Goal: Task Accomplishment & Management: Manage account settings

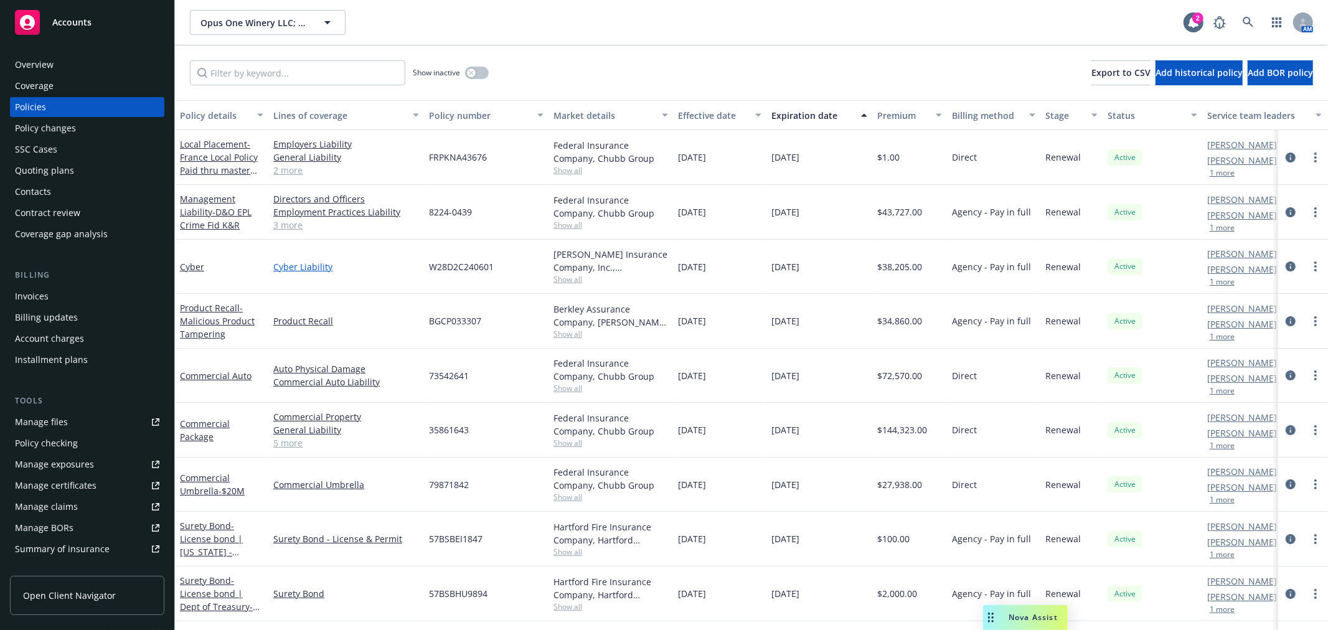
scroll to position [69, 0]
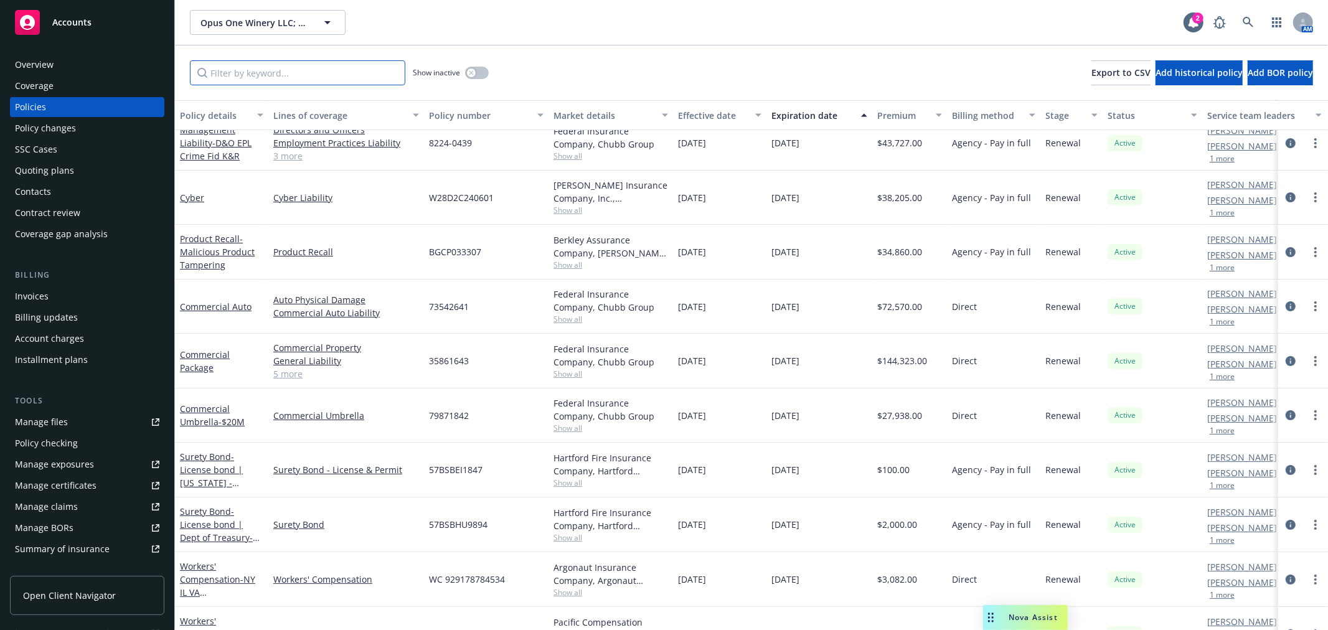
click at [275, 78] on input "Filter by keyword..." at bounding box center [297, 72] width 215 height 25
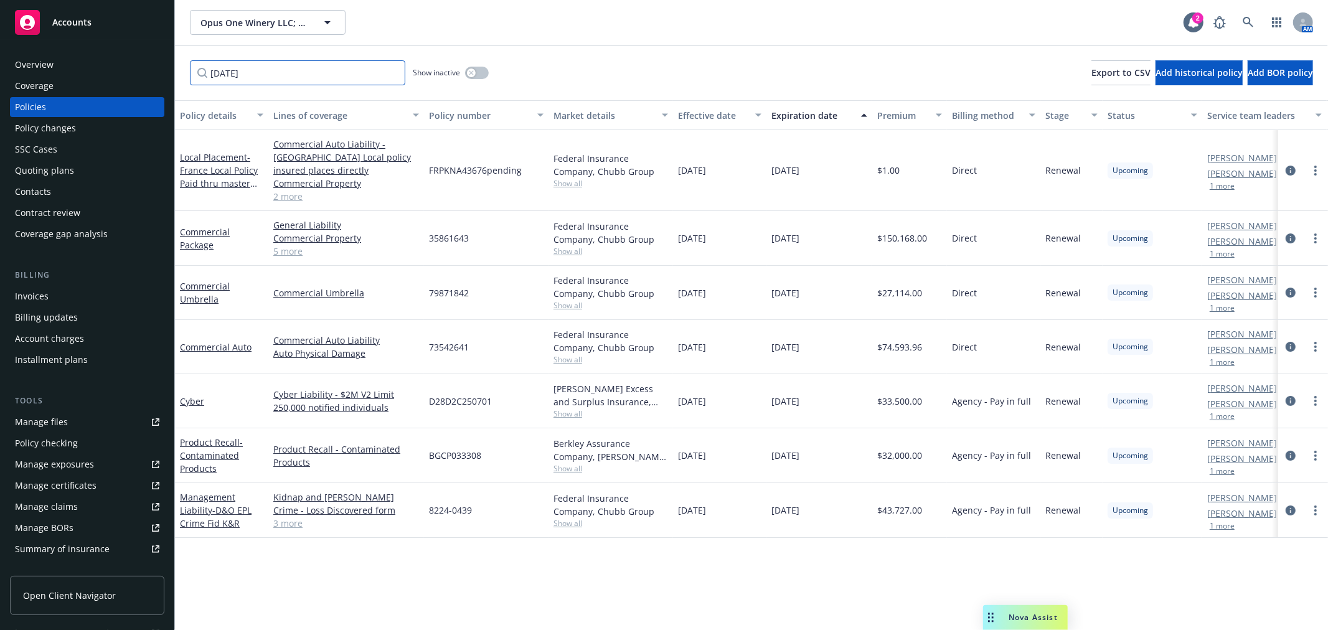
scroll to position [0, 0]
type input "[DATE]"
click at [205, 280] on link "Commercial Umbrella" at bounding box center [205, 292] width 50 height 25
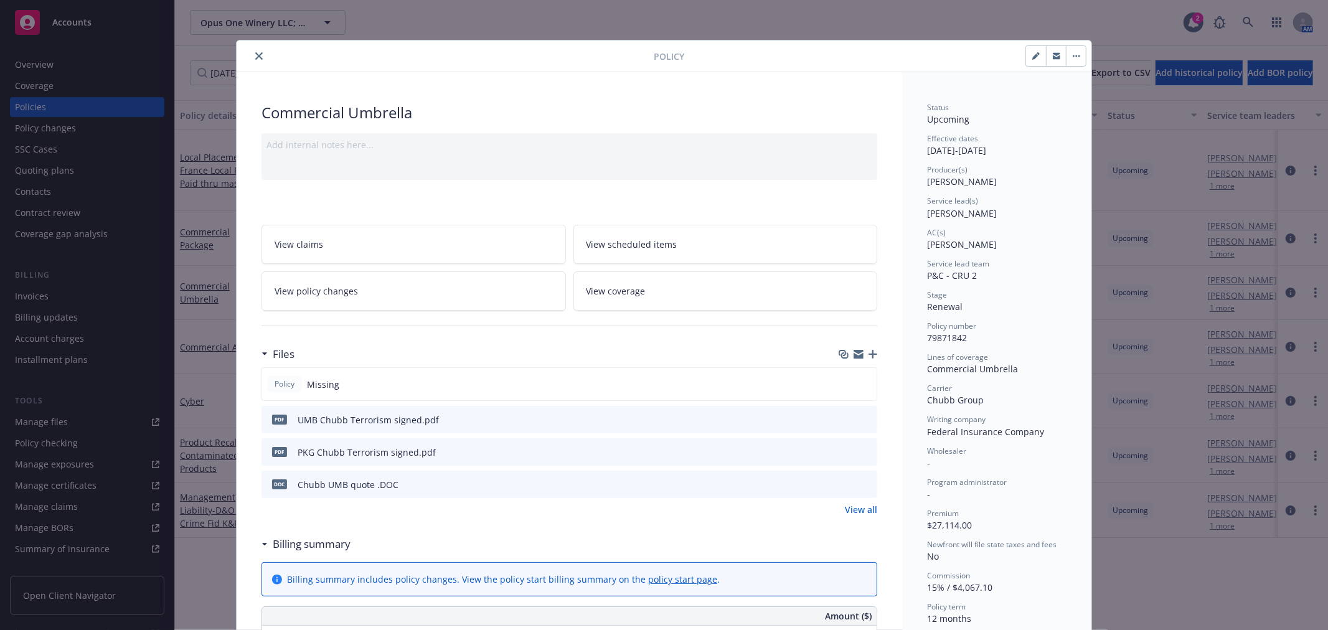
click at [864, 480] on icon "preview file" at bounding box center [865, 483] width 11 height 9
click at [769, 303] on link "View coverage" at bounding box center [726, 291] width 305 height 39
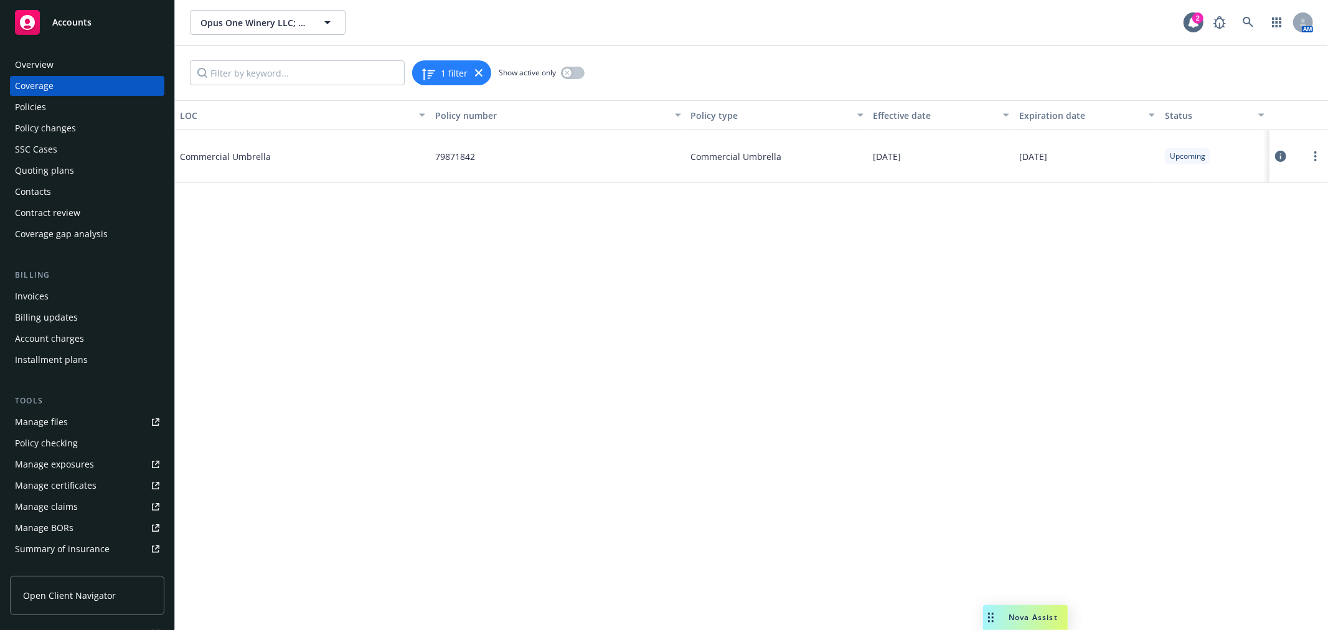
click at [1286, 154] on icon at bounding box center [1280, 156] width 11 height 11
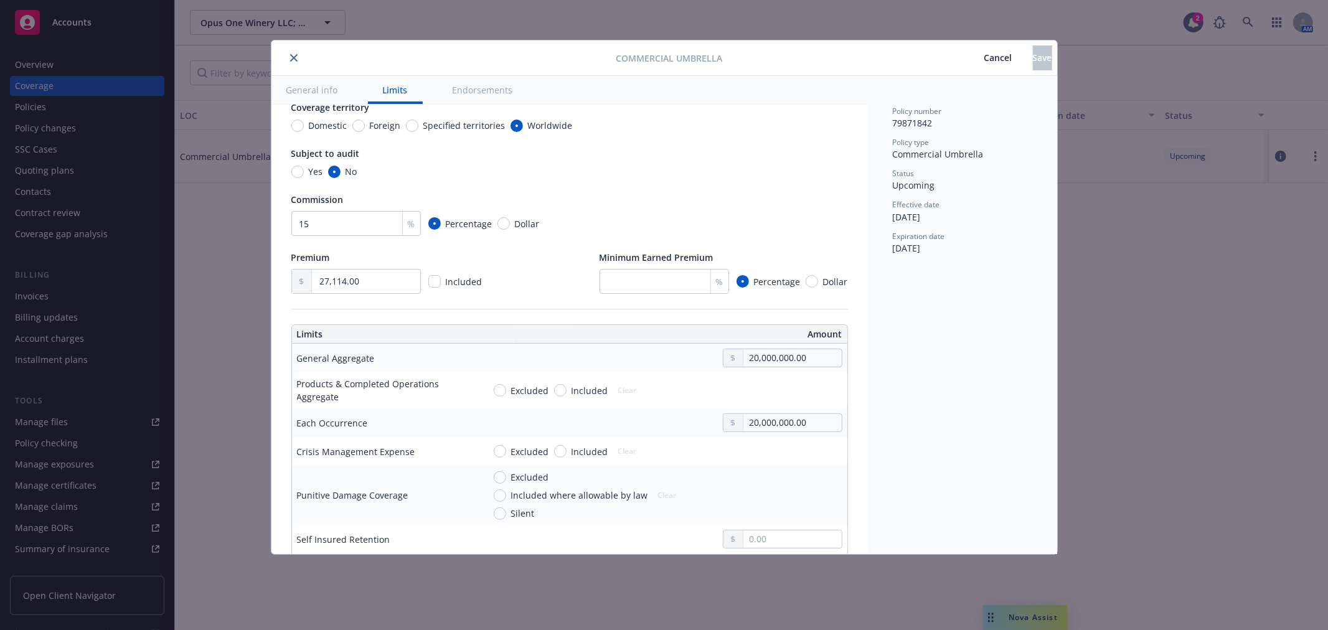
scroll to position [207, 0]
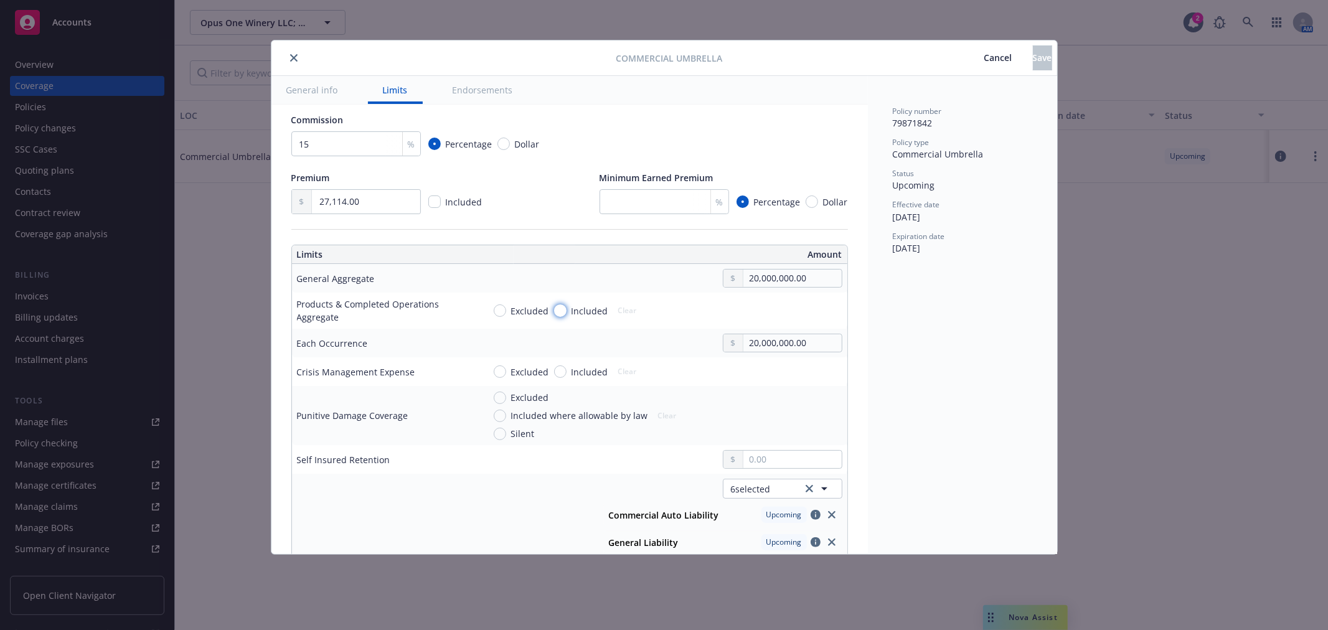
click at [555, 308] on input "Included" at bounding box center [560, 311] width 12 height 12
click at [626, 306] on button "Clear" at bounding box center [628, 310] width 34 height 17
click at [559, 308] on input "Included" at bounding box center [560, 311] width 12 height 12
radio input "true"
click at [775, 310] on input "text" at bounding box center [793, 310] width 98 height 17
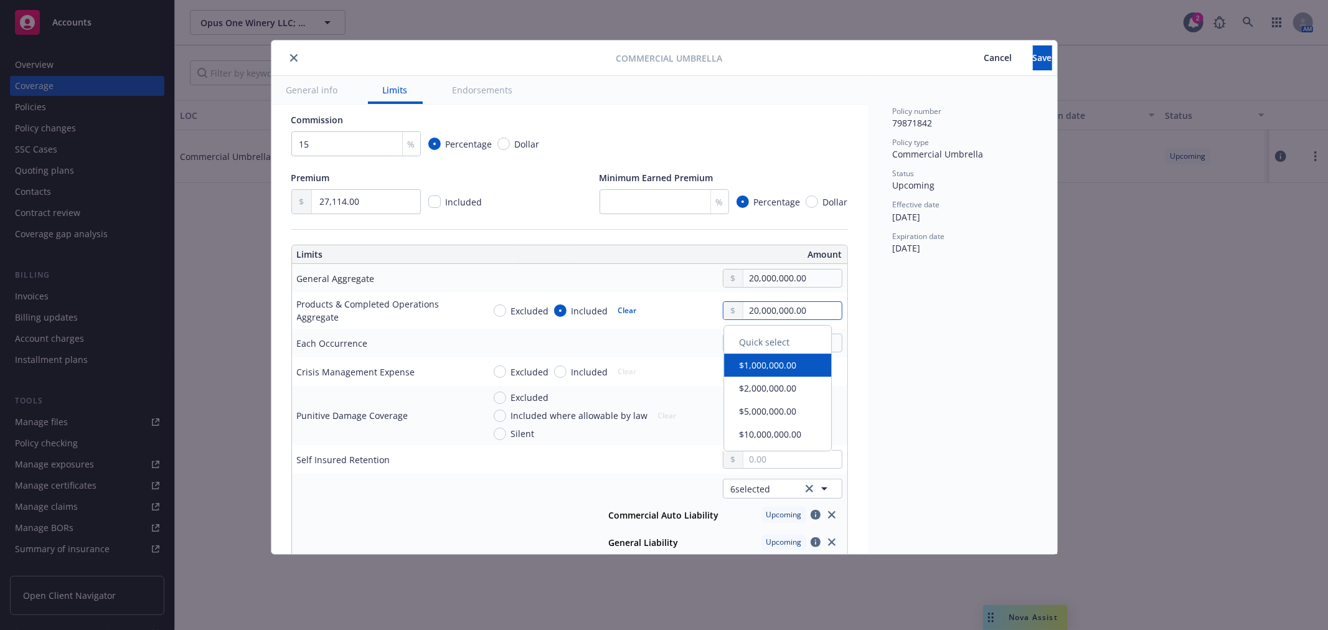
type input "20,000,000.00"
click at [872, 347] on div "Policy number 79871842 Policy type Commercial Umbrella Status Upcoming Effectiv…" at bounding box center [962, 315] width 189 height 478
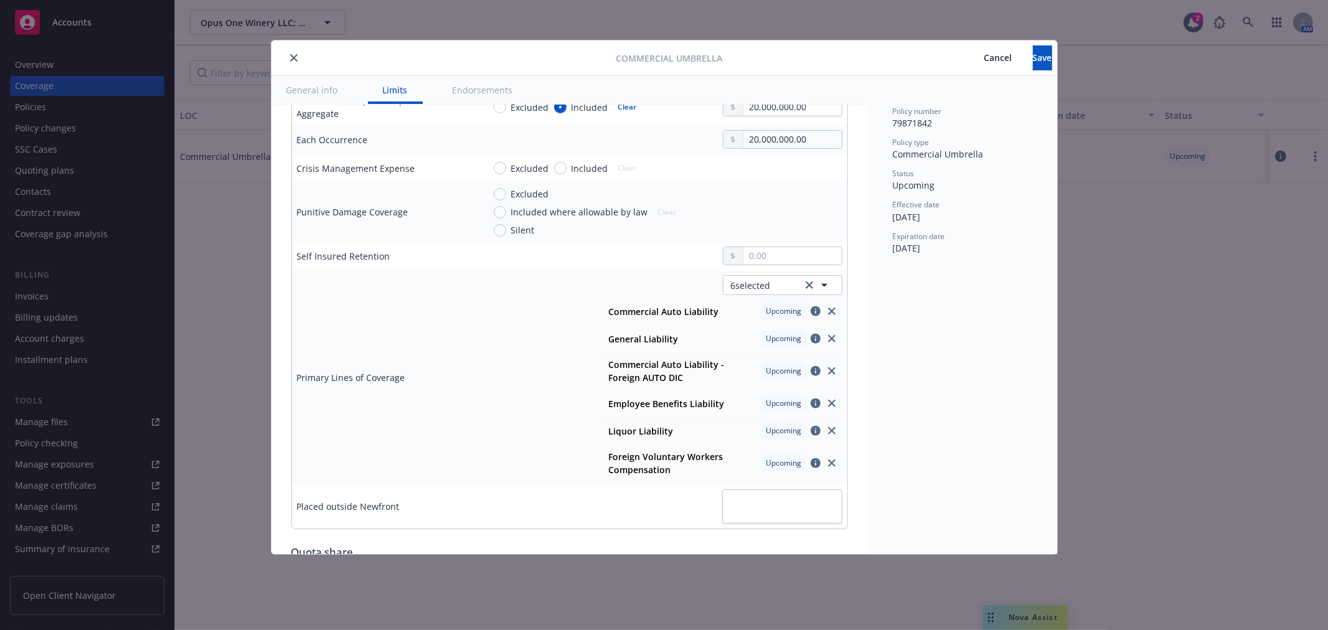
scroll to position [415, 0]
click at [776, 284] on button "6 selected" at bounding box center [783, 282] width 120 height 20
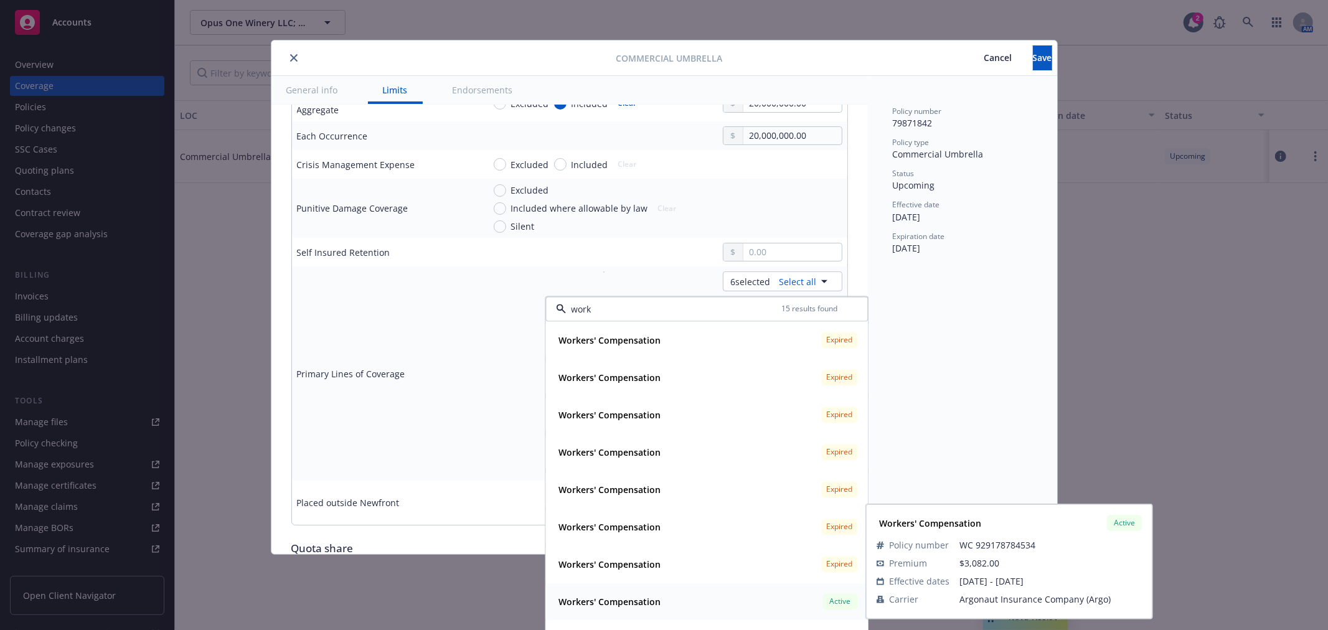
click at [646, 593] on div "Workers' Compensation" at bounding box center [609, 602] width 110 height 18
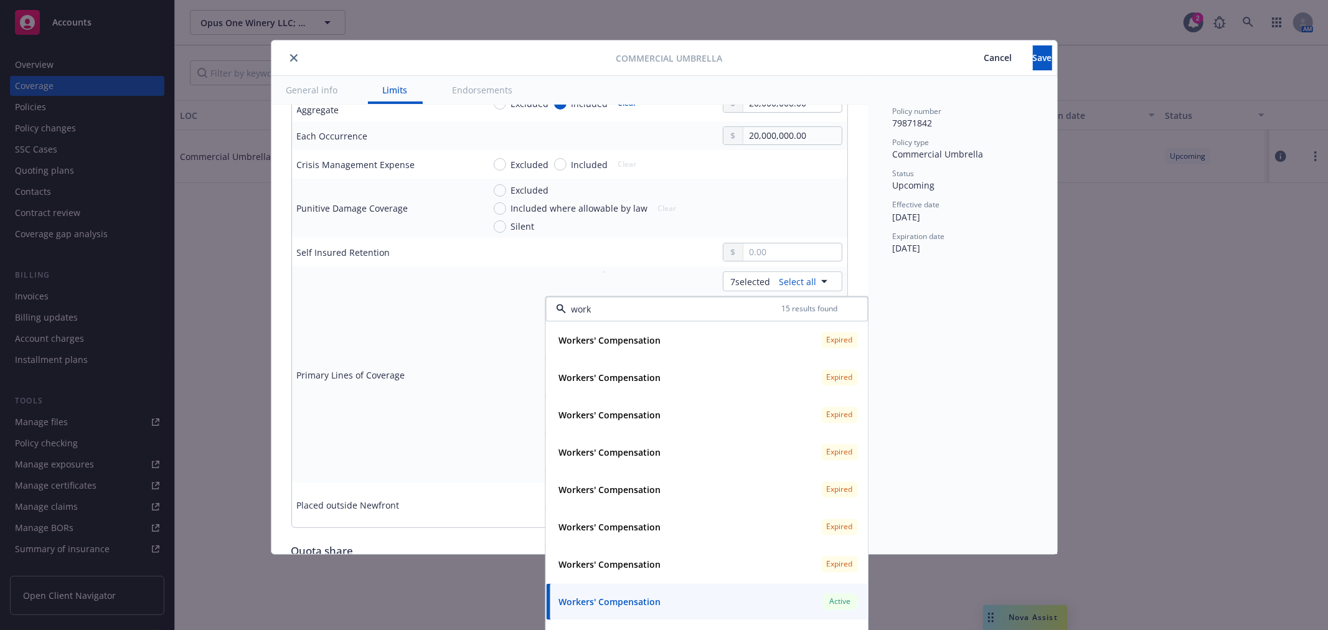
type input "work"
click at [701, 191] on div "Excluded Included where allowable by law Silent Clear" at bounding box center [663, 208] width 359 height 49
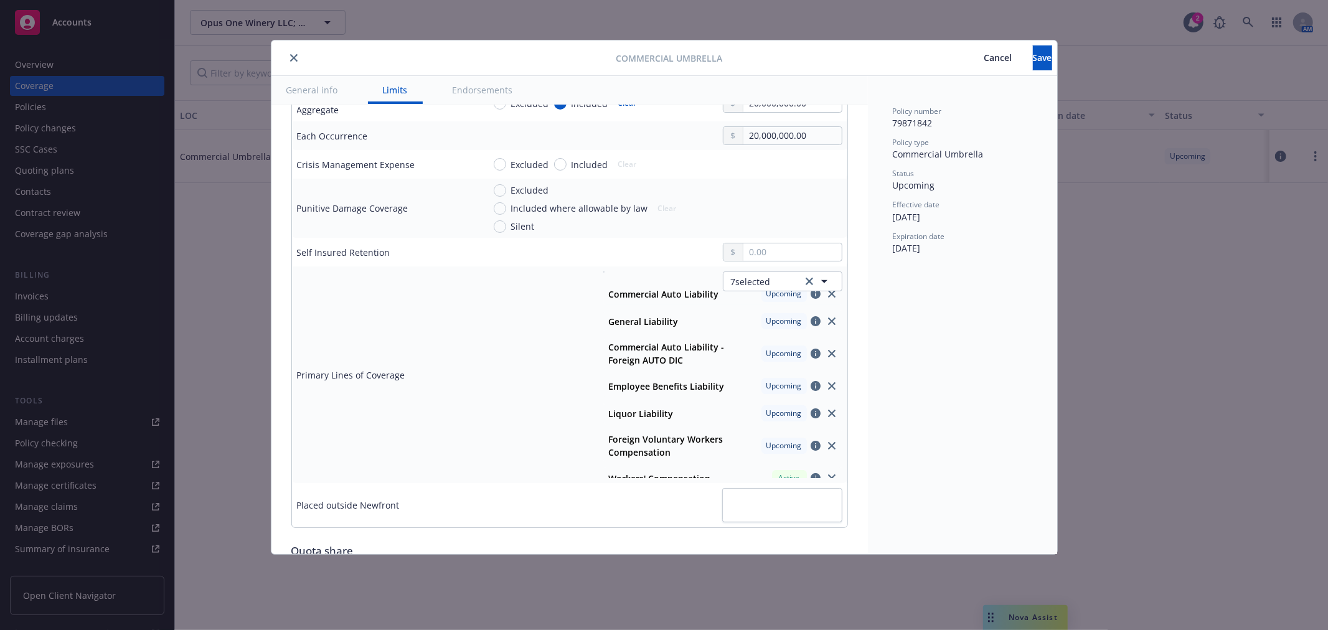
scroll to position [26, 0]
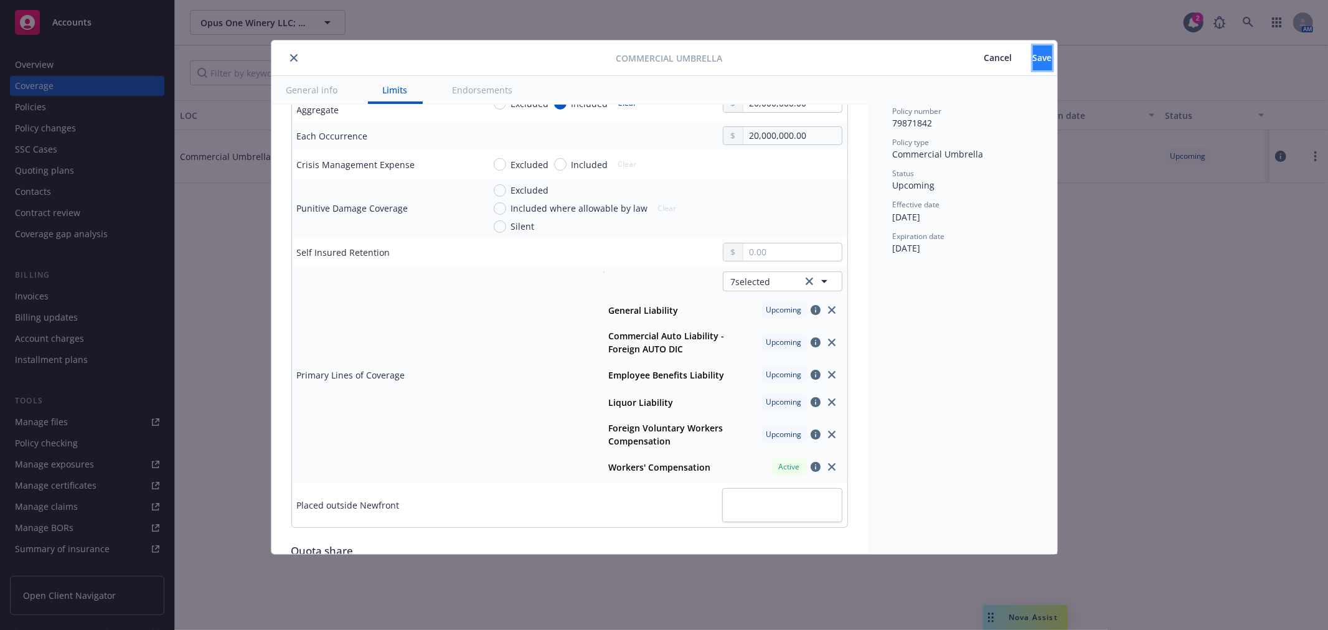
click at [1033, 57] on span "Save" at bounding box center [1042, 58] width 19 height 12
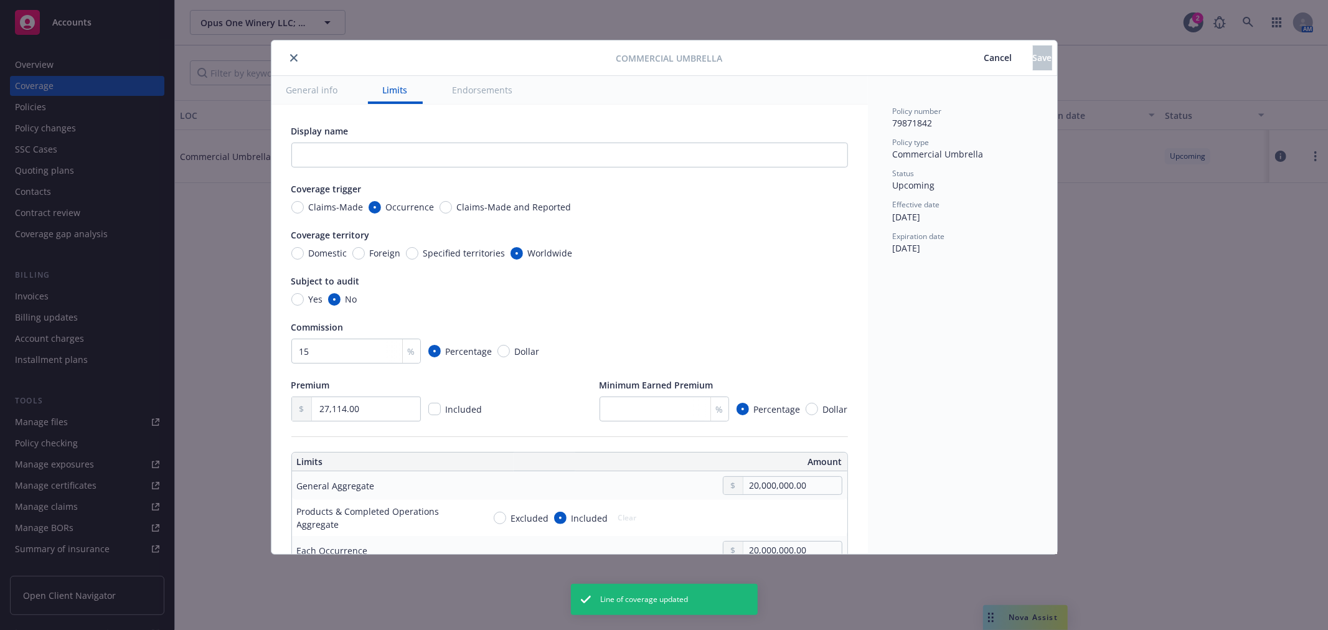
radio input "true"
click at [295, 57] on icon "close" at bounding box center [293, 57] width 7 height 7
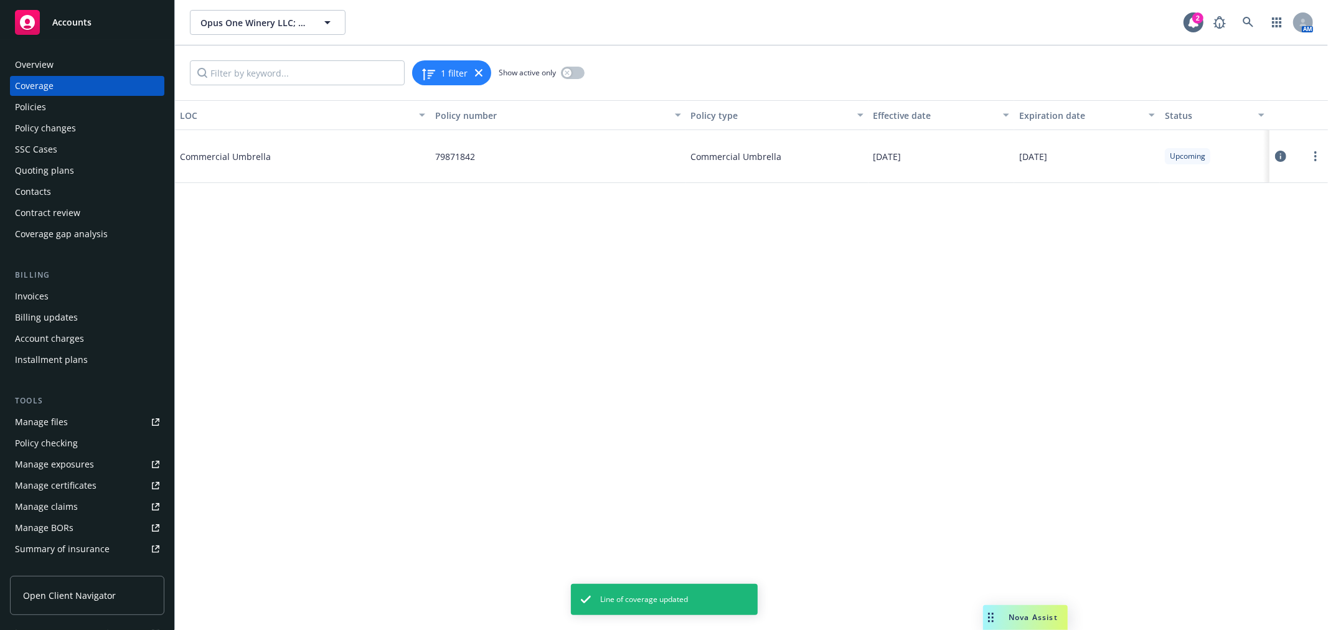
click at [57, 108] on div "Policies" at bounding box center [87, 107] width 144 height 20
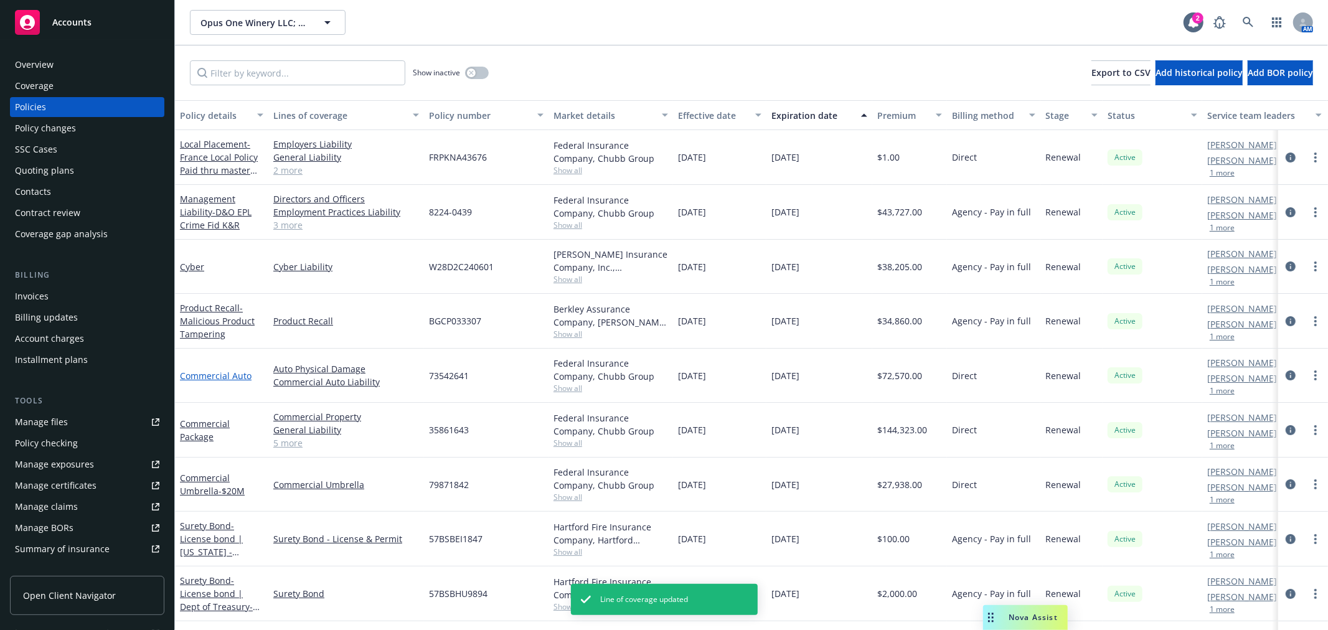
click at [214, 374] on link "Commercial Auto" at bounding box center [216, 376] width 72 height 12
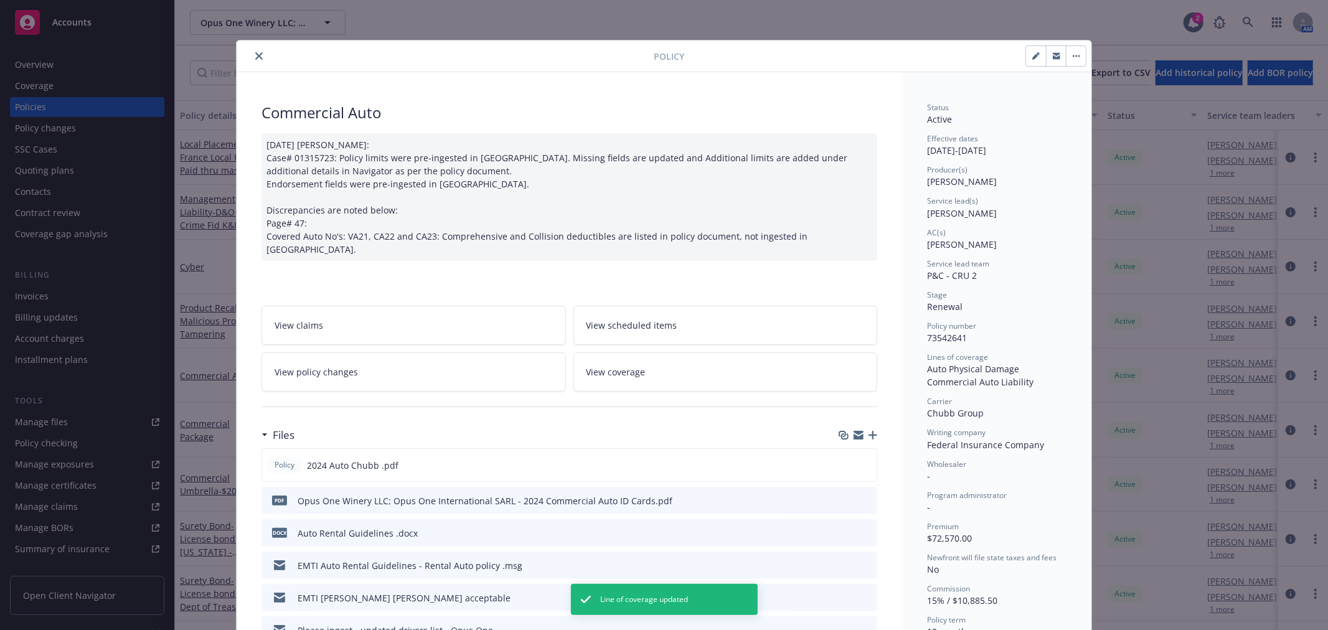
click at [255, 53] on icon "close" at bounding box center [258, 55] width 7 height 7
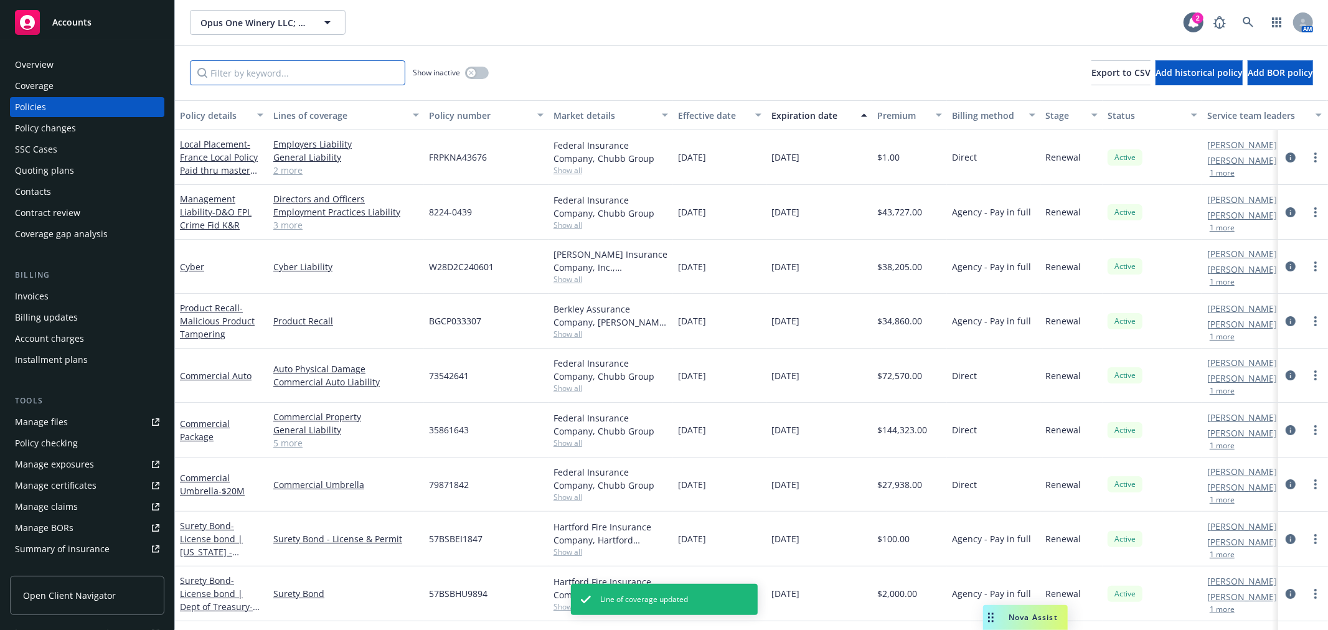
click at [245, 65] on input "Filter by keyword..." at bounding box center [297, 72] width 215 height 25
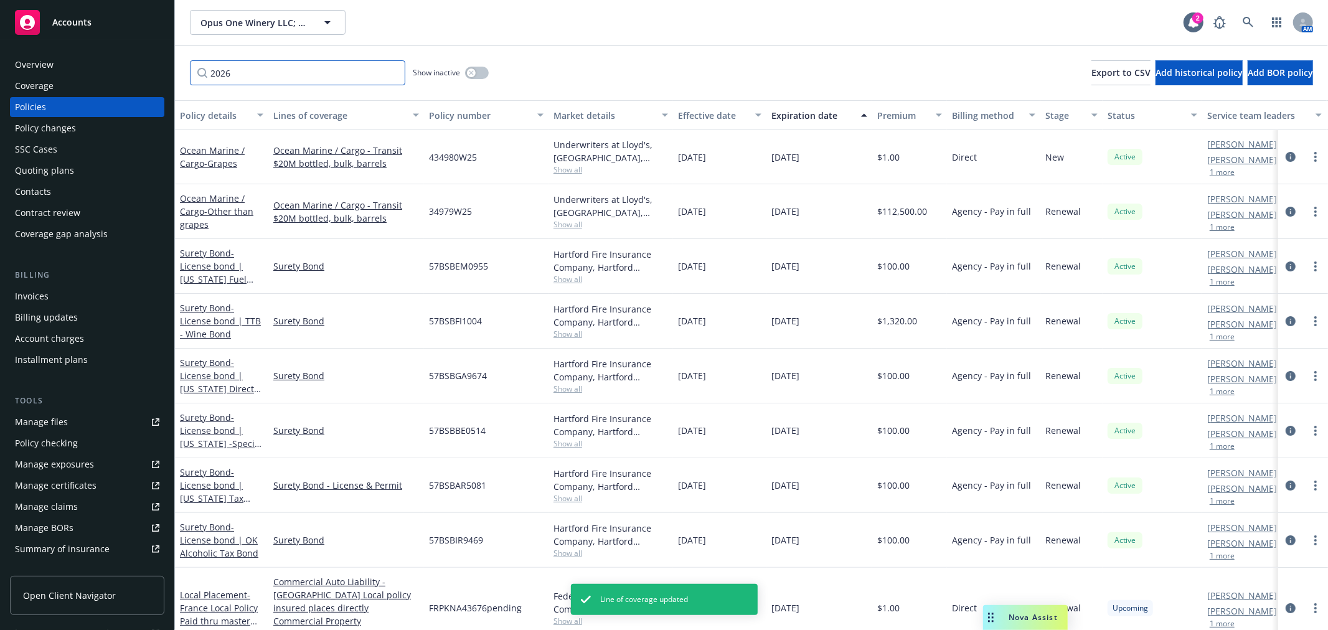
drag, startPoint x: 245, startPoint y: 65, endPoint x: 204, endPoint y: 67, distance: 41.1
click at [204, 70] on input "2026" at bounding box center [297, 72] width 215 height 25
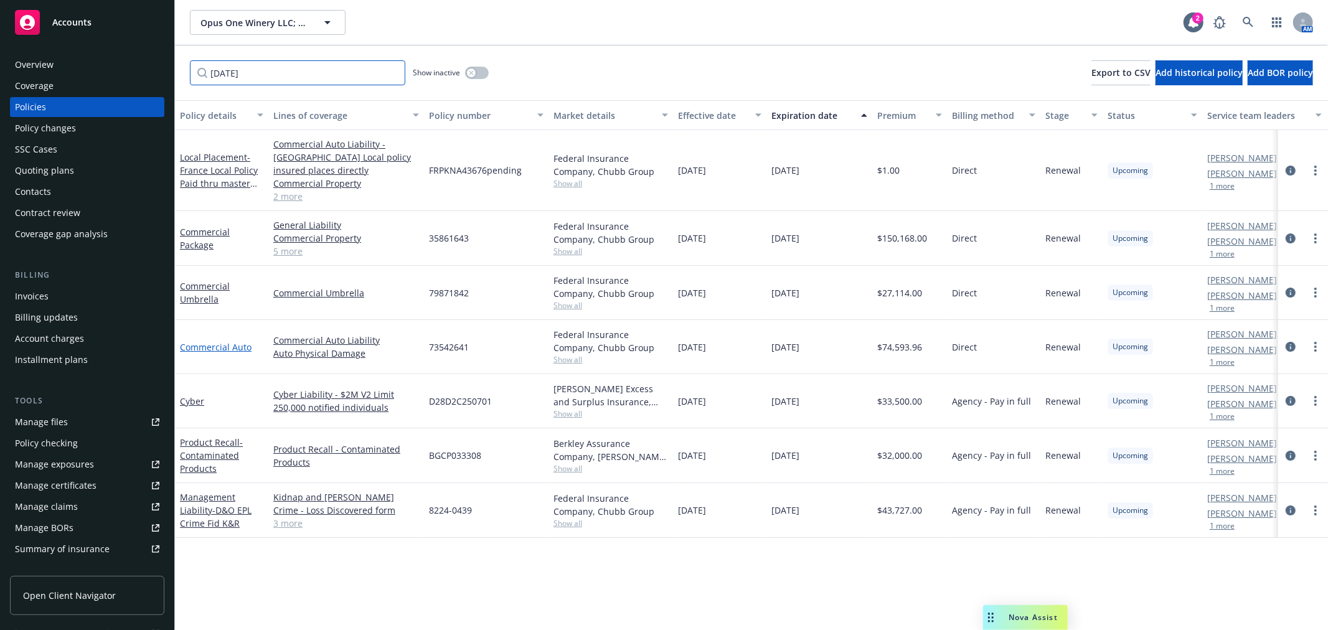
type input "10/01/2026"
click at [213, 341] on link "Commercial Auto" at bounding box center [216, 347] width 72 height 12
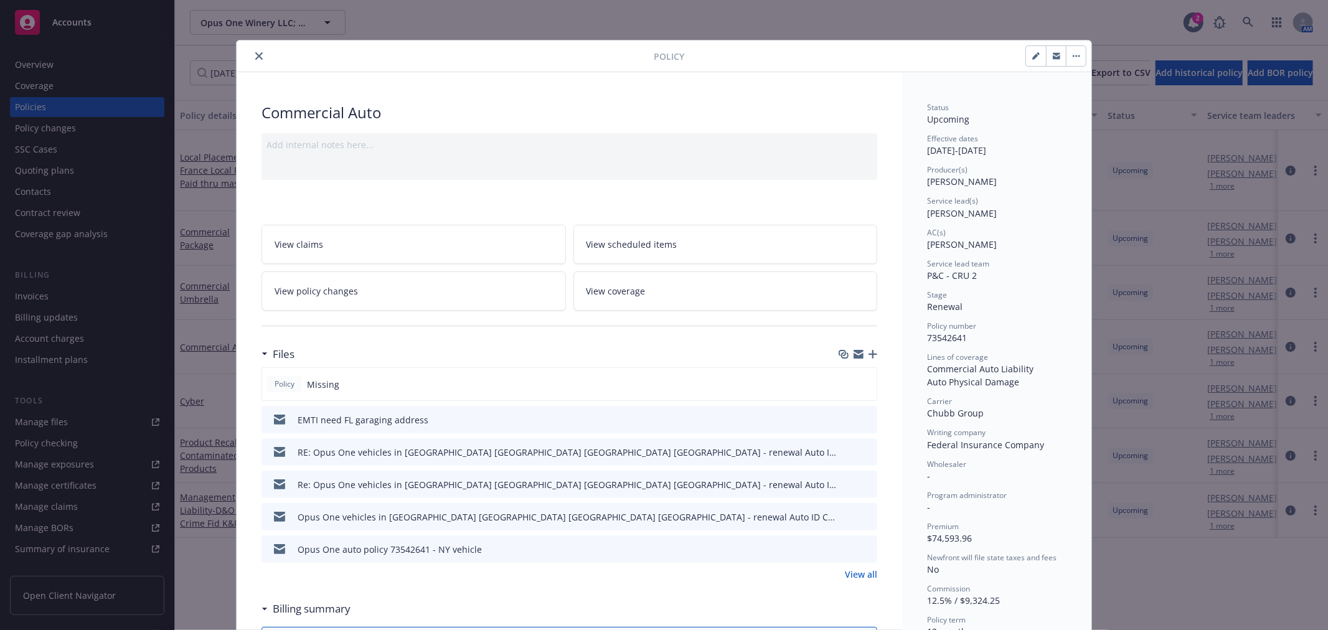
click at [701, 293] on link "View coverage" at bounding box center [726, 291] width 305 height 39
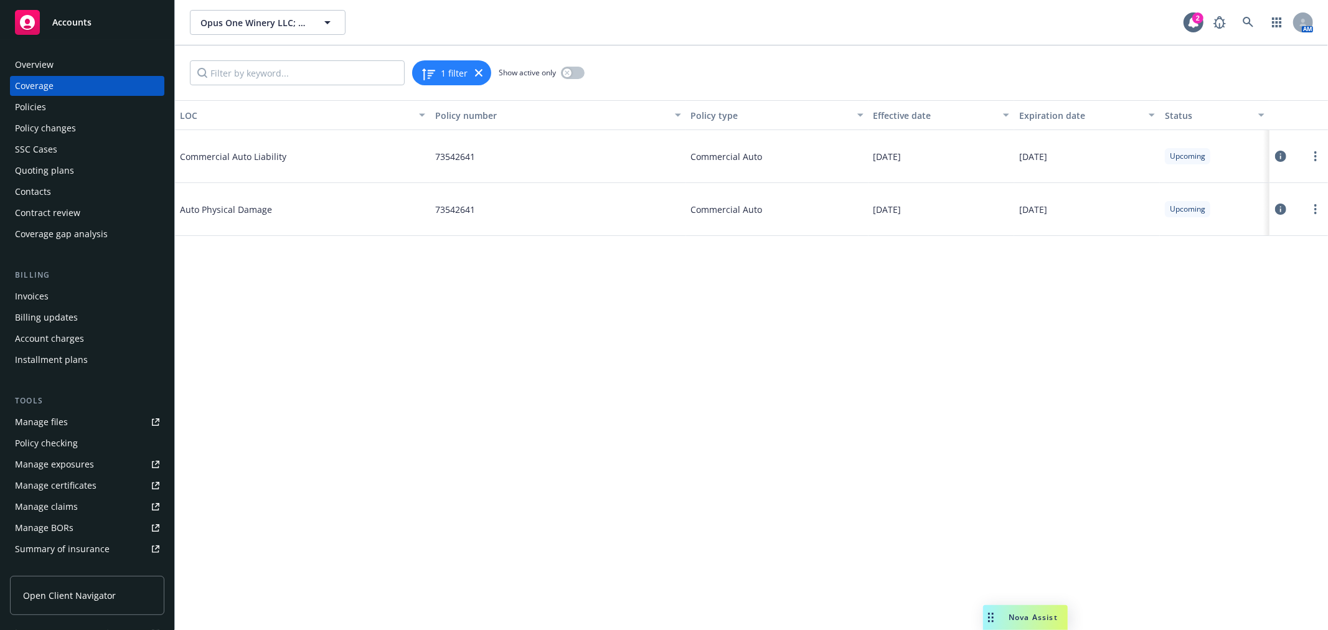
click at [1278, 153] on icon at bounding box center [1280, 156] width 11 height 11
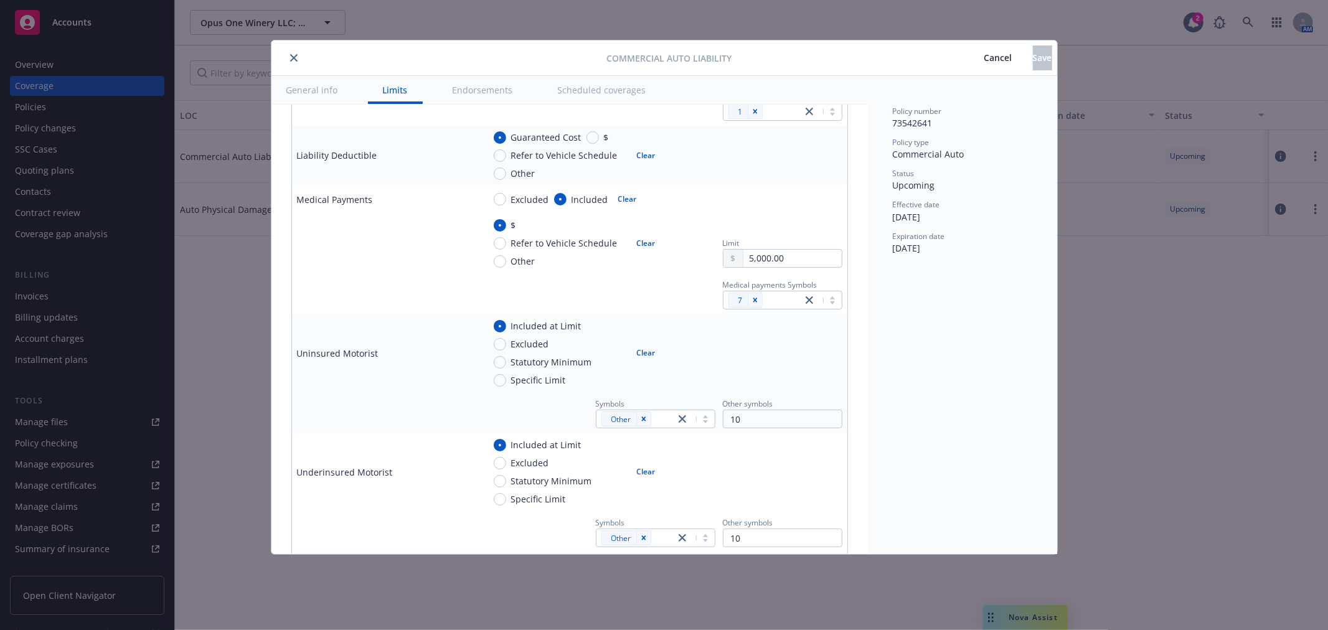
scroll to position [553, 0]
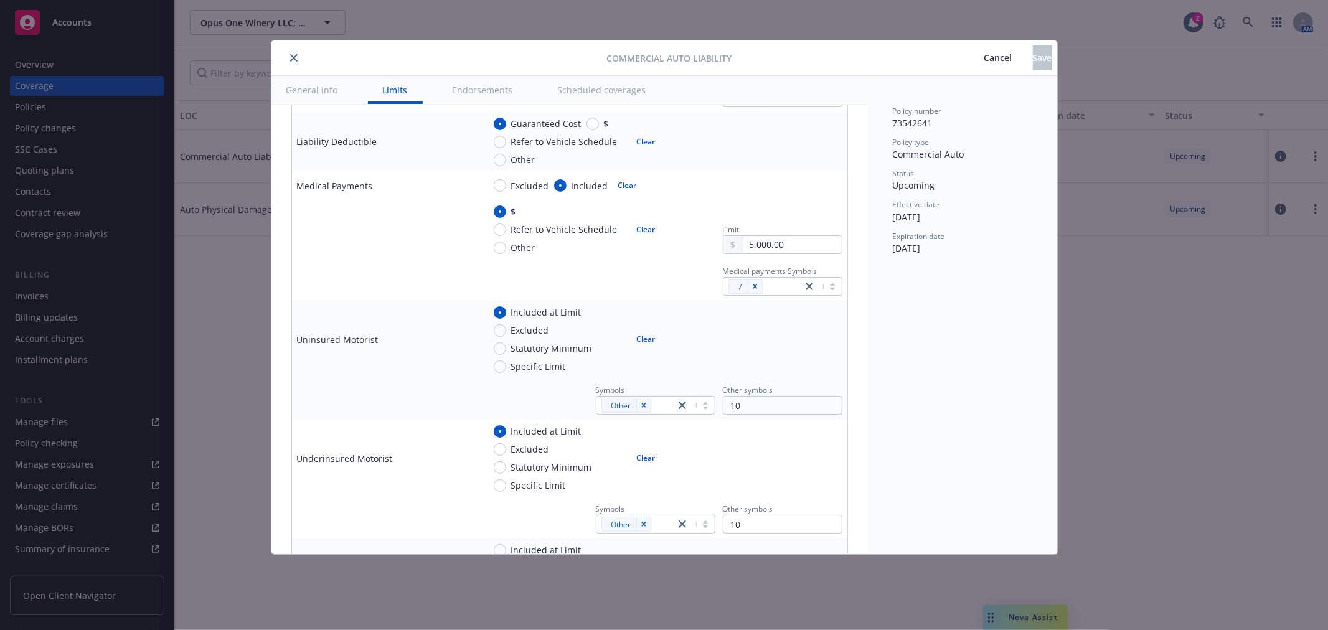
click at [985, 53] on span "Cancel" at bounding box center [999, 58] width 28 height 12
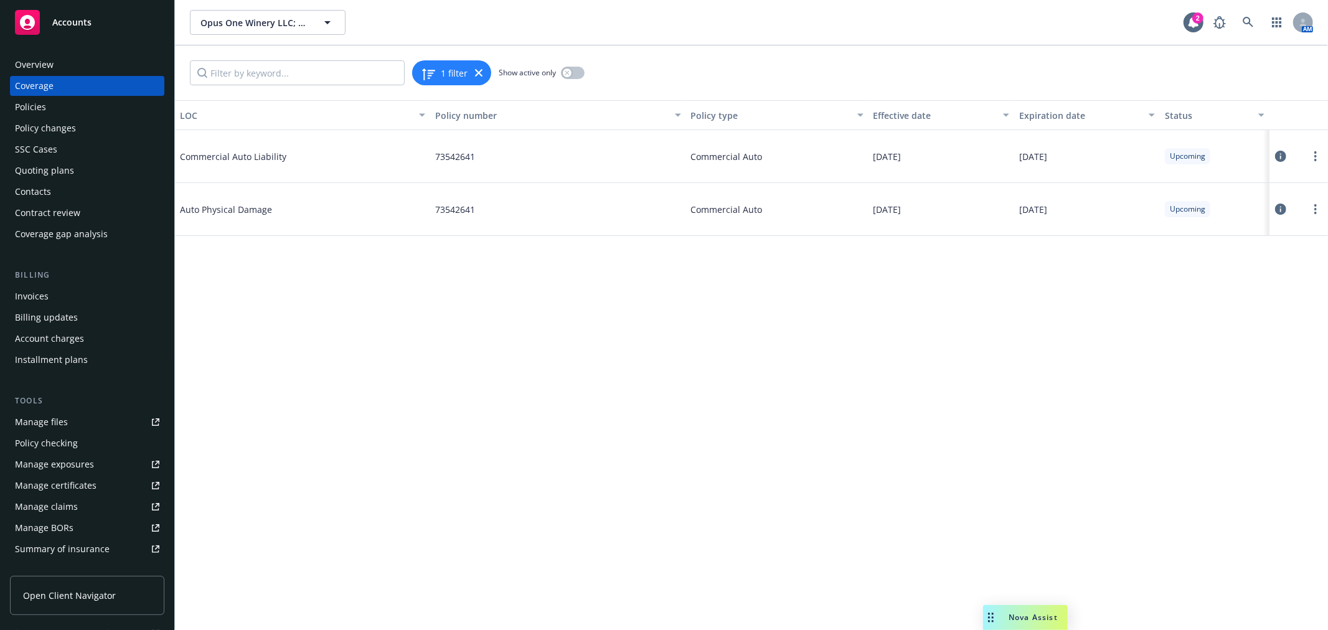
click at [1281, 154] on icon at bounding box center [1280, 156] width 11 height 11
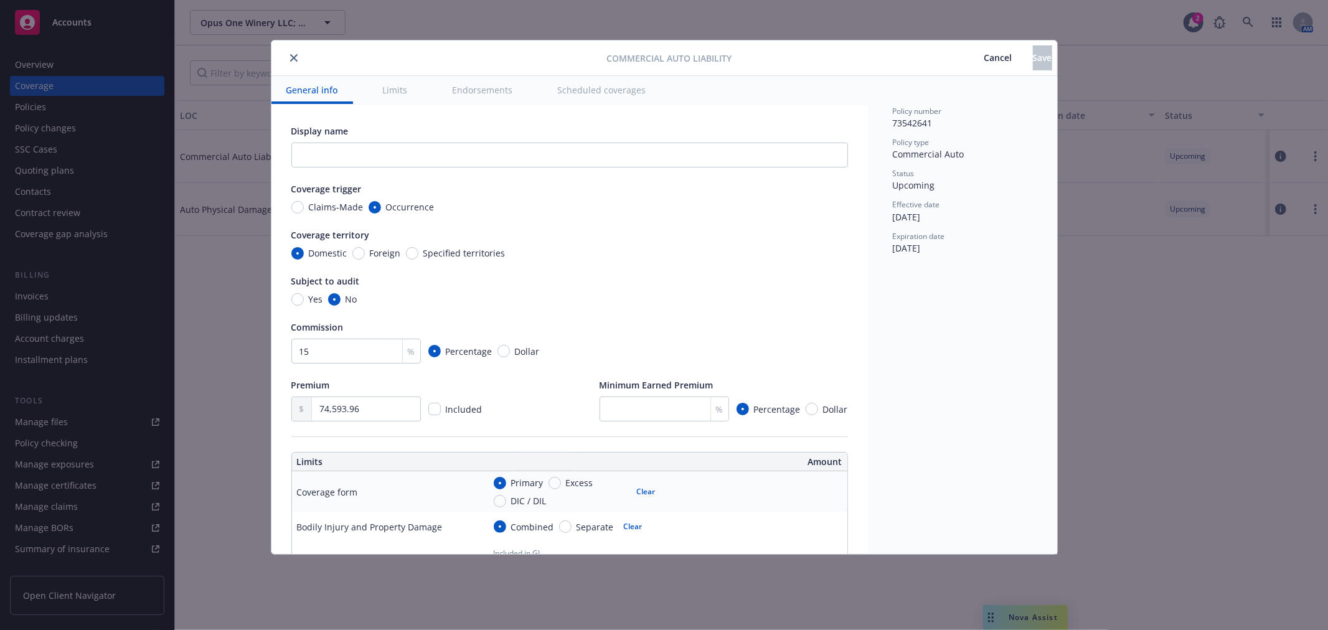
type textarea "x"
click at [985, 58] on span "Cancel" at bounding box center [999, 58] width 28 height 12
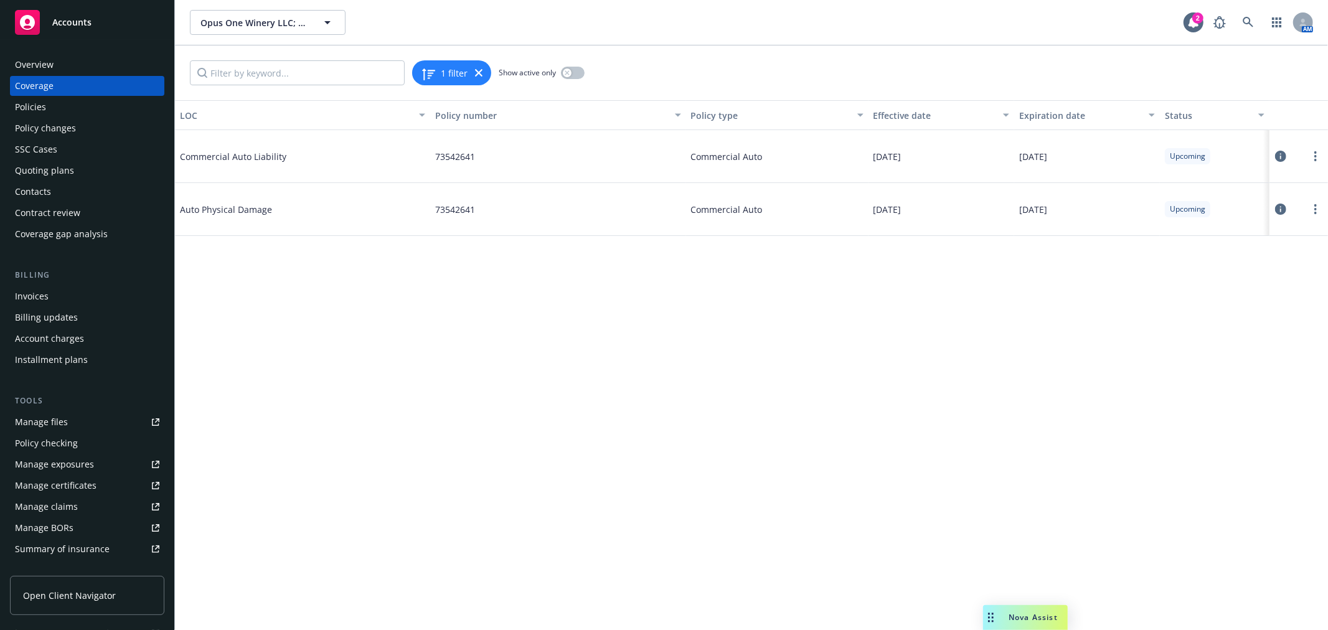
click at [1275, 208] on icon at bounding box center [1280, 209] width 11 height 11
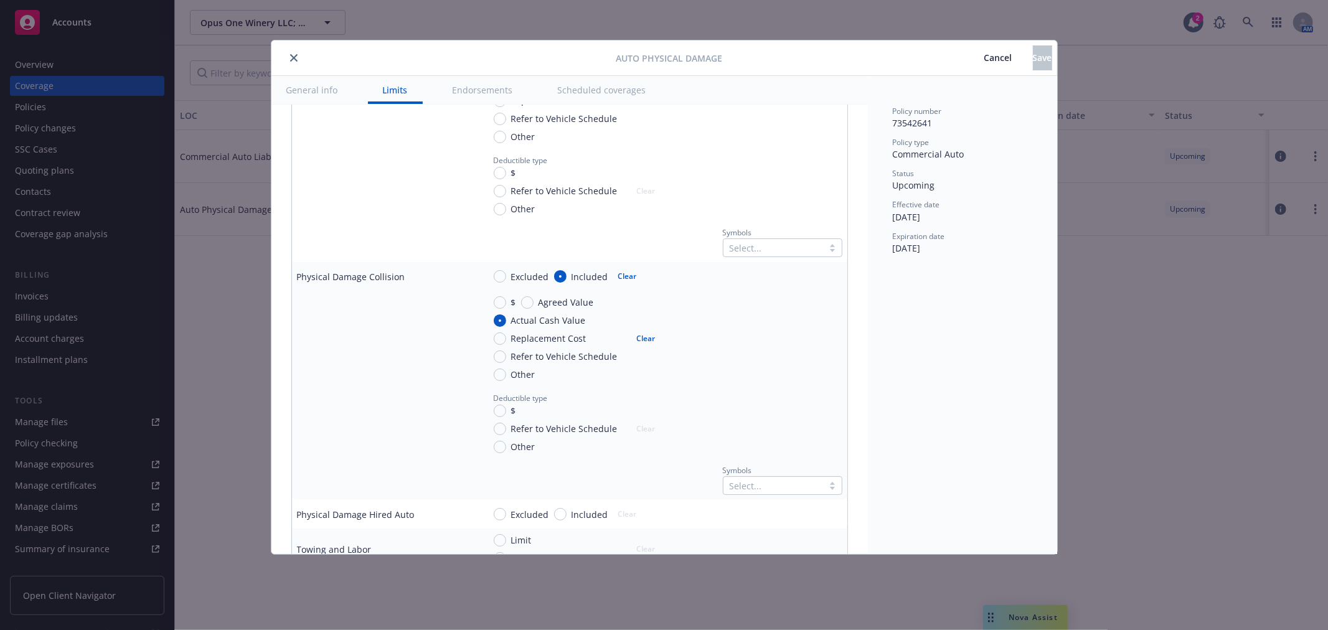
scroll to position [484, 0]
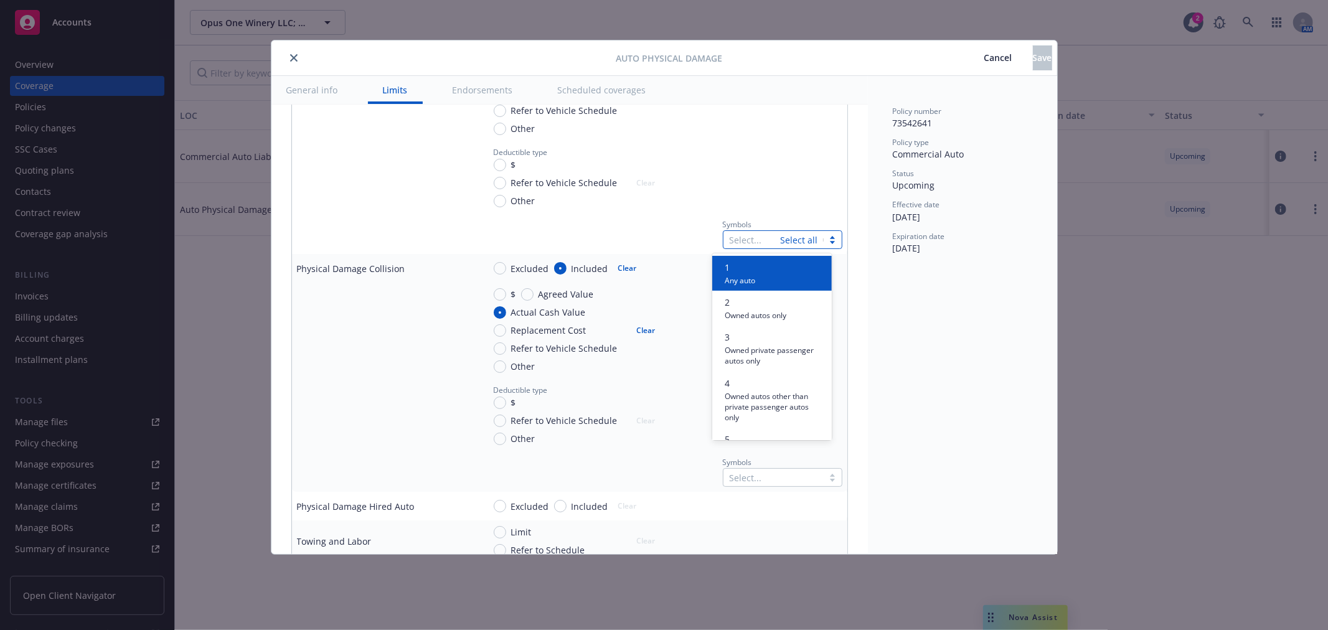
click at [745, 235] on div at bounding box center [752, 239] width 45 height 15
click at [985, 52] on span "Cancel" at bounding box center [999, 58] width 28 height 12
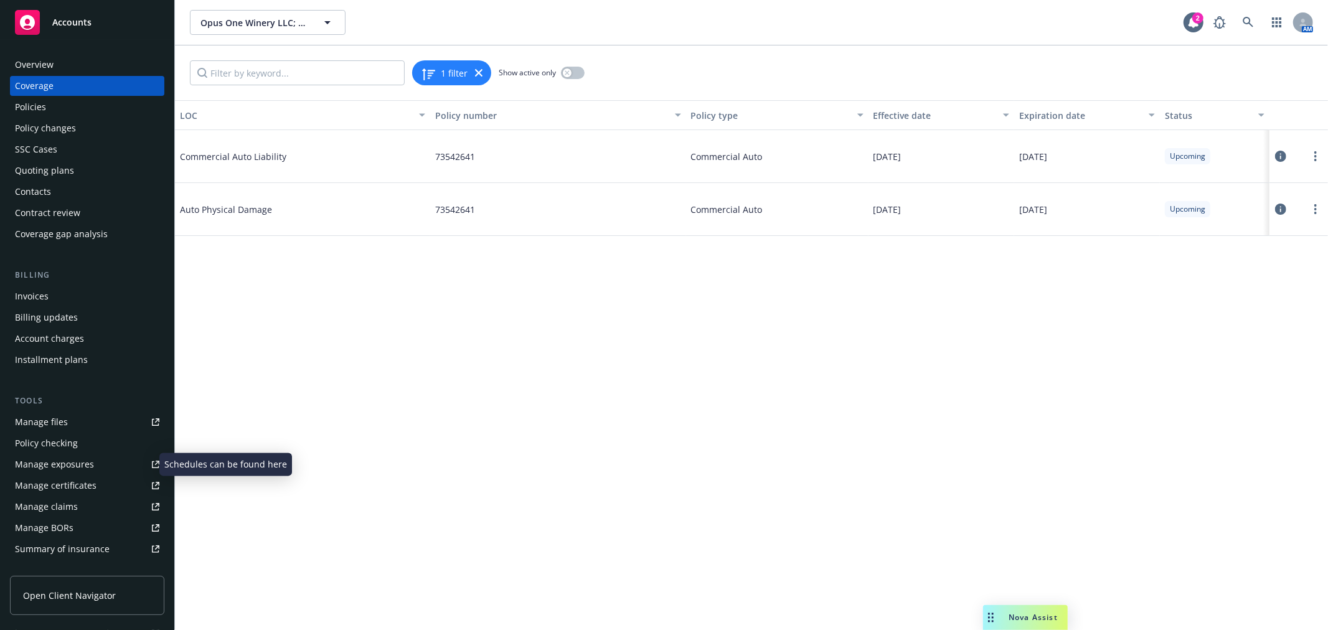
click at [98, 463] on link "Manage exposures" at bounding box center [87, 465] width 154 height 20
click at [116, 123] on div "Policy changes" at bounding box center [87, 128] width 144 height 20
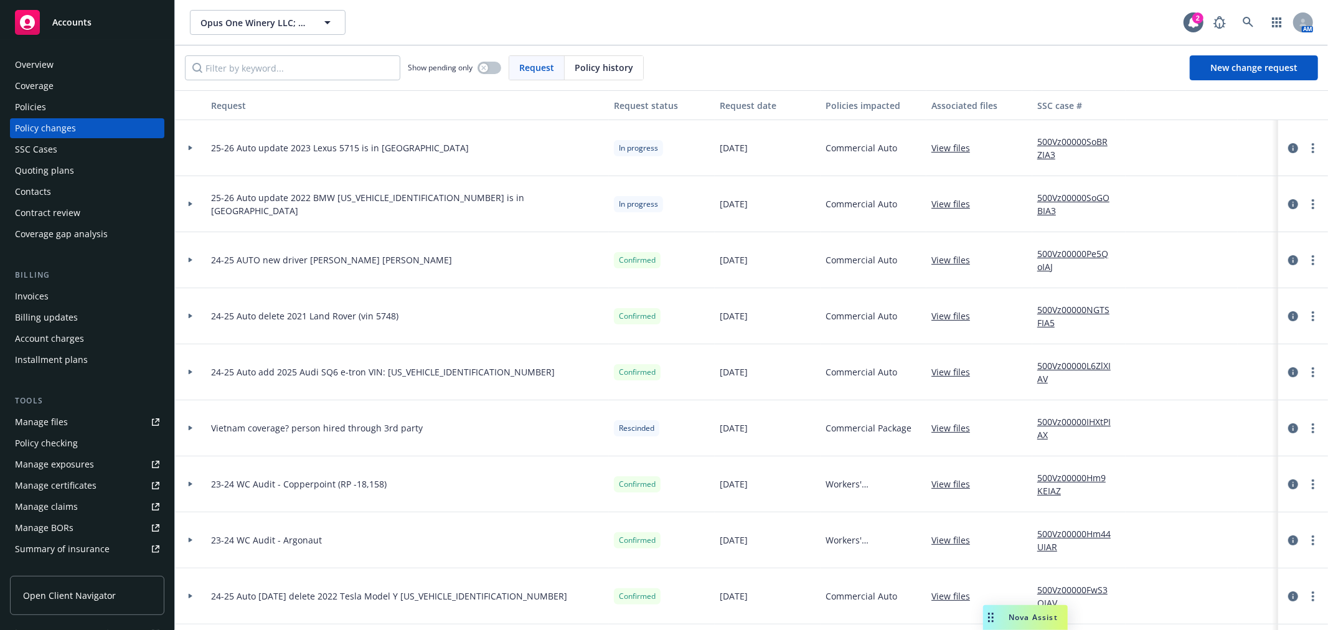
click at [59, 107] on div "Policies" at bounding box center [87, 107] width 144 height 20
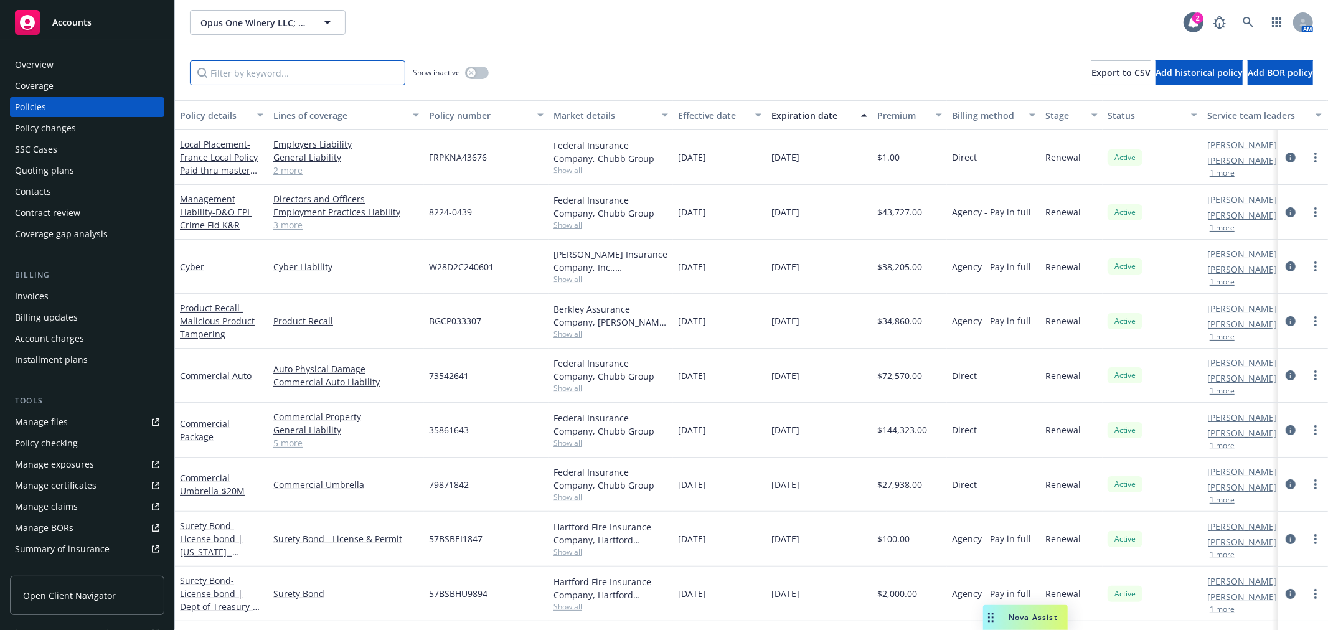
click at [303, 78] on input "Filter by keyword..." at bounding box center [297, 72] width 215 height 25
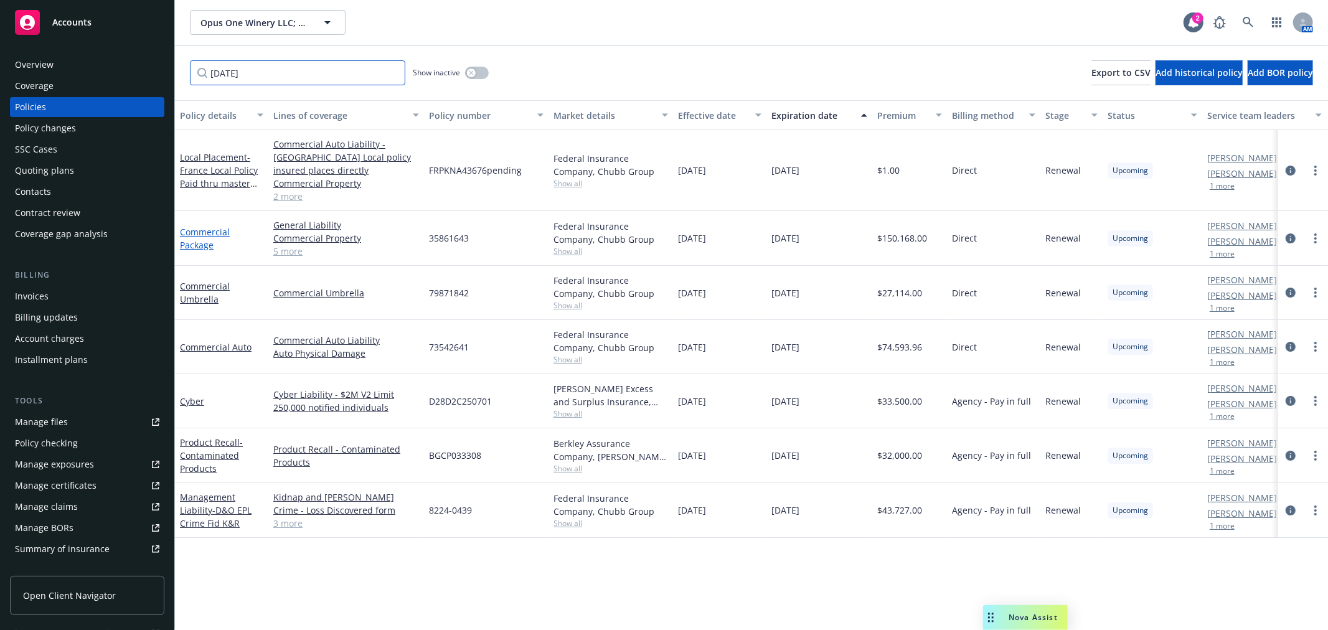
type input "10/01/2026"
click at [206, 226] on link "Commercial Package" at bounding box center [205, 238] width 50 height 25
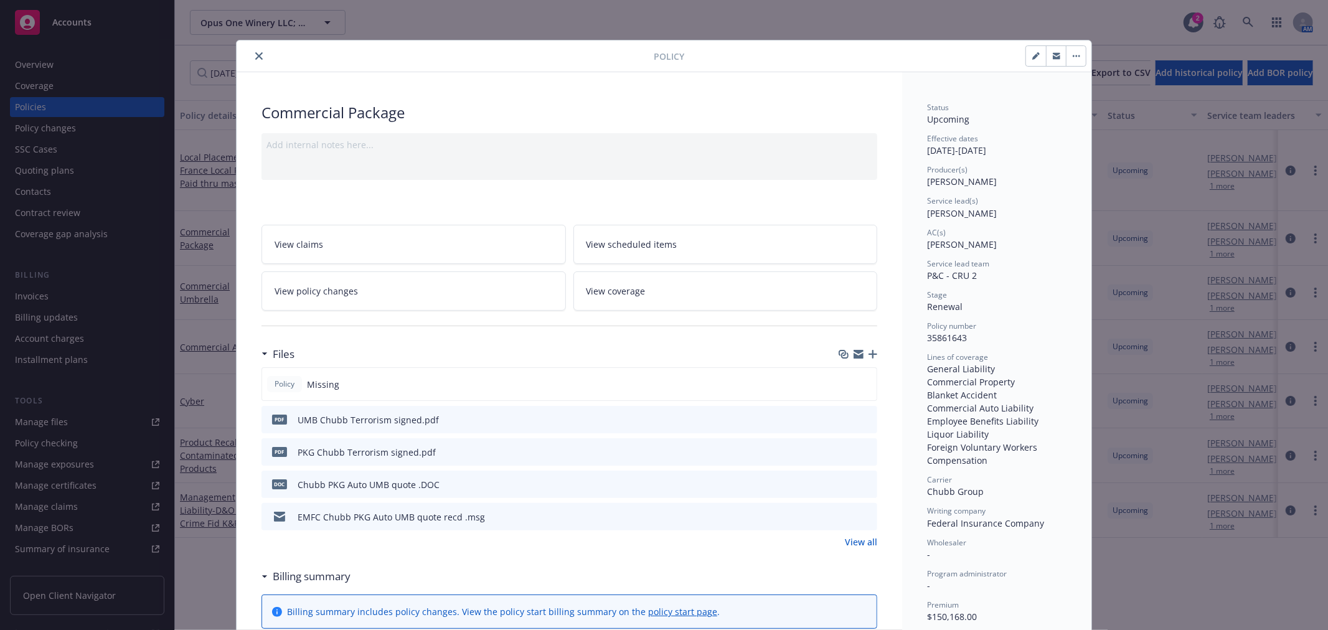
click at [854, 357] on icon "button" at bounding box center [859, 356] width 10 height 6
drag, startPoint x: 254, startPoint y: 58, endPoint x: 258, endPoint y: 87, distance: 29.6
click at [255, 58] on icon "close" at bounding box center [258, 55] width 7 height 7
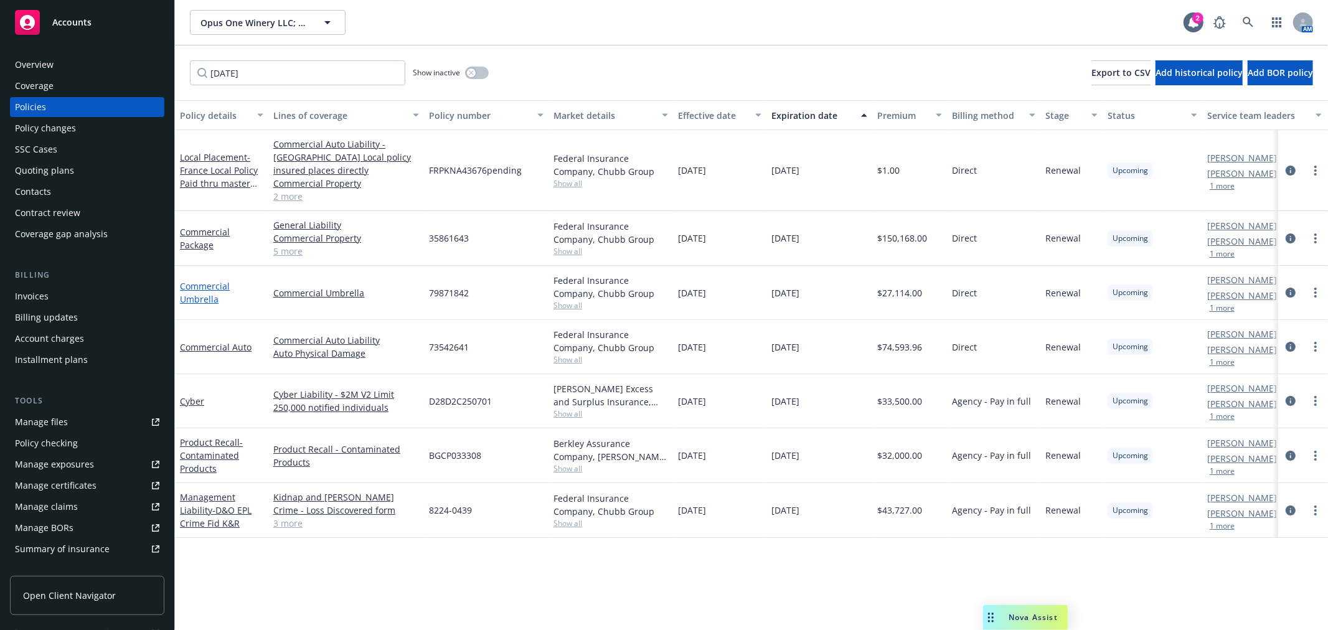
click at [201, 280] on link "Commercial Umbrella" at bounding box center [205, 292] width 50 height 25
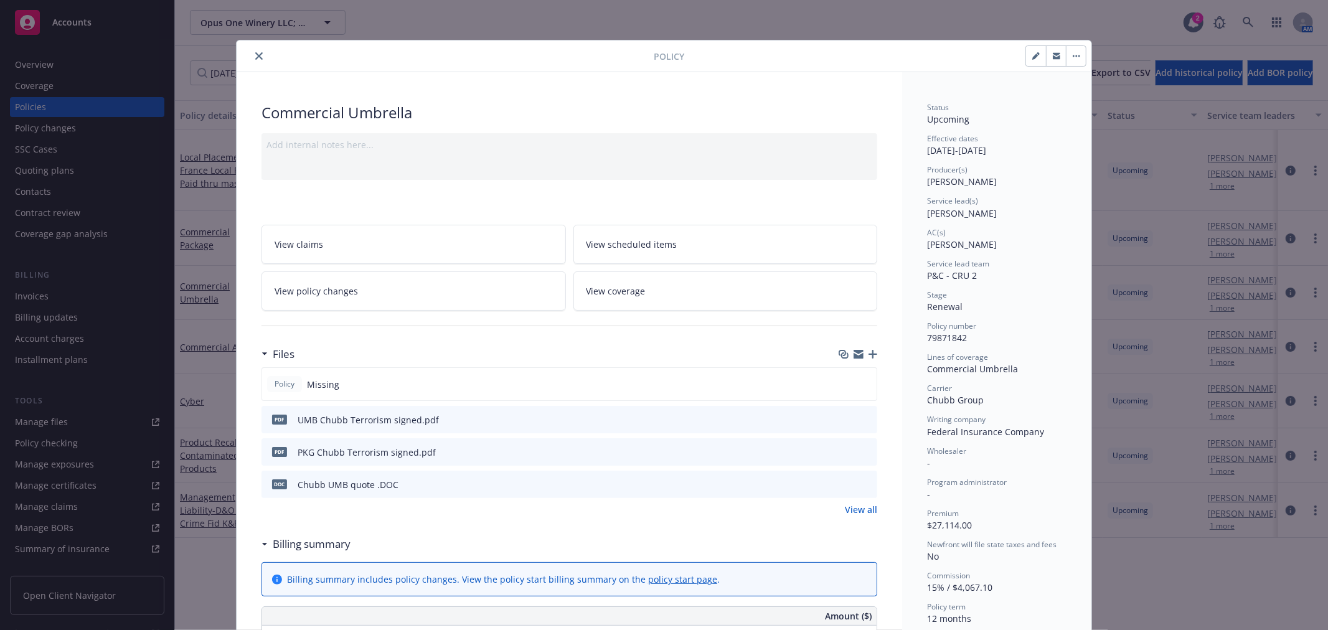
click at [853, 360] on div "Files" at bounding box center [570, 354] width 616 height 26
click at [854, 357] on icon "button" at bounding box center [859, 356] width 10 height 6
click at [255, 59] on icon "close" at bounding box center [258, 55] width 7 height 7
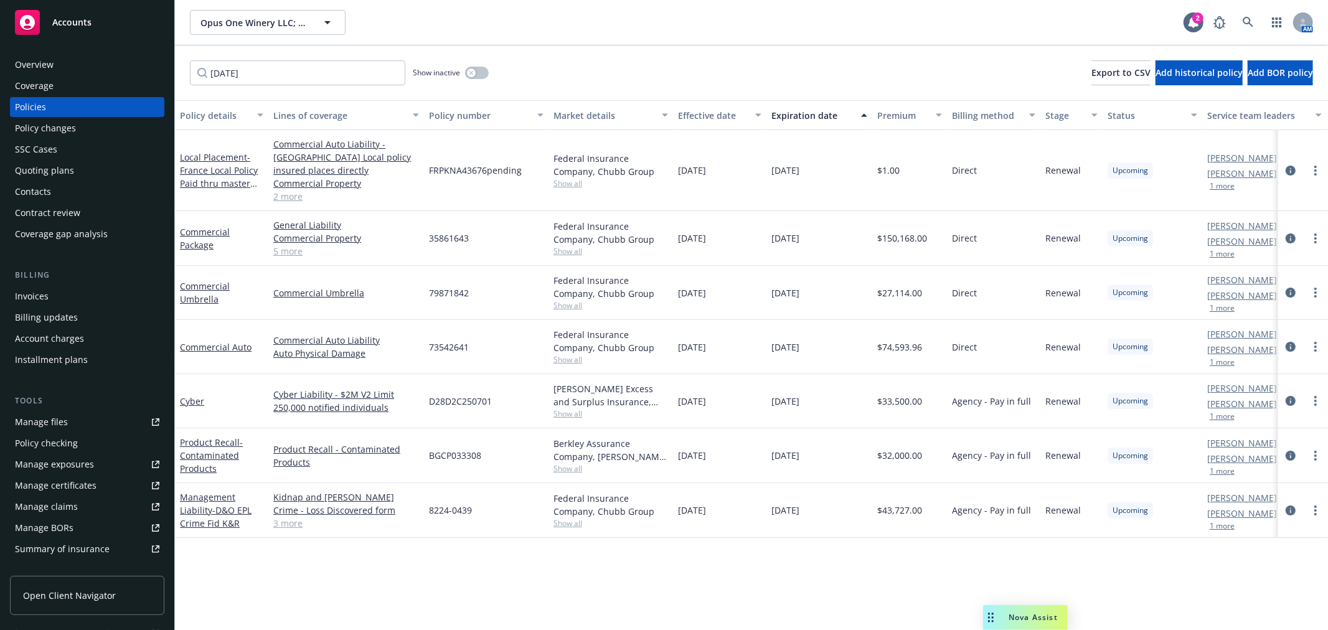
click at [92, 172] on div "Quoting plans" at bounding box center [87, 171] width 144 height 20
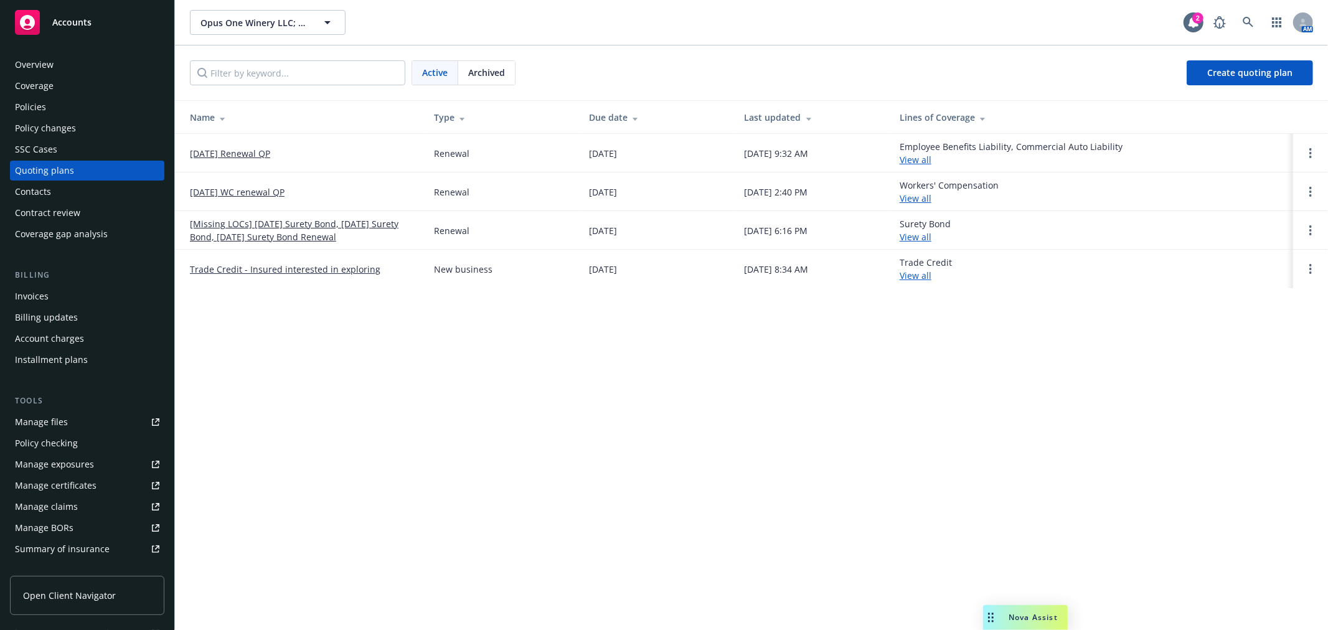
click at [203, 149] on link "10/01/25 Renewal QP" at bounding box center [230, 153] width 80 height 13
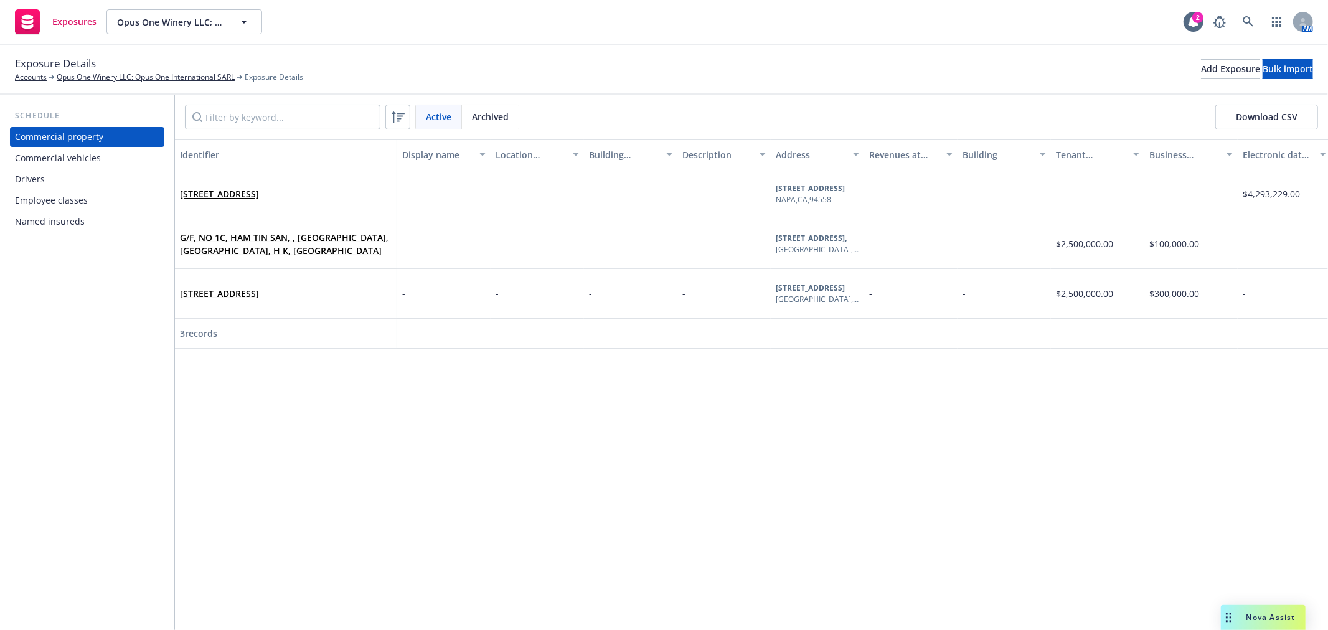
click at [94, 156] on div "Commercial vehicles" at bounding box center [58, 158] width 86 height 20
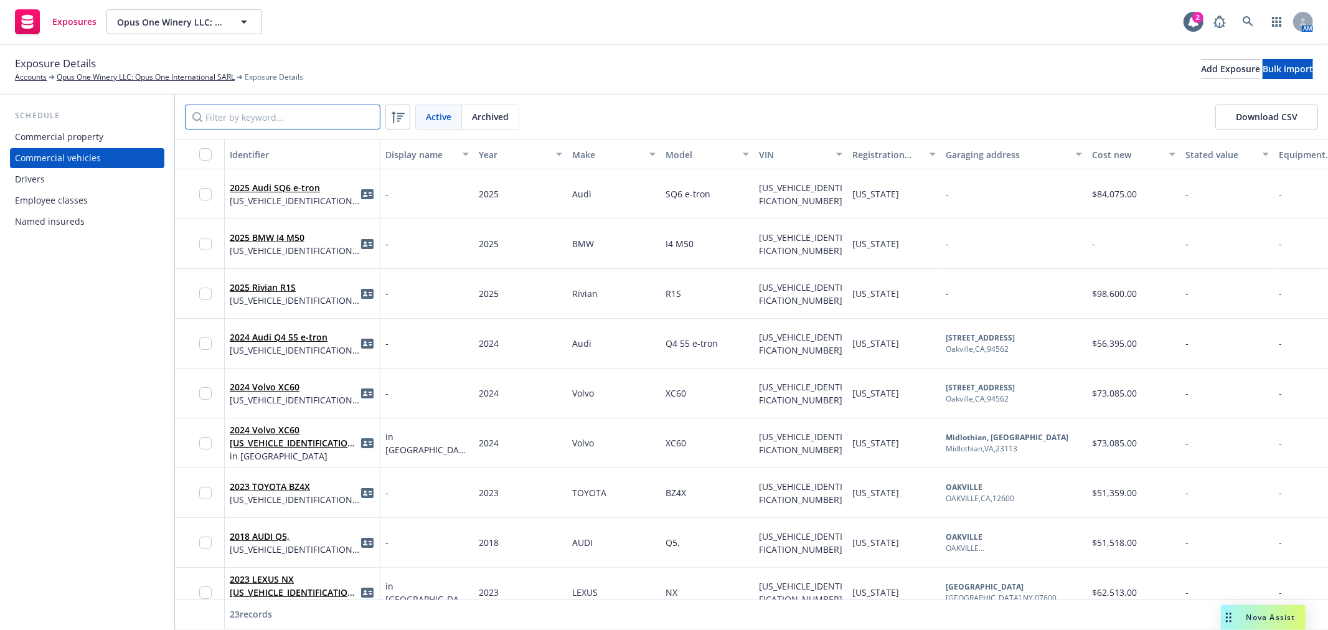
click at [213, 125] on input "Filter by keyword..." at bounding box center [283, 117] width 196 height 25
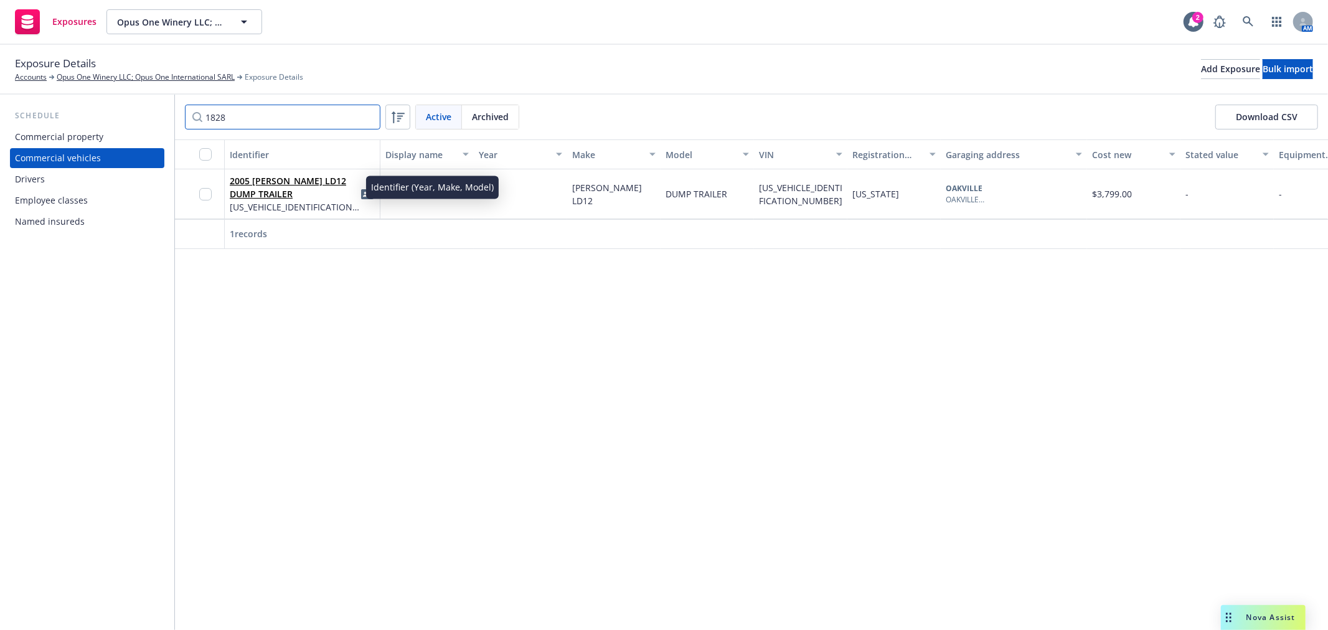
type input "1828"
click at [295, 177] on link "2005 CARSON LD12 DUMP TRAILER" at bounding box center [288, 187] width 116 height 25
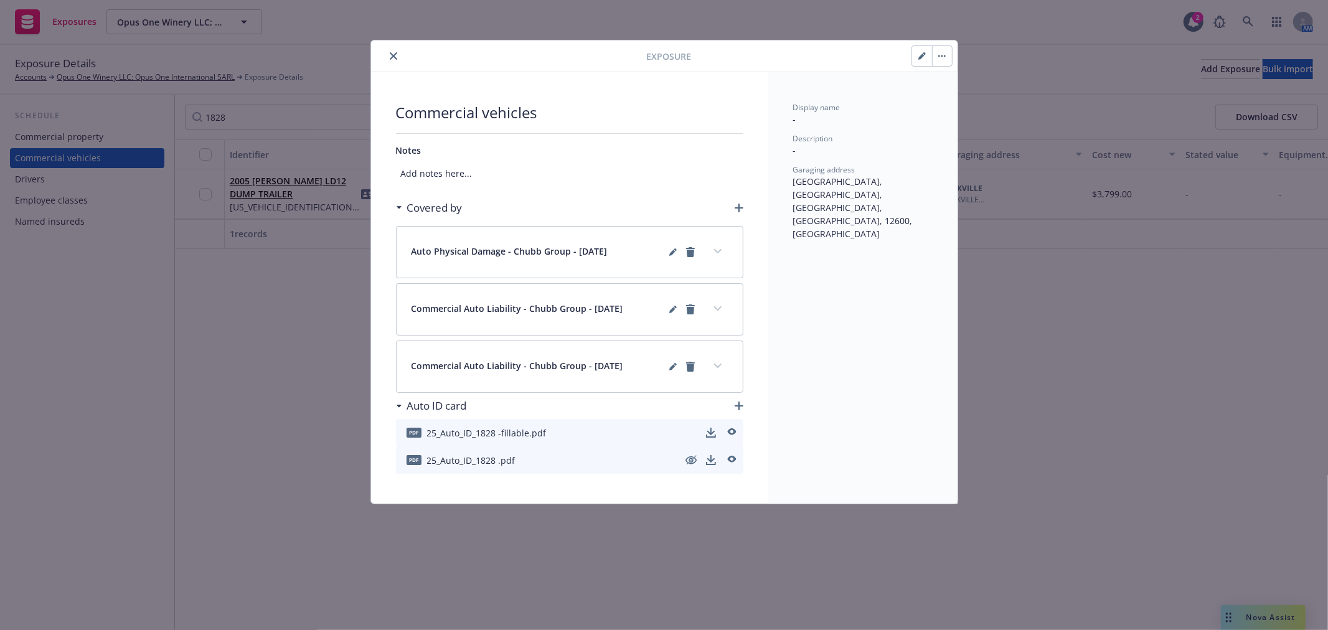
click at [393, 57] on icon "close" at bounding box center [393, 55] width 7 height 7
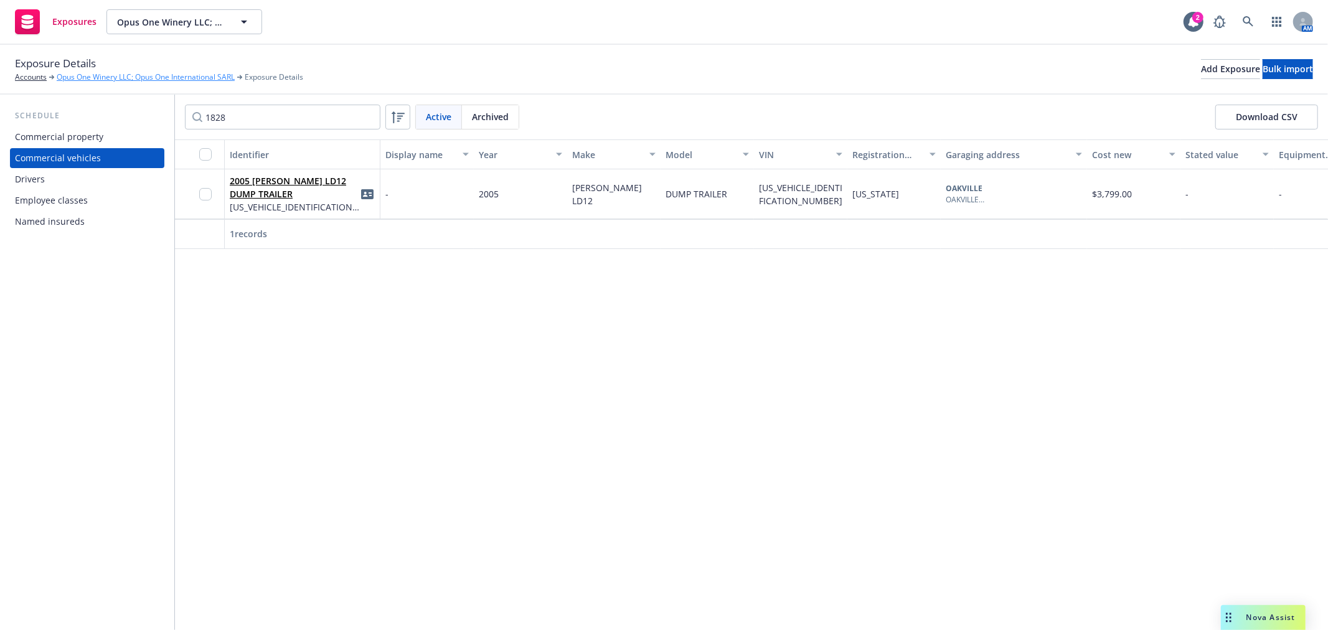
click at [140, 77] on link "Opus One Winery LLC; Opus One International SARL" at bounding box center [146, 77] width 178 height 11
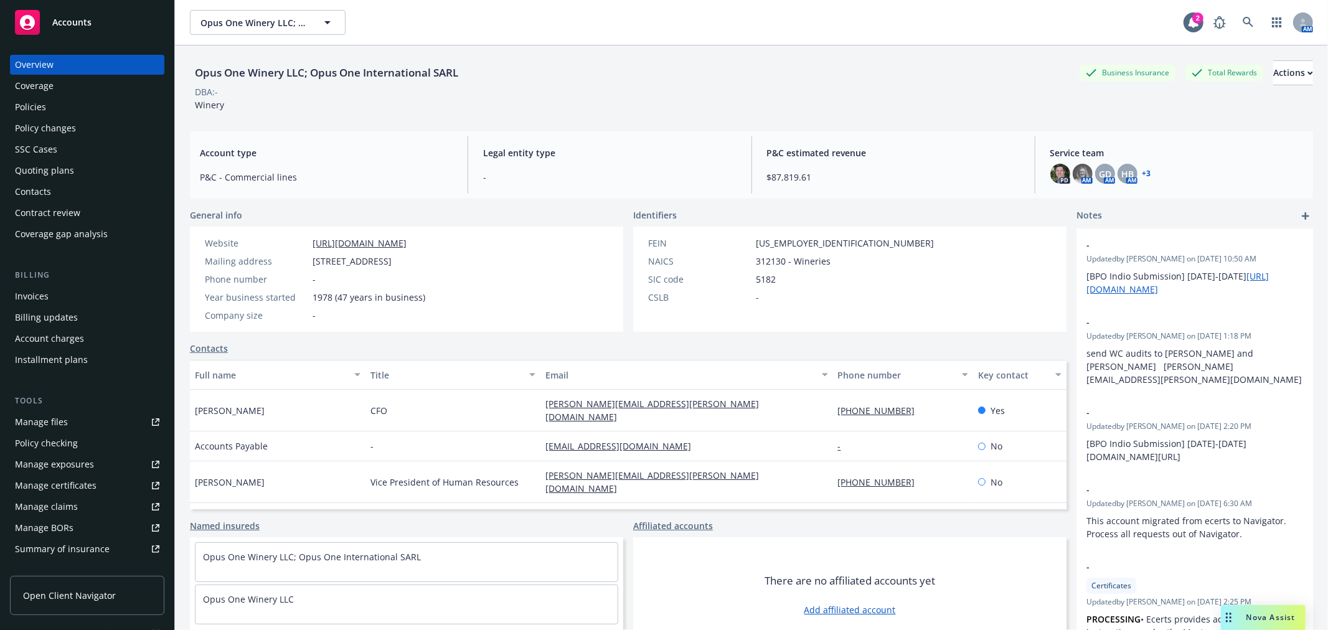
click at [106, 483] on link "Manage certificates" at bounding box center [87, 486] width 154 height 20
click at [90, 420] on link "Manage files" at bounding box center [87, 422] width 154 height 20
click at [1243, 21] on icon at bounding box center [1248, 22] width 11 height 11
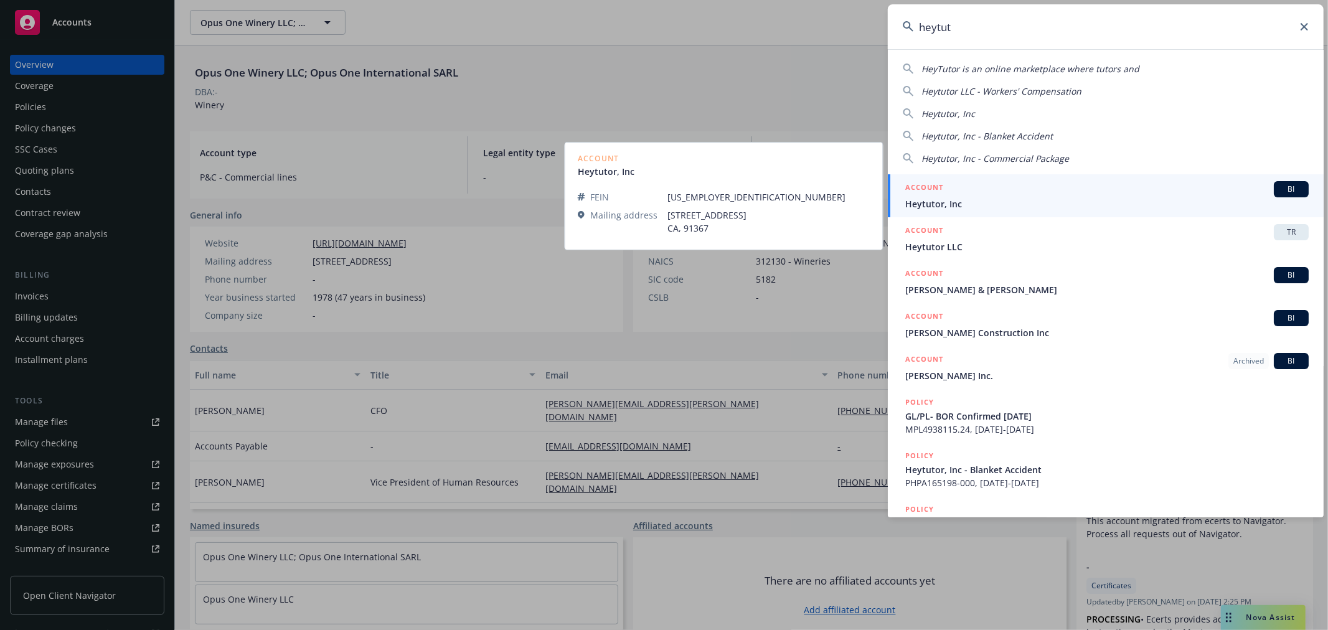
type input "heytut"
click at [1011, 195] on div "ACCOUNT BI" at bounding box center [1107, 189] width 404 height 16
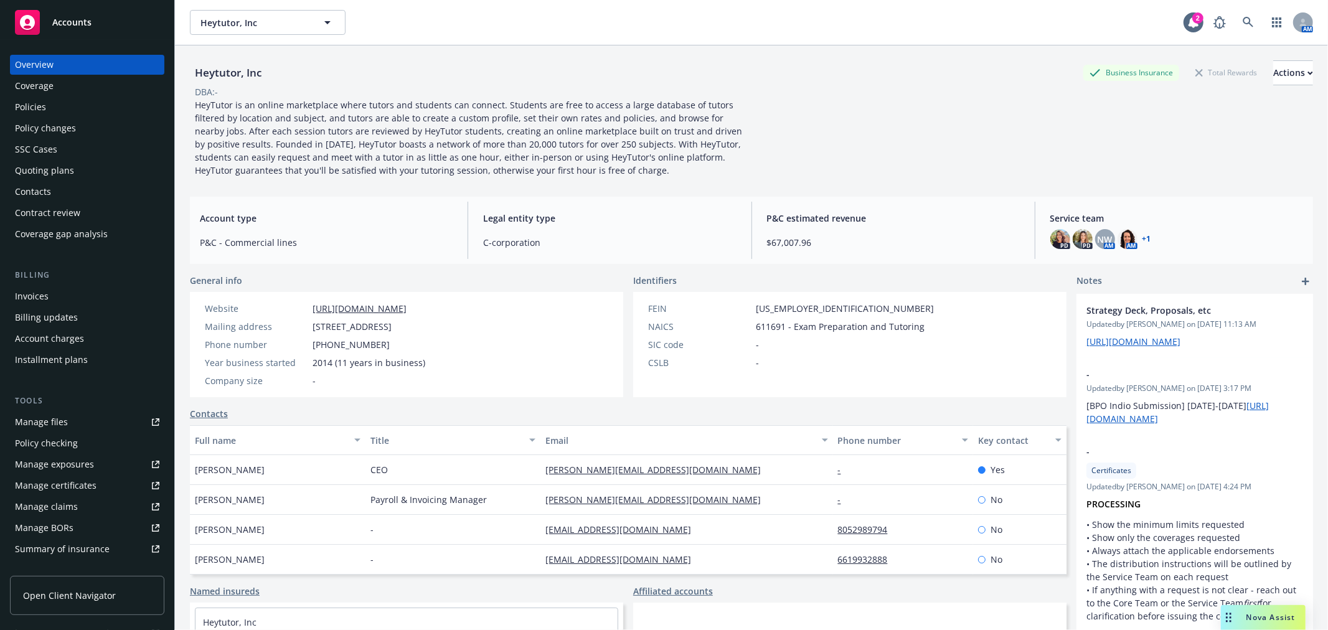
click at [78, 130] on div "Policy changes" at bounding box center [87, 128] width 144 height 20
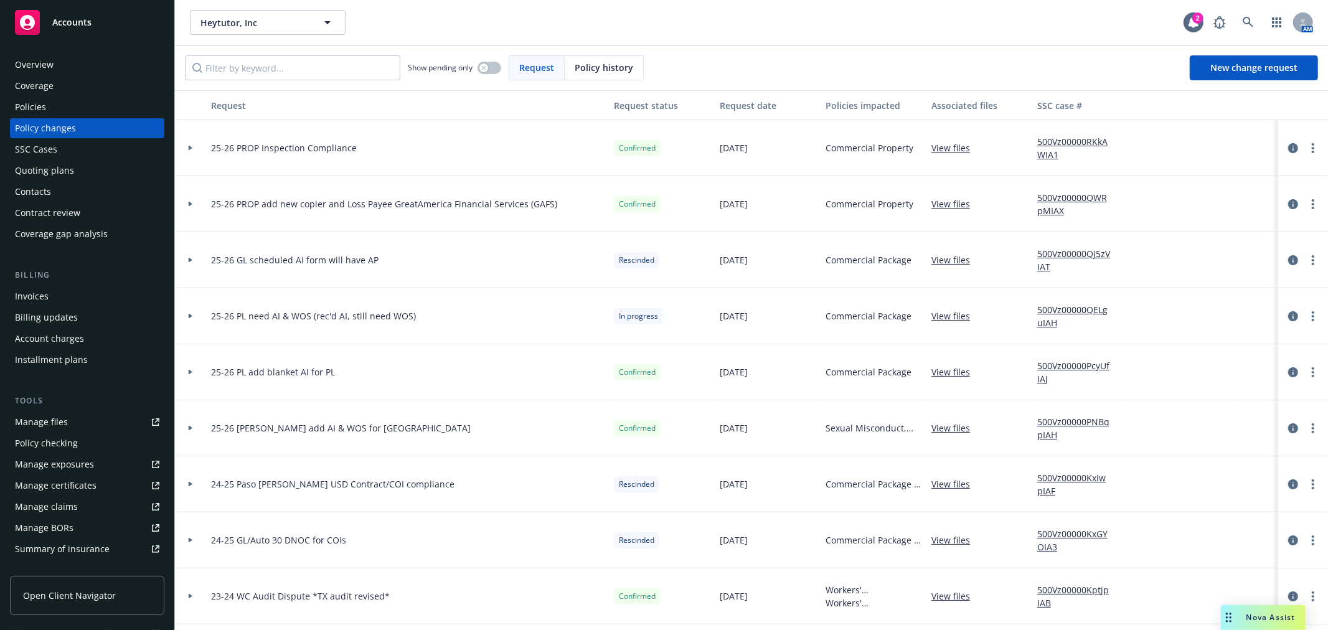
click at [191, 315] on icon at bounding box center [190, 316] width 5 height 4
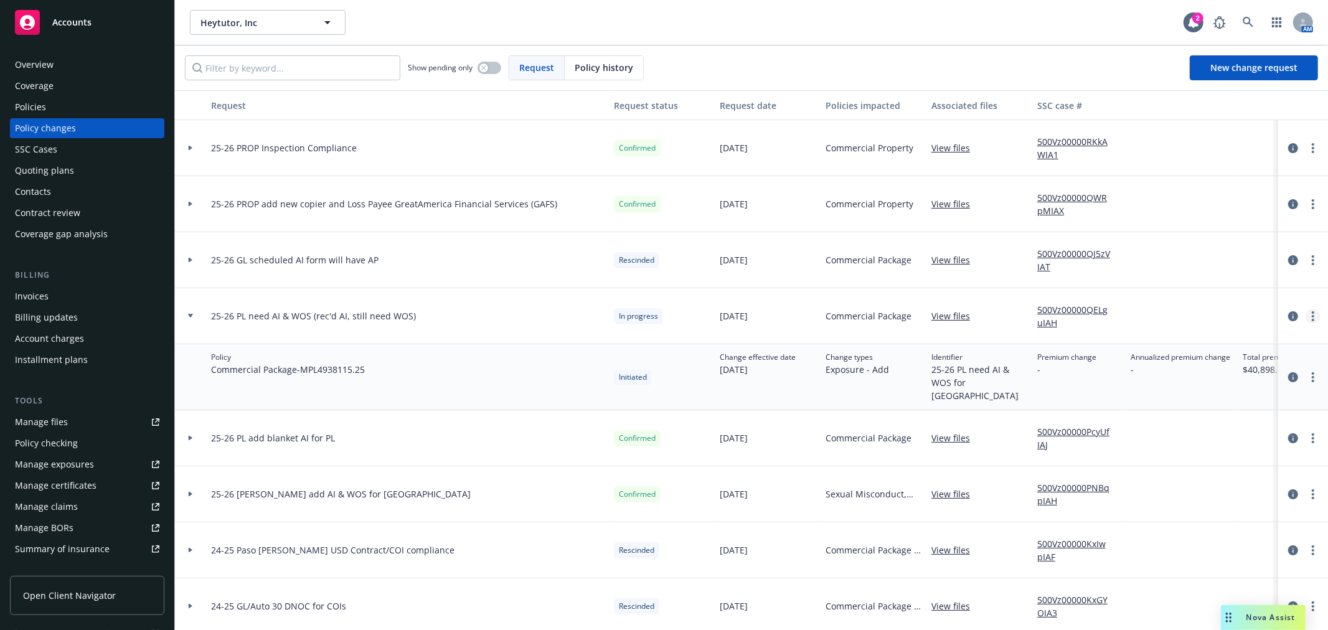
click at [1312, 313] on circle "more" at bounding box center [1313, 312] width 2 height 2
click at [1244, 423] on link "Resume workflow" at bounding box center [1203, 416] width 214 height 25
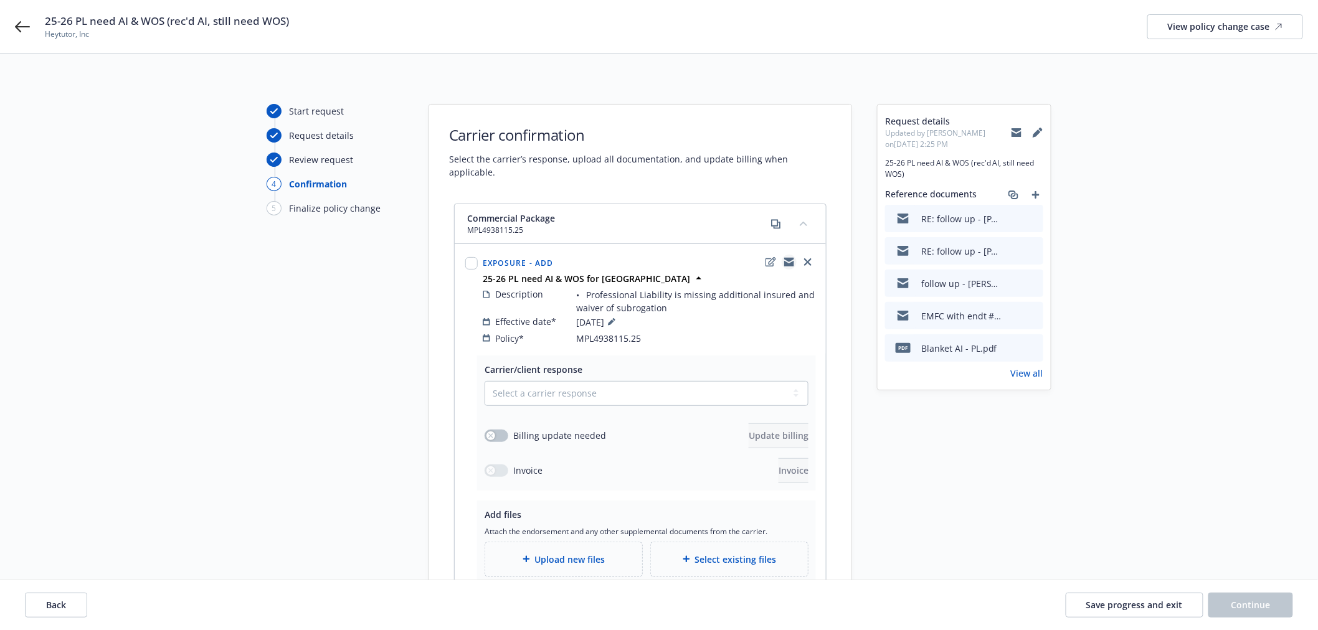
click at [789, 258] on icon "copyLogging" at bounding box center [789, 260] width 10 height 4
click at [559, 384] on select "Select a carrier response Accepted Accepted with revision No endorsement needed…" at bounding box center [646, 393] width 324 height 25
select select "ACCEPTED"
click at [484, 381] on select "Select a carrier response Accepted Accepted with revision No endorsement needed…" at bounding box center [646, 393] width 324 height 25
click at [724, 553] on span "Select existing files" at bounding box center [736, 559] width 82 height 13
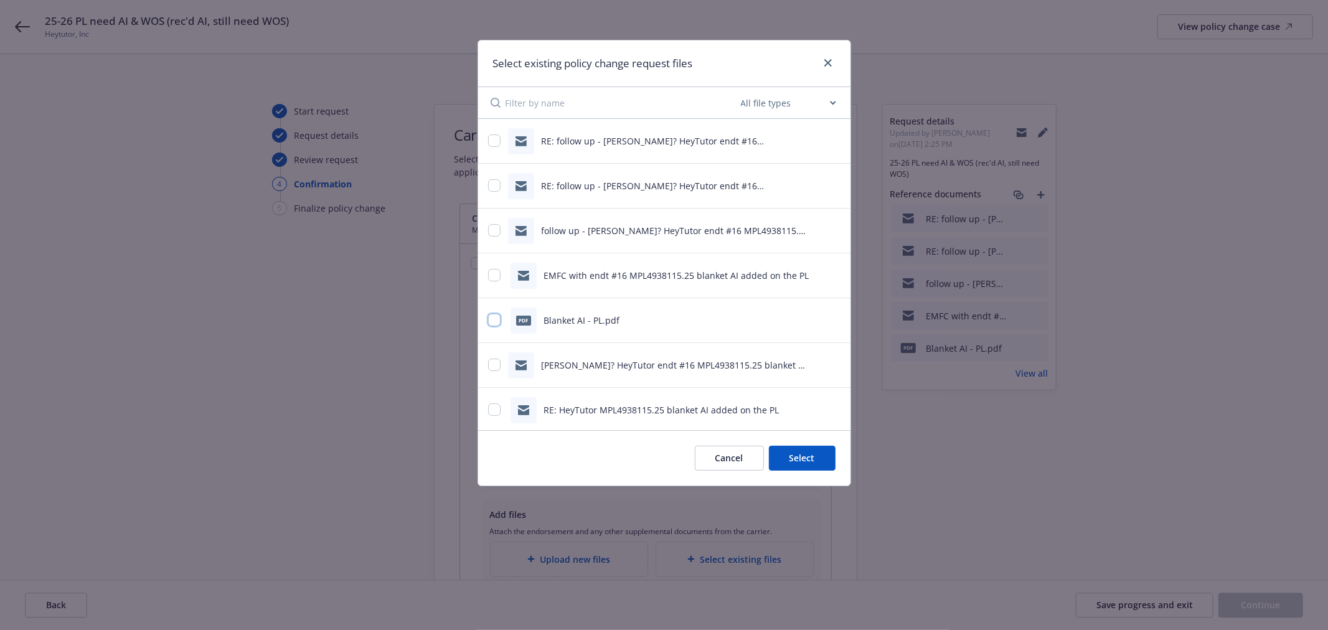
click at [495, 320] on input "checkbox" at bounding box center [494, 320] width 12 height 12
checkbox input "true"
click at [813, 458] on button "Select 1 file" at bounding box center [791, 458] width 90 height 25
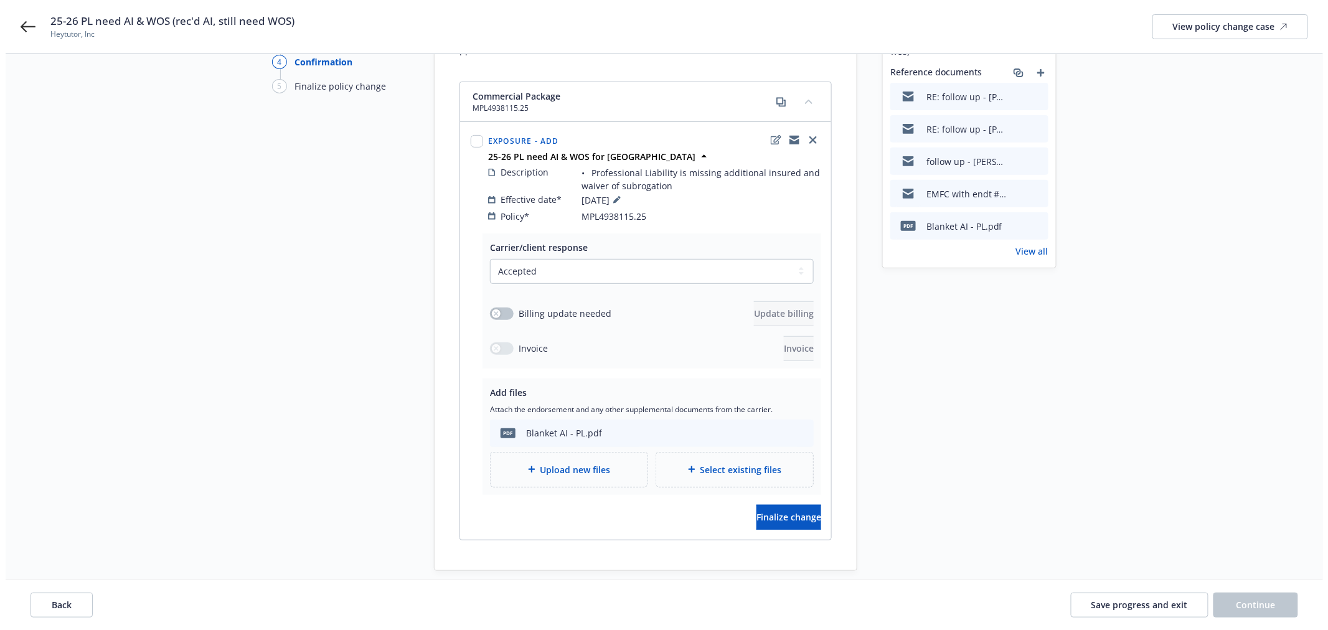
scroll to position [112, 0]
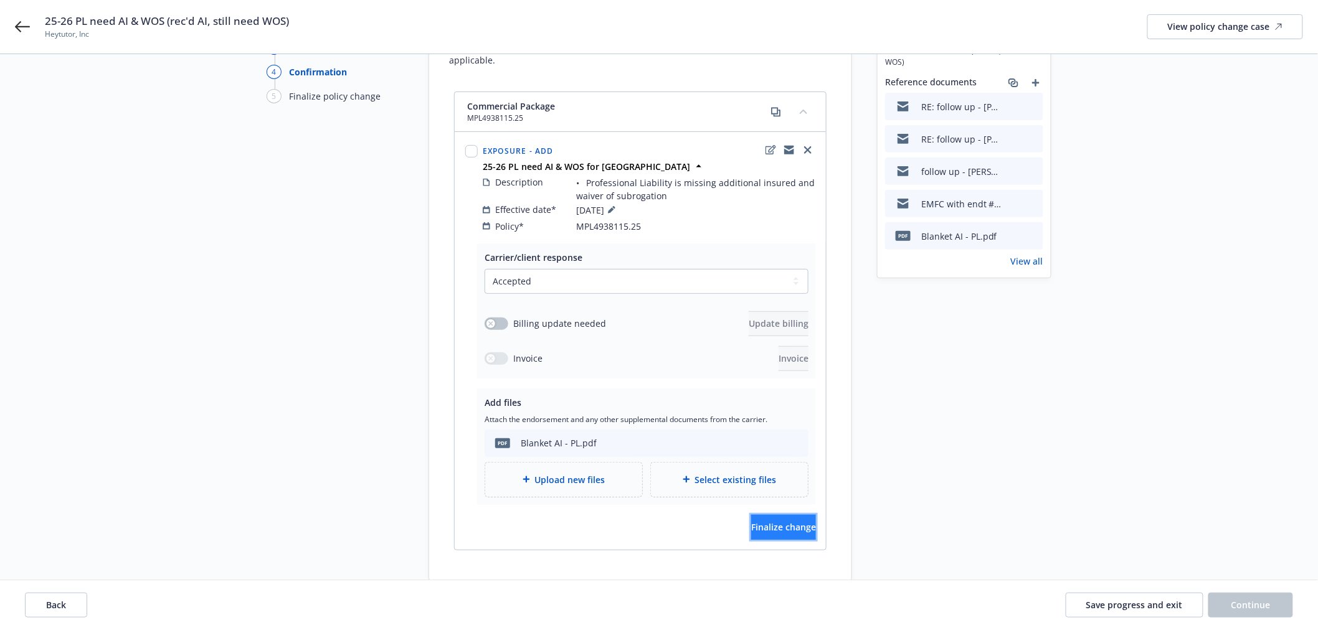
click at [773, 521] on span "Finalize change" at bounding box center [783, 527] width 65 height 12
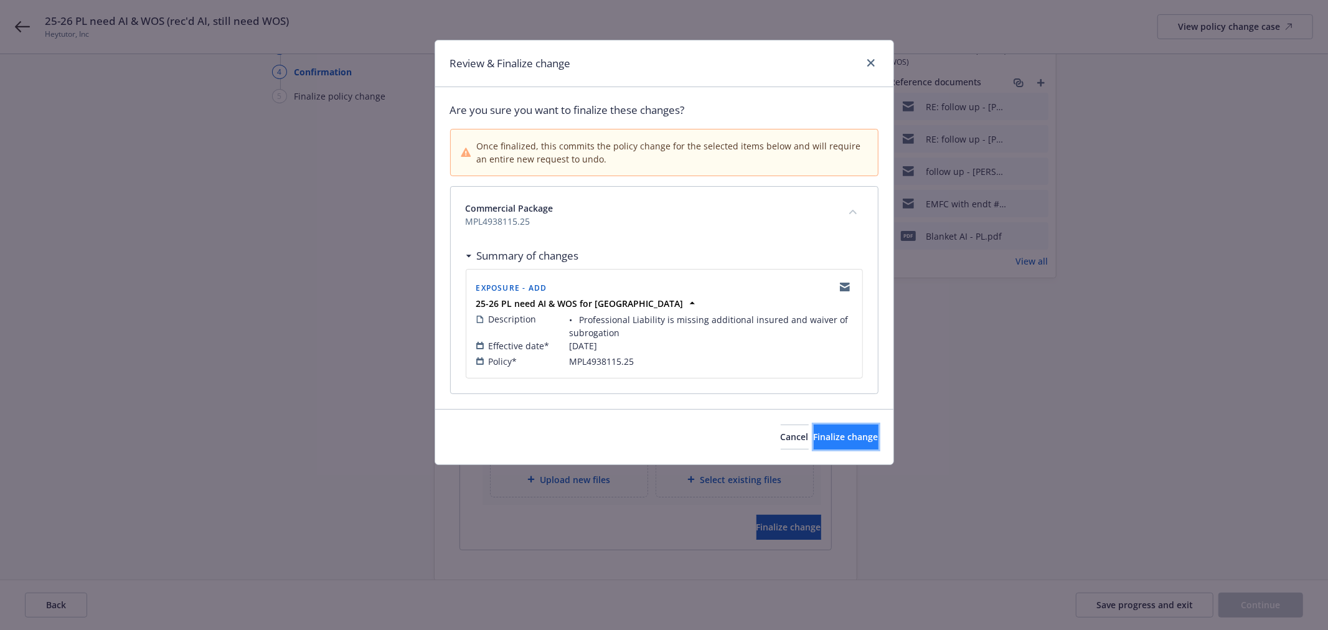
click at [836, 435] on span "Finalize change" at bounding box center [846, 437] width 65 height 12
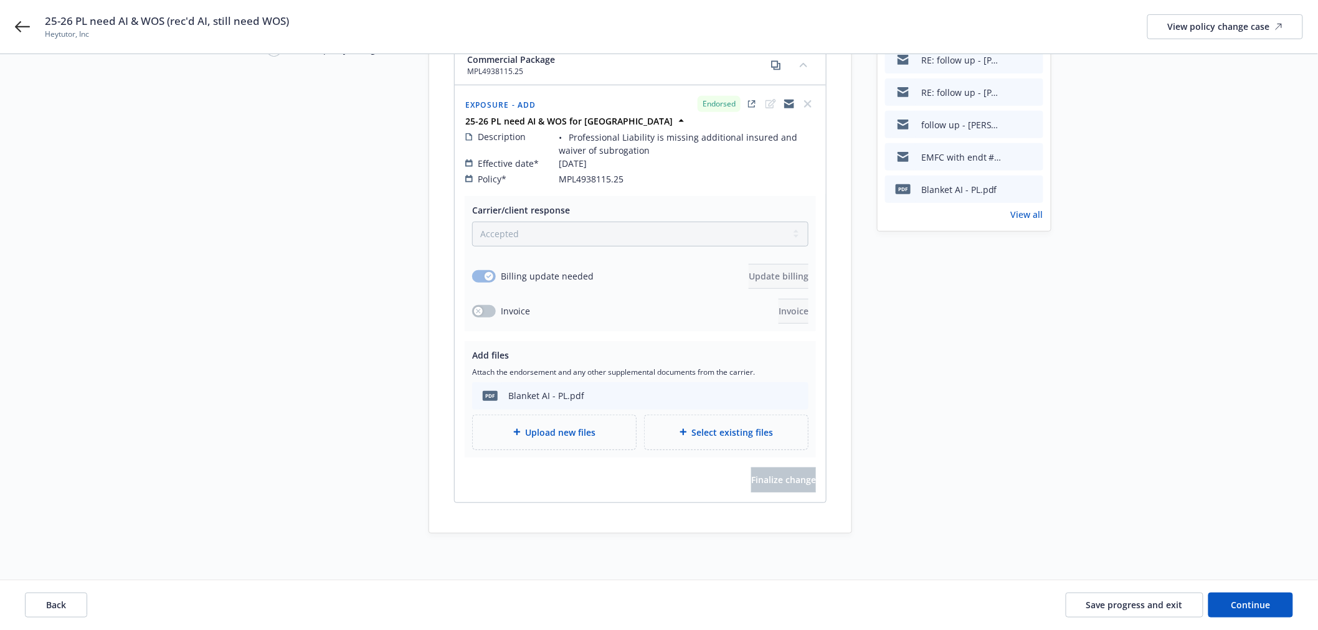
scroll to position [181, 0]
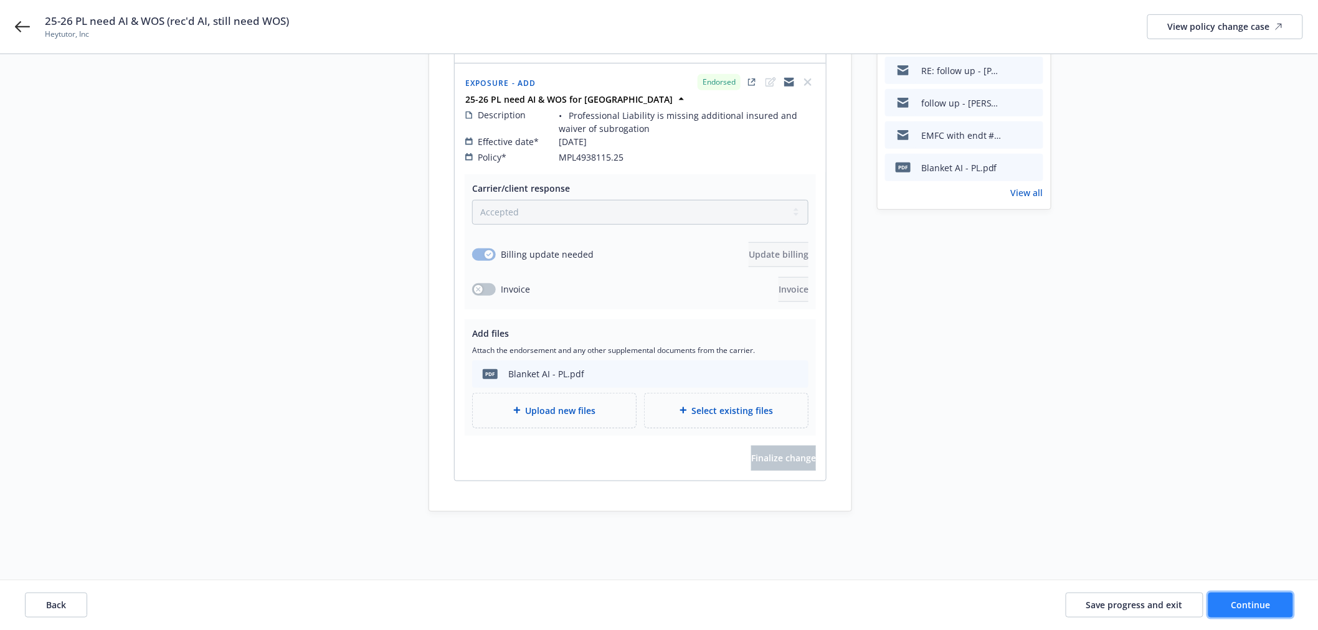
click at [1259, 602] on span "Continue" at bounding box center [1250, 605] width 39 height 12
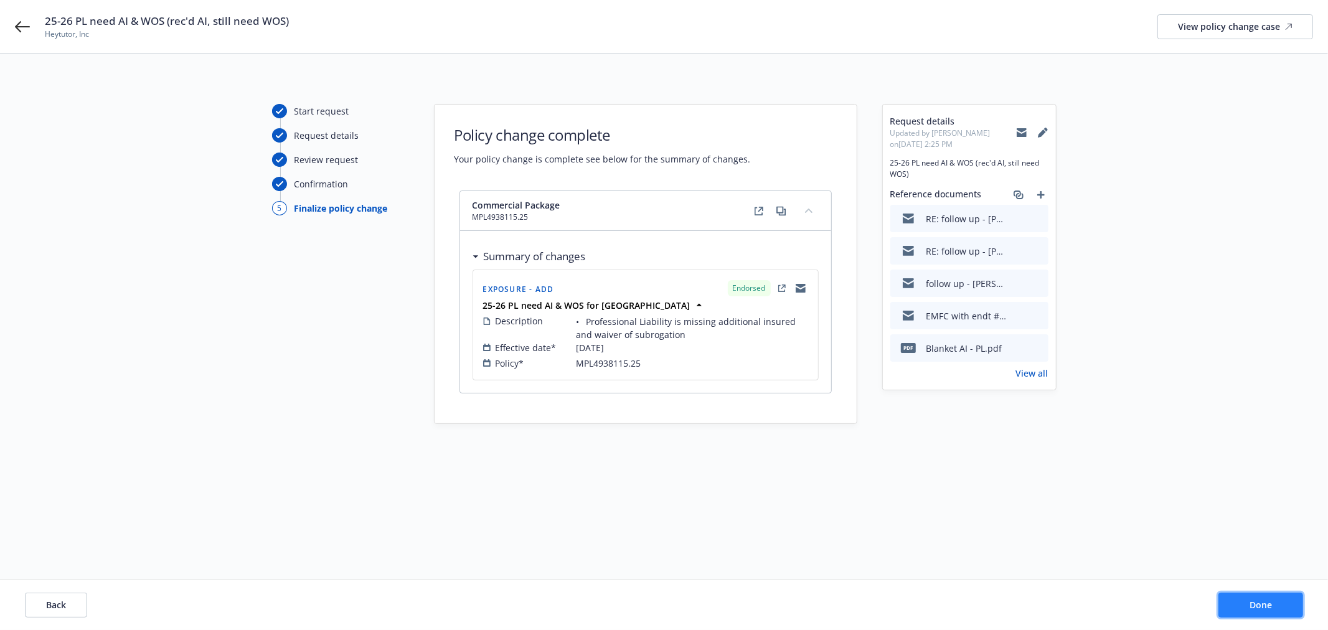
click at [1254, 600] on span "Done" at bounding box center [1261, 605] width 22 height 12
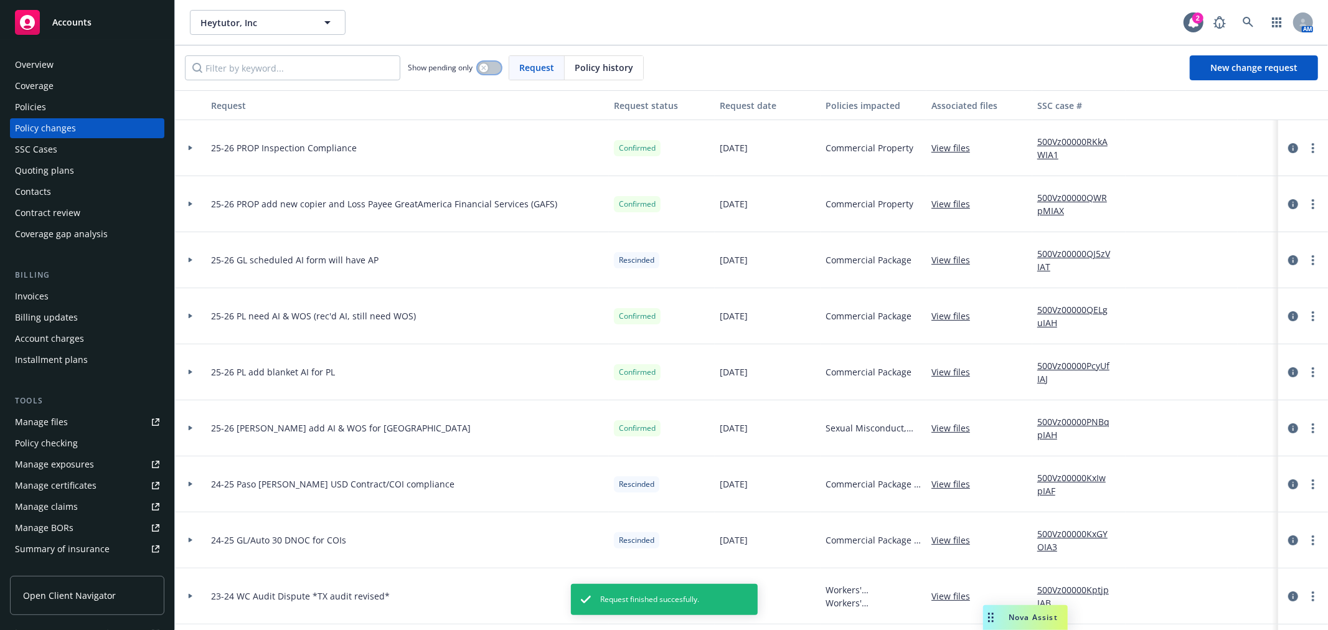
click at [482, 68] on icon "button" at bounding box center [483, 67] width 5 height 5
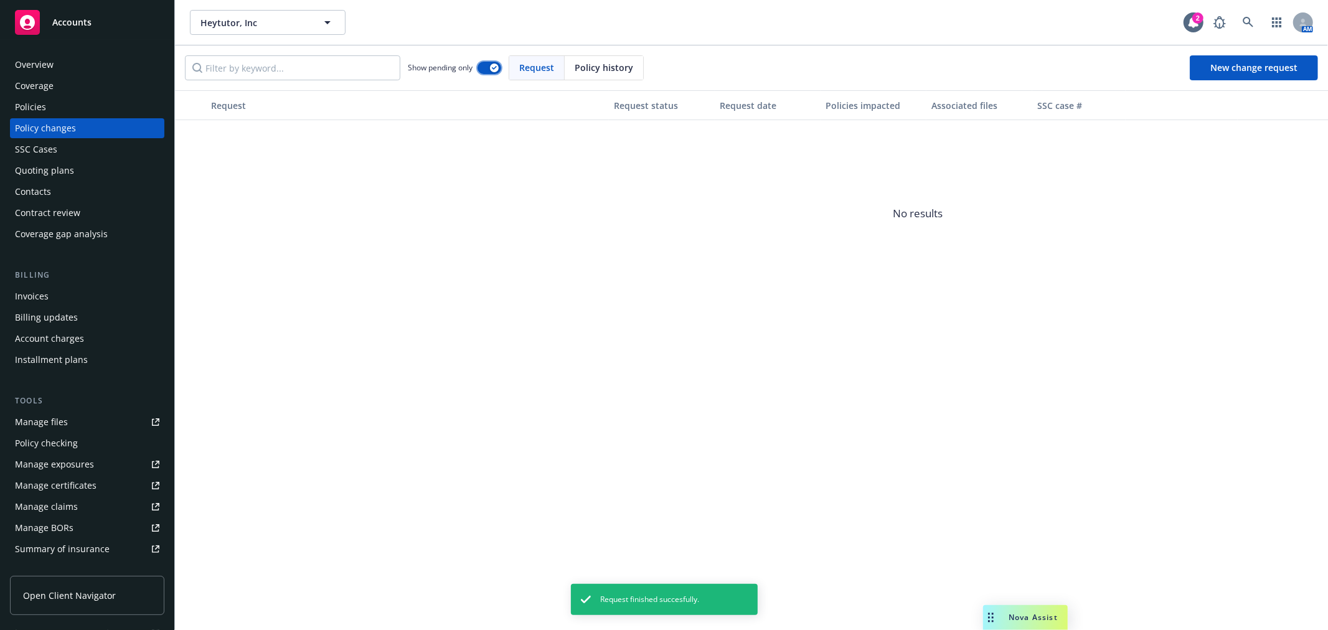
click at [481, 70] on button "button" at bounding box center [490, 68] width 24 height 12
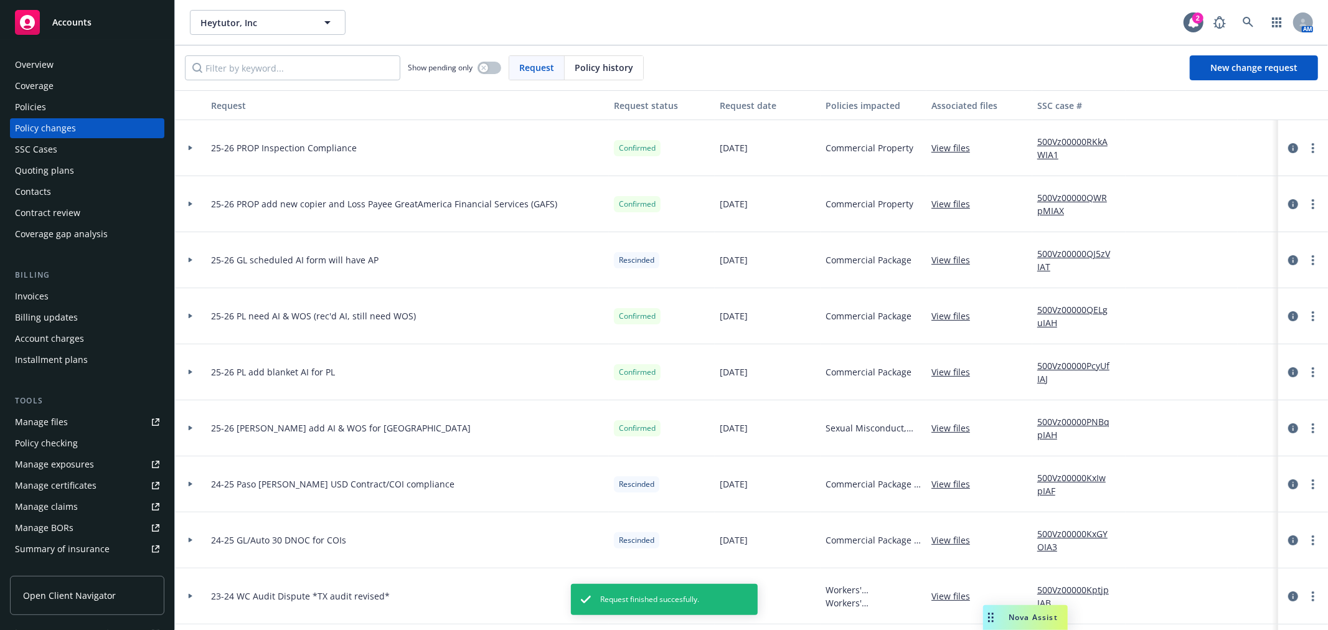
click at [82, 151] on div "SSC Cases" at bounding box center [87, 149] width 144 height 20
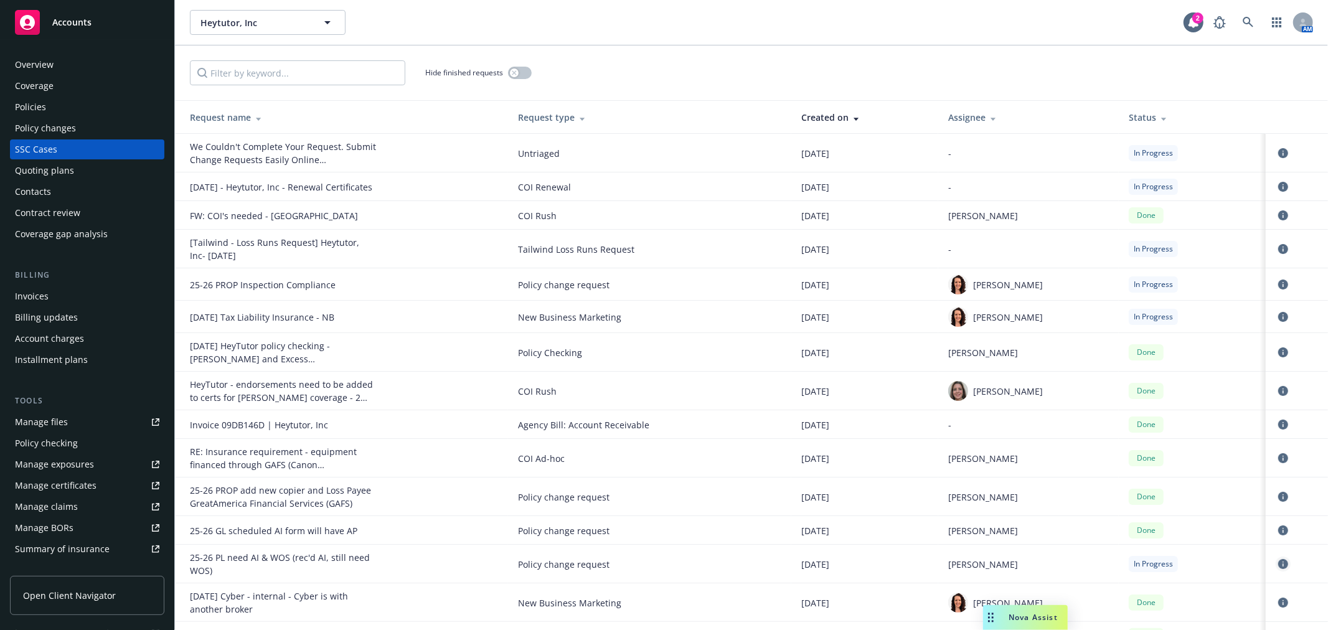
click at [1278, 569] on icon "circleInformation" at bounding box center [1283, 564] width 10 height 10
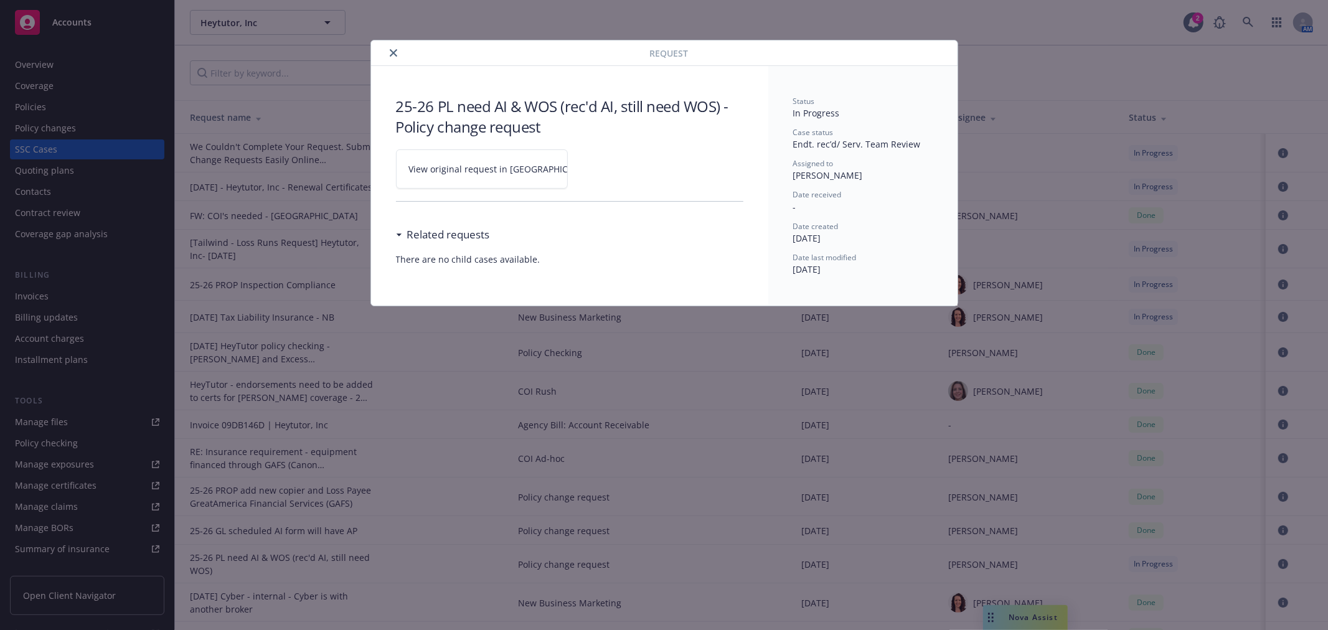
click at [472, 184] on link "View original request in SSC" at bounding box center [482, 168] width 172 height 39
click at [399, 52] on button "close" at bounding box center [393, 52] width 15 height 15
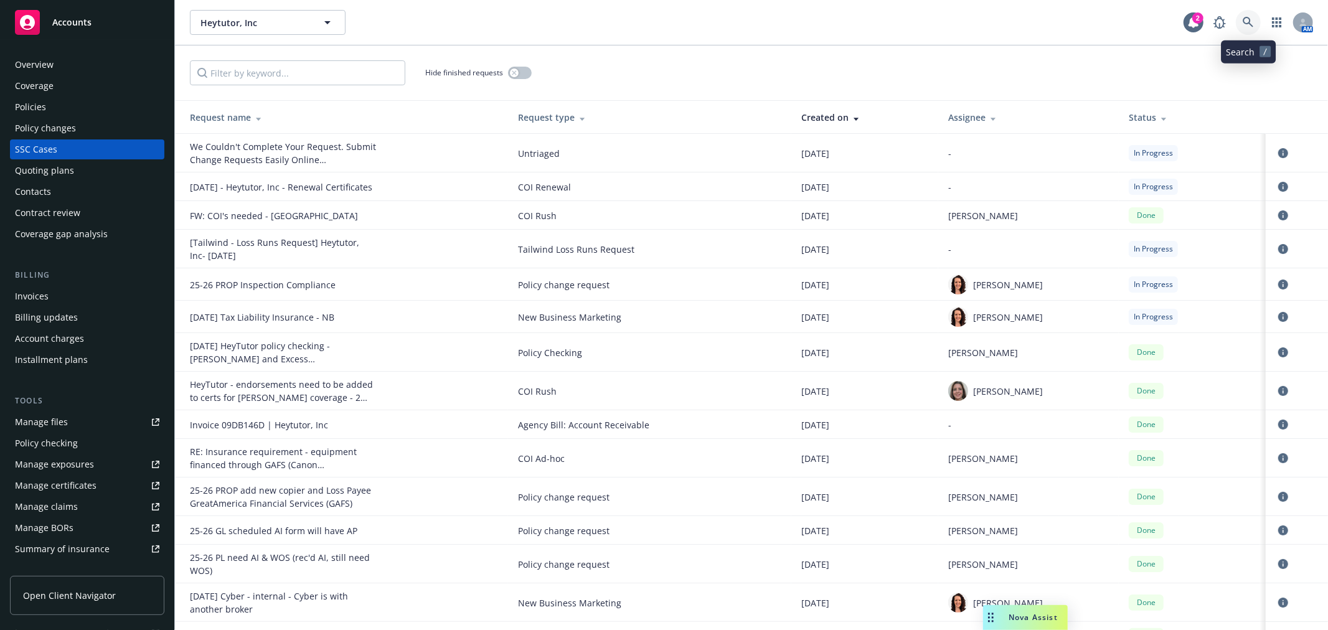
click at [1253, 21] on icon at bounding box center [1248, 22] width 11 height 11
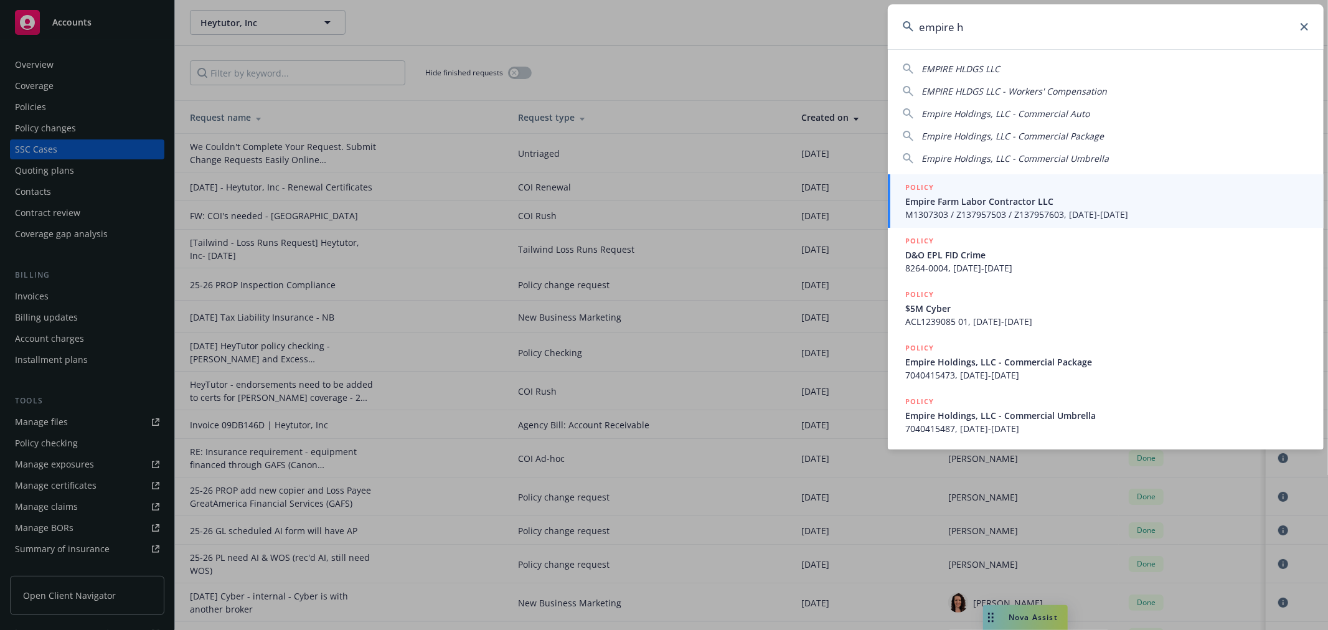
click at [1001, 65] on div "EMPIRE HLDGS LLC" at bounding box center [1106, 68] width 406 height 13
type input "EMPIRE HLDGS LLC"
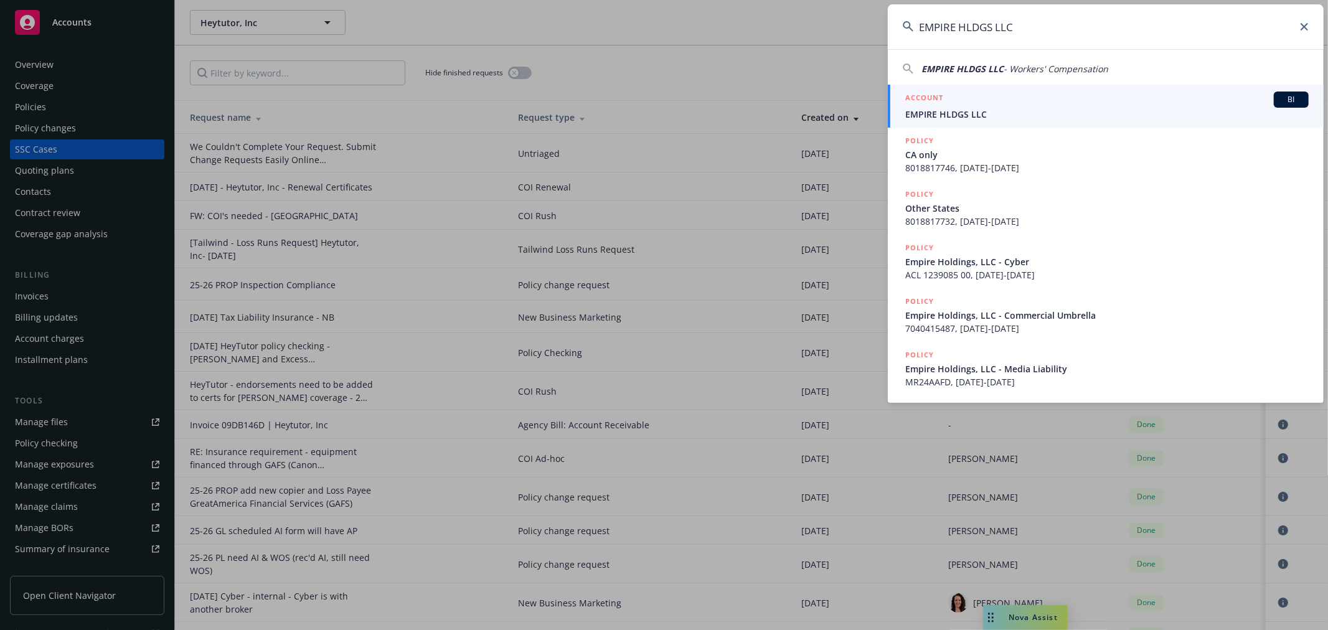
click at [991, 108] on span "EMPIRE HLDGS LLC" at bounding box center [1107, 114] width 404 height 13
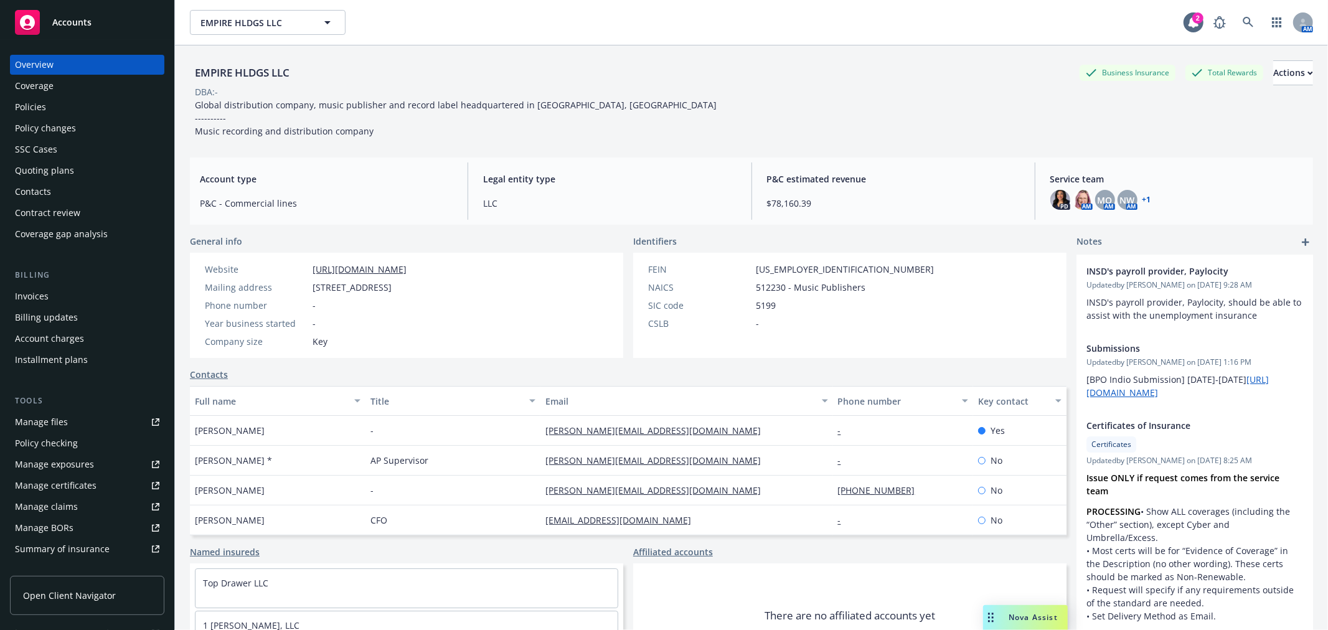
click at [90, 130] on div "Policy changes" at bounding box center [87, 128] width 144 height 20
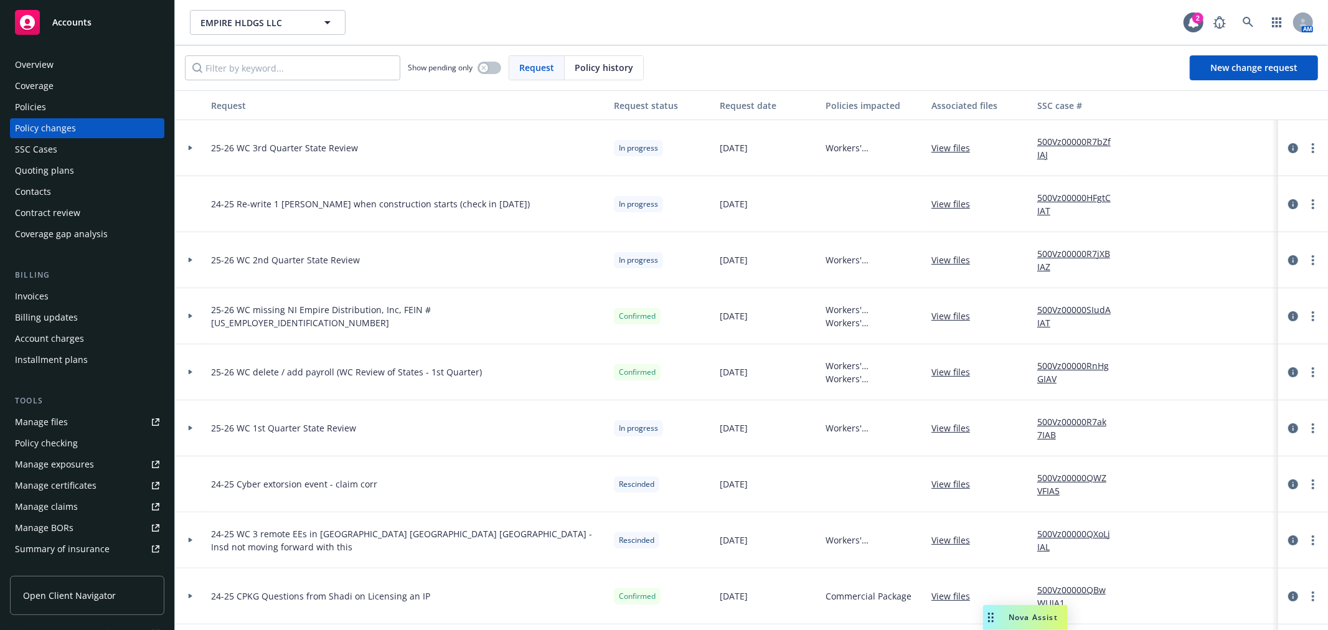
click at [189, 314] on icon at bounding box center [191, 316] width 4 height 5
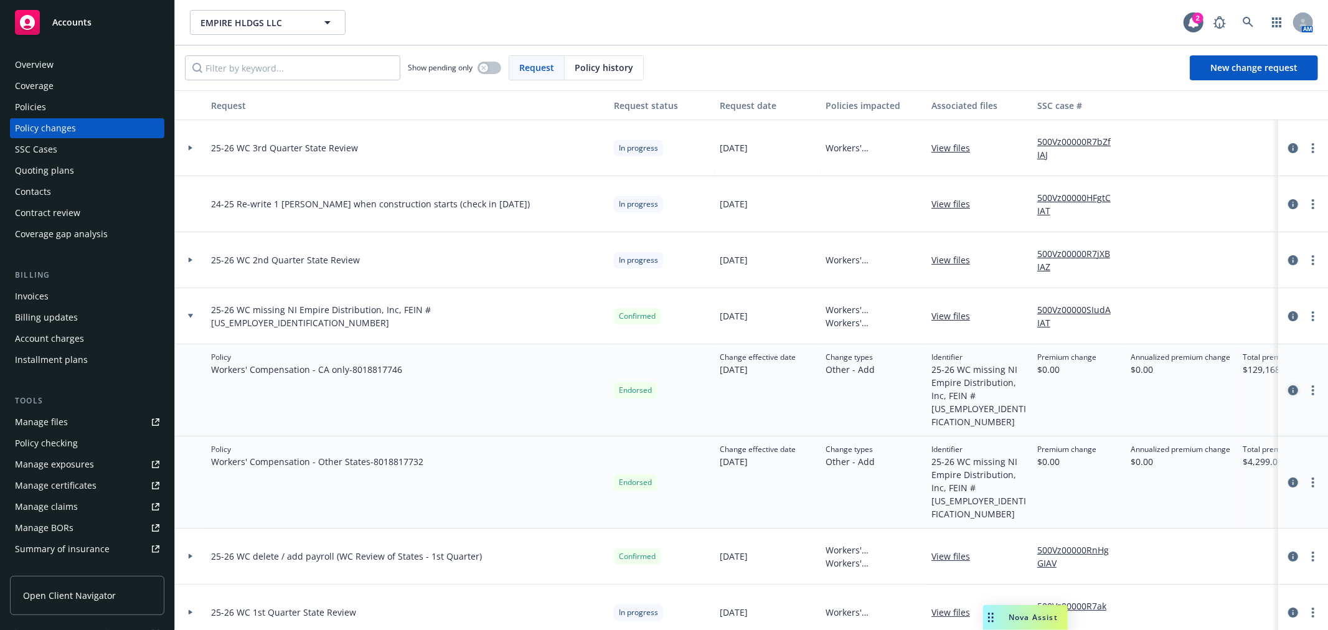
click at [1288, 385] on icon "circleInformation" at bounding box center [1293, 390] width 10 height 10
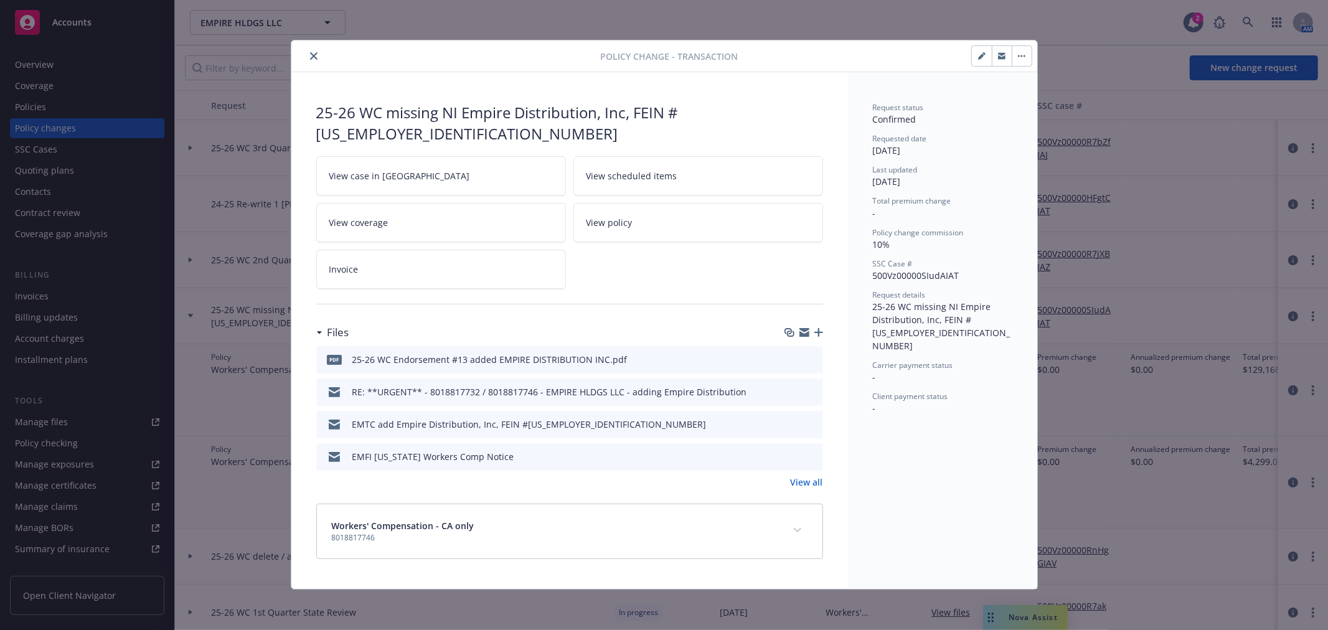
click at [800, 331] on icon "button" at bounding box center [805, 334] width 10 height 6
click at [314, 53] on icon "close" at bounding box center [313, 55] width 7 height 7
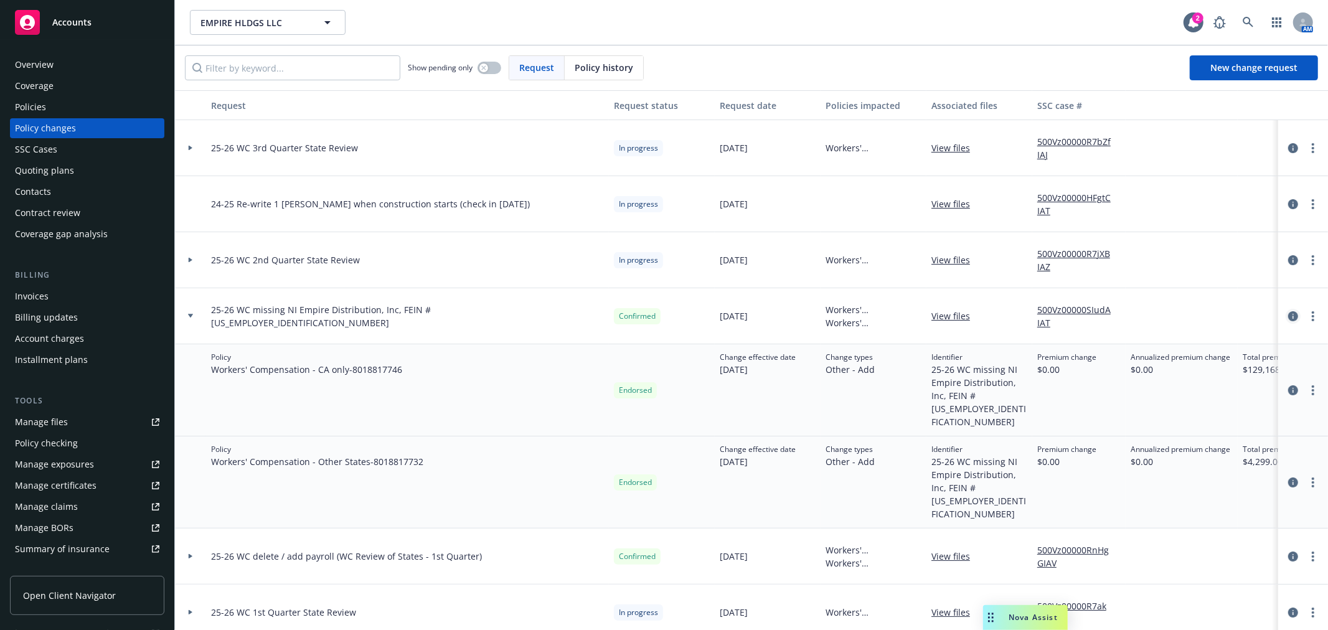
click at [1288, 314] on icon "circleInformation" at bounding box center [1293, 316] width 10 height 10
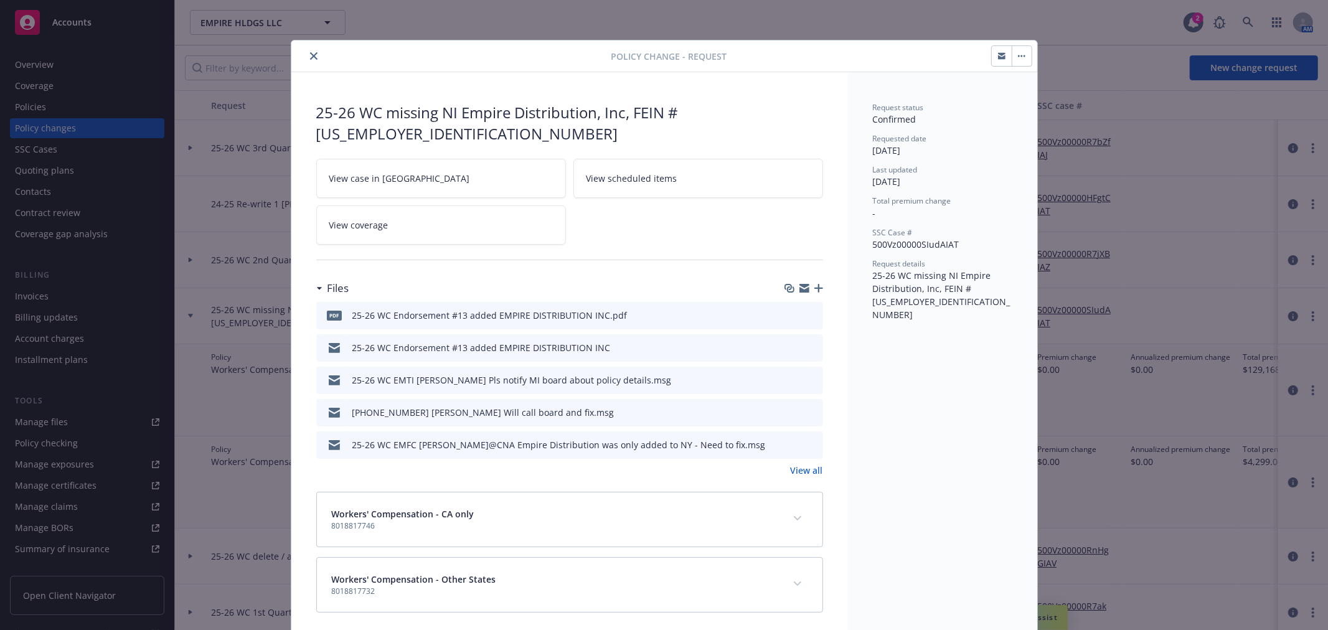
click at [815, 284] on icon "button" at bounding box center [819, 288] width 9 height 9
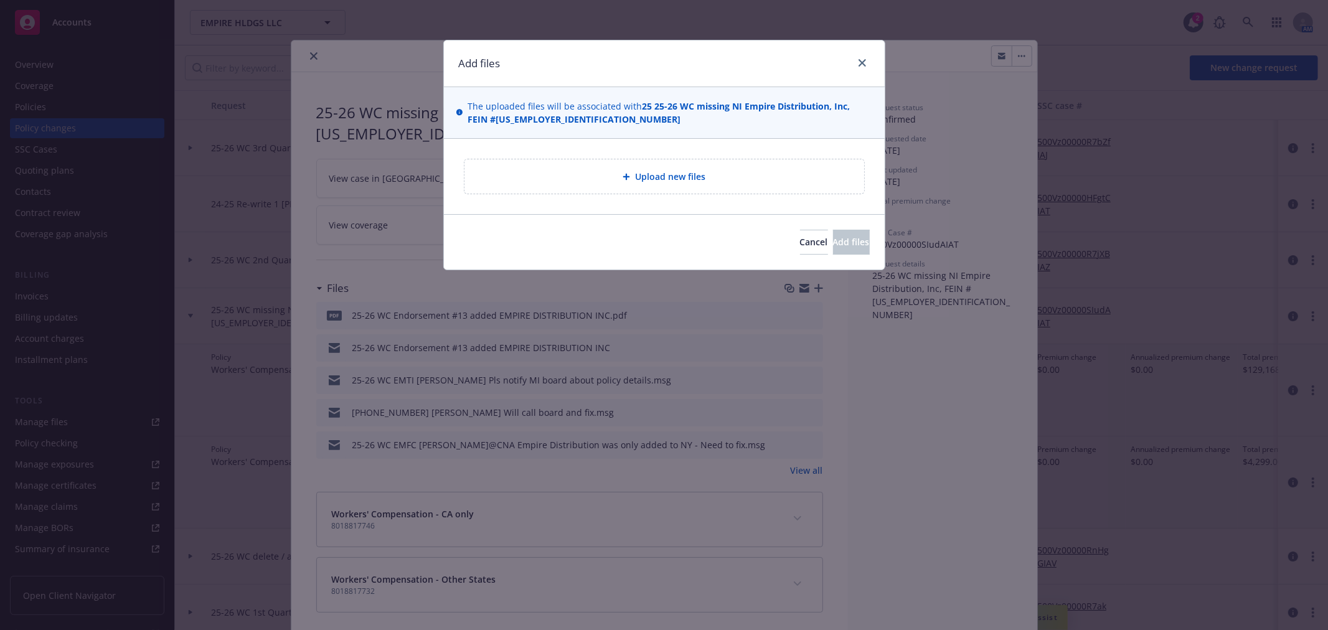
click at [650, 181] on span "Upload new files" at bounding box center [670, 176] width 70 height 13
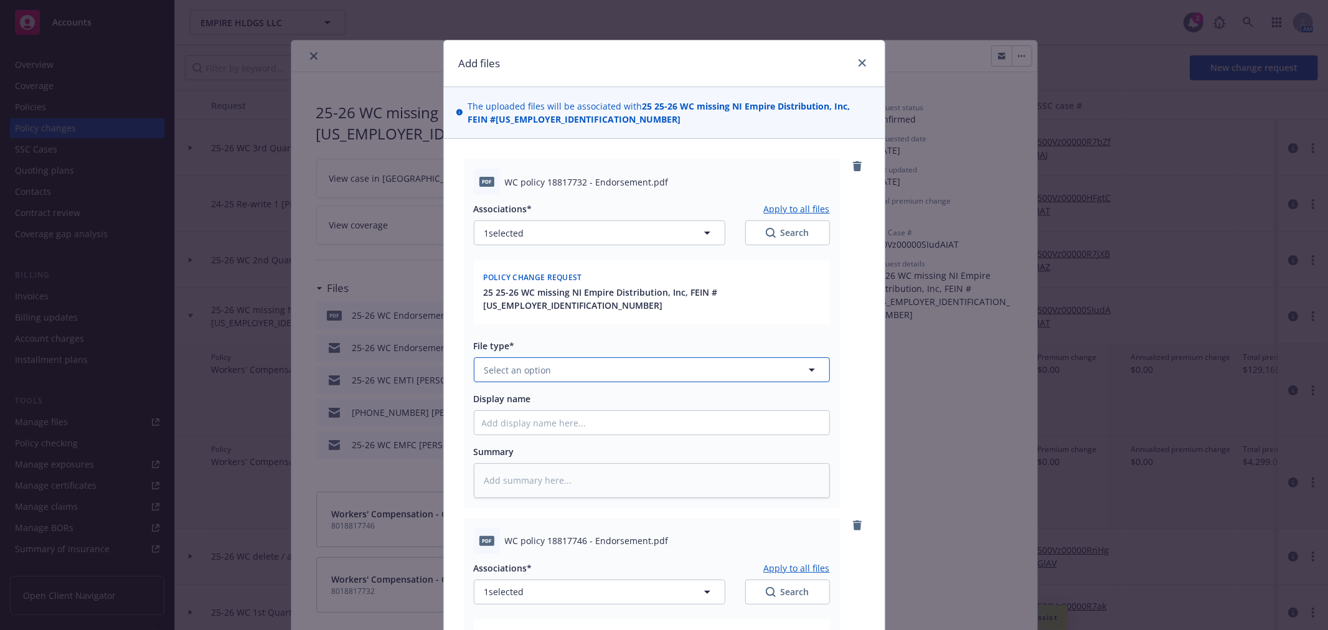
click at [536, 364] on span "Select an option" at bounding box center [517, 370] width 67 height 13
type input "end"
click at [541, 395] on div "Endorsement" at bounding box center [645, 404] width 340 height 18
type textarea "x"
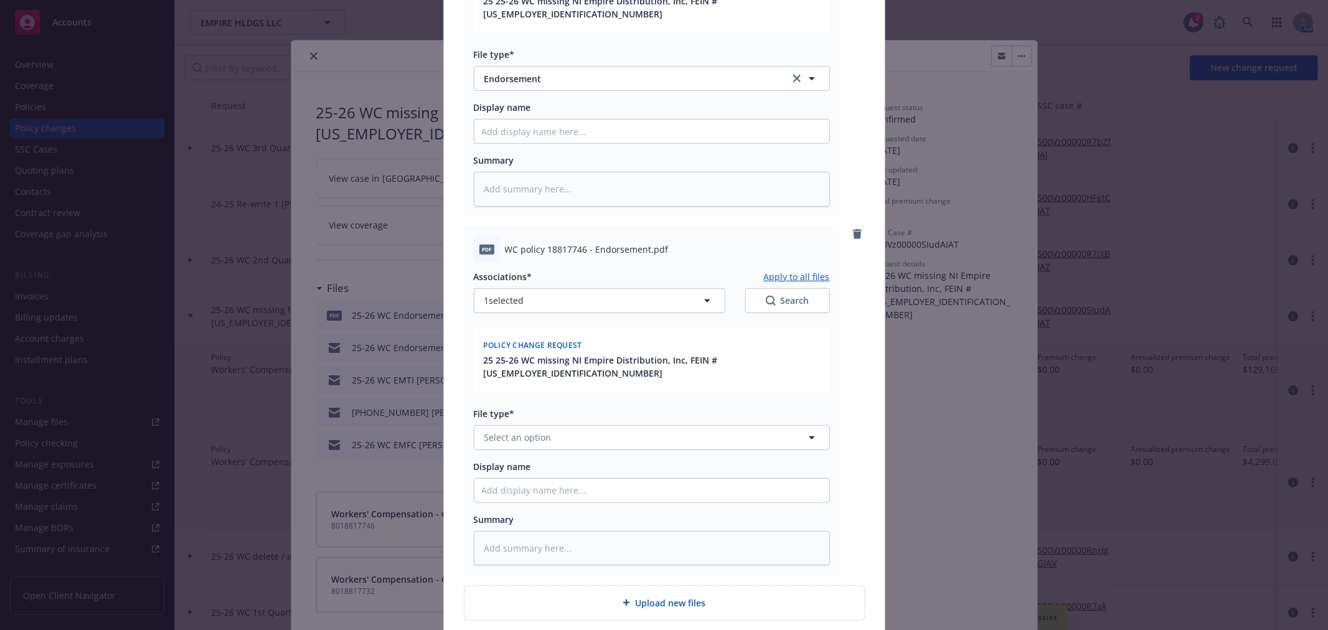
scroll to position [346, 0]
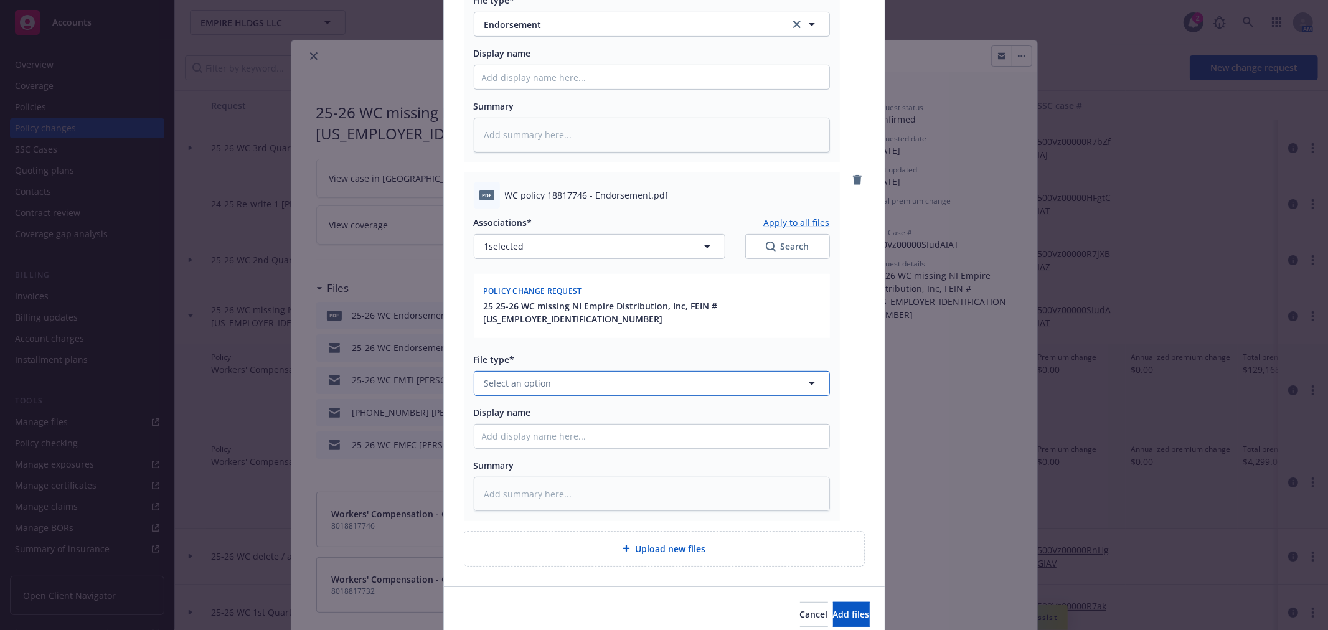
click at [570, 371] on button "Select an option" at bounding box center [652, 383] width 356 height 25
type input "end"
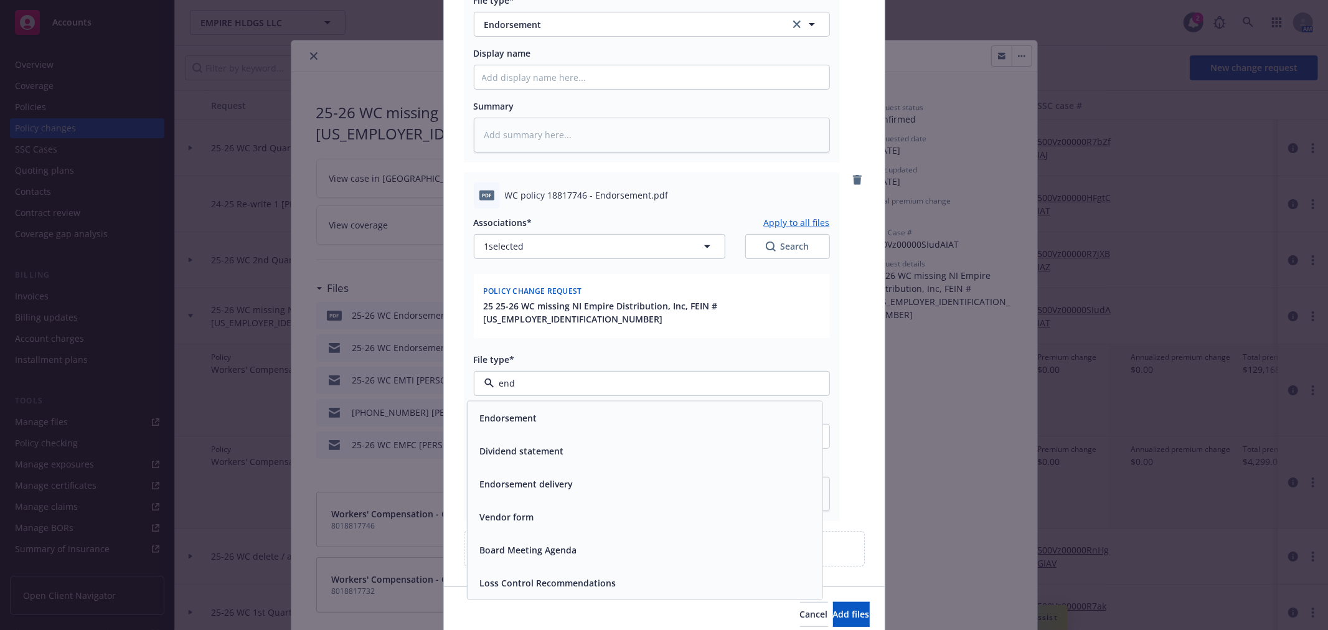
click at [571, 409] on div "Endorsement" at bounding box center [645, 418] width 340 height 18
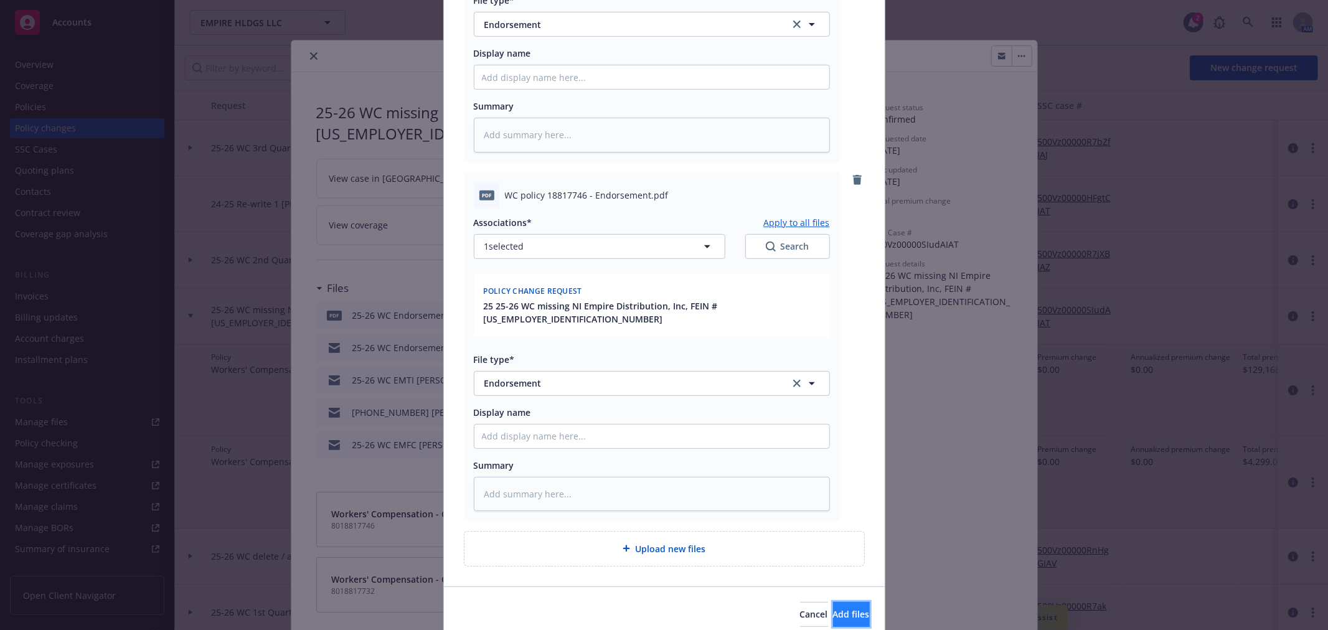
click at [833, 608] on span "Add files" at bounding box center [851, 614] width 37 height 12
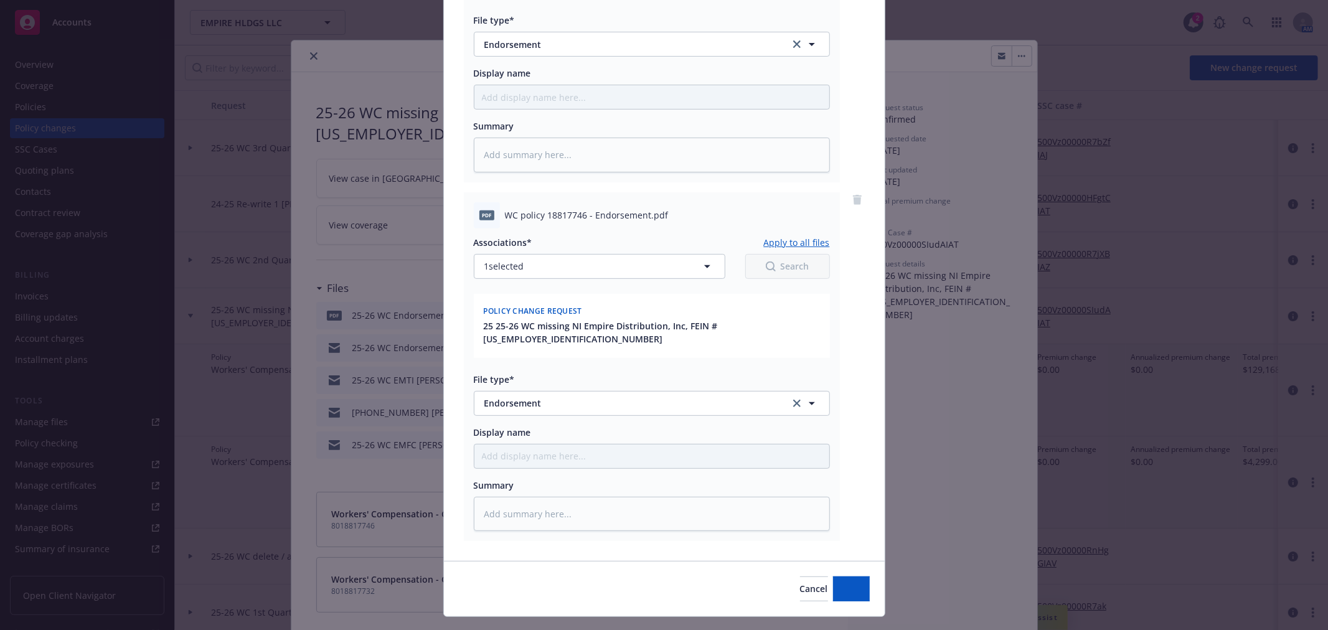
type textarea "x"
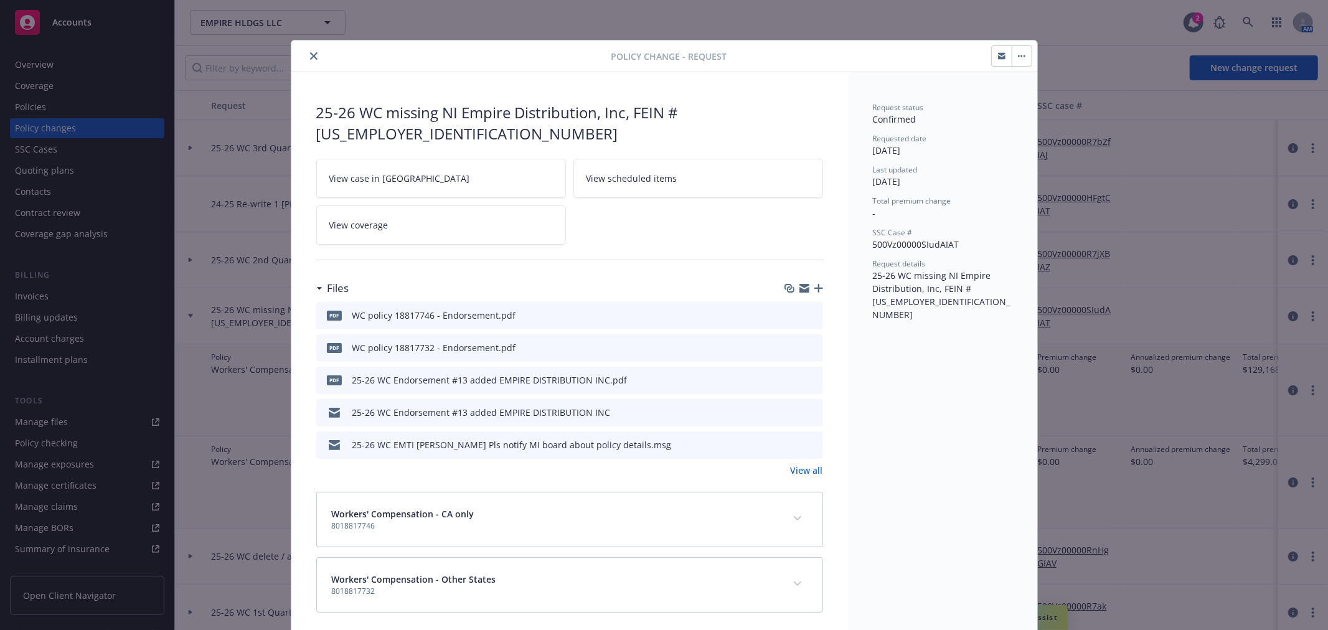
click at [310, 54] on icon "close" at bounding box center [313, 55] width 7 height 7
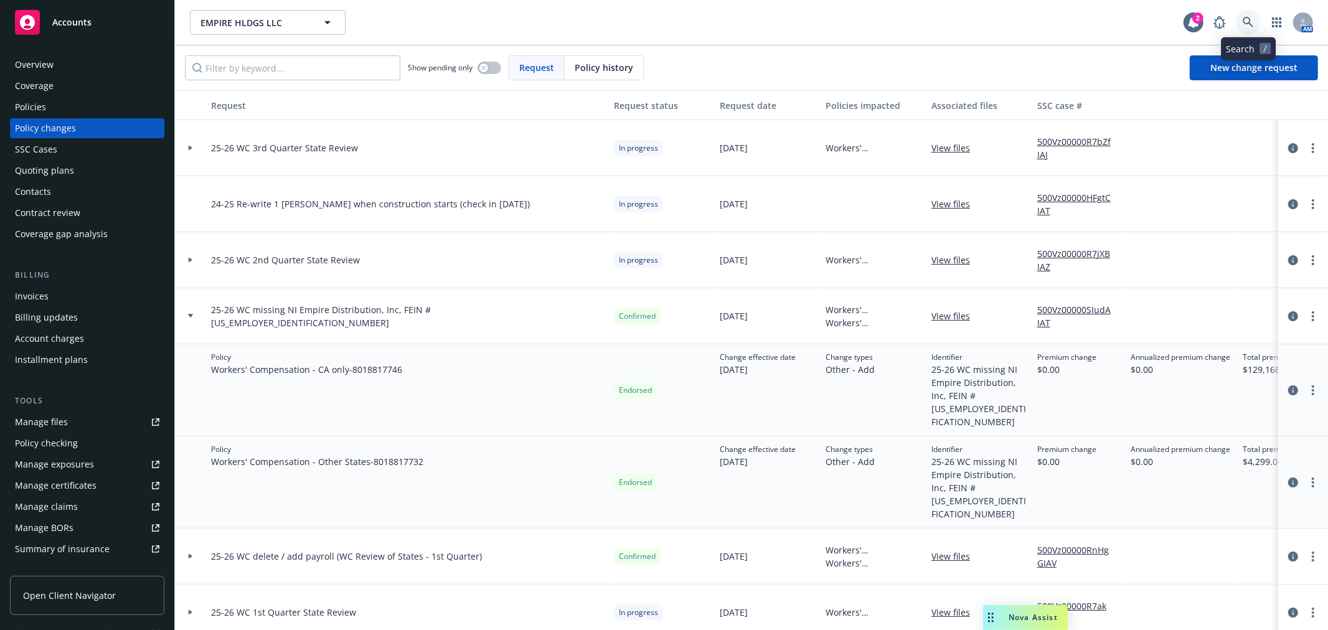
click at [1250, 19] on icon at bounding box center [1248, 22] width 11 height 11
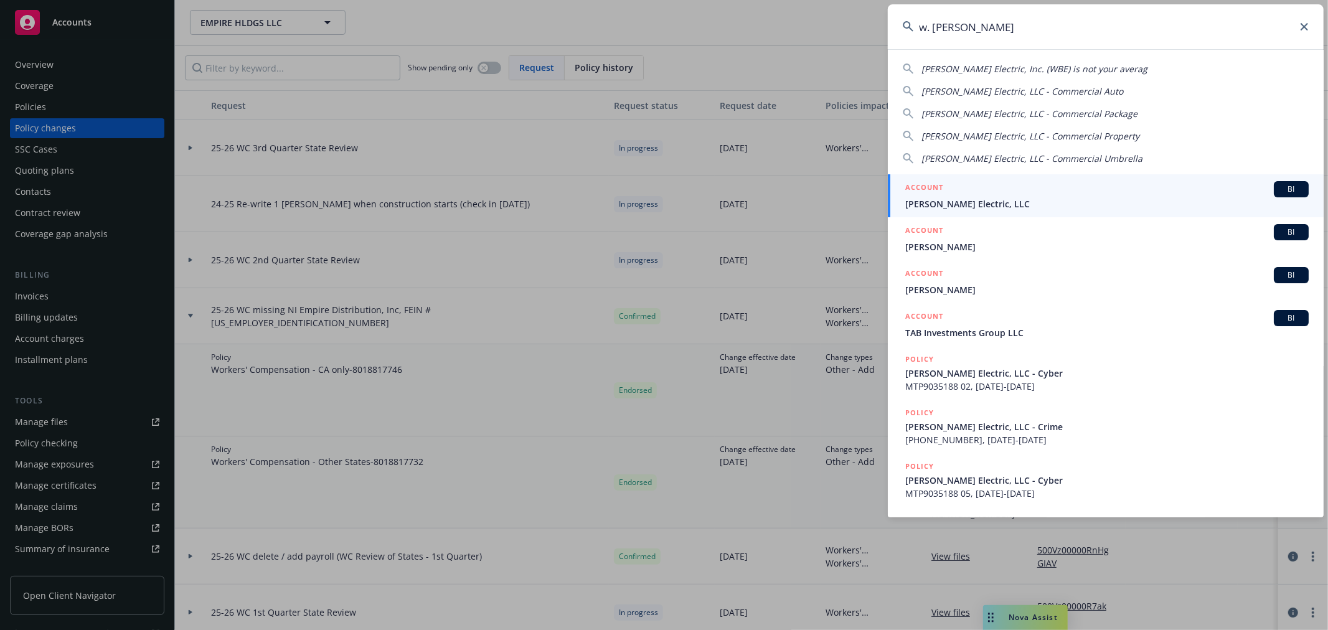
type input "w. brad"
click at [1022, 187] on div "ACCOUNT BI" at bounding box center [1107, 189] width 404 height 16
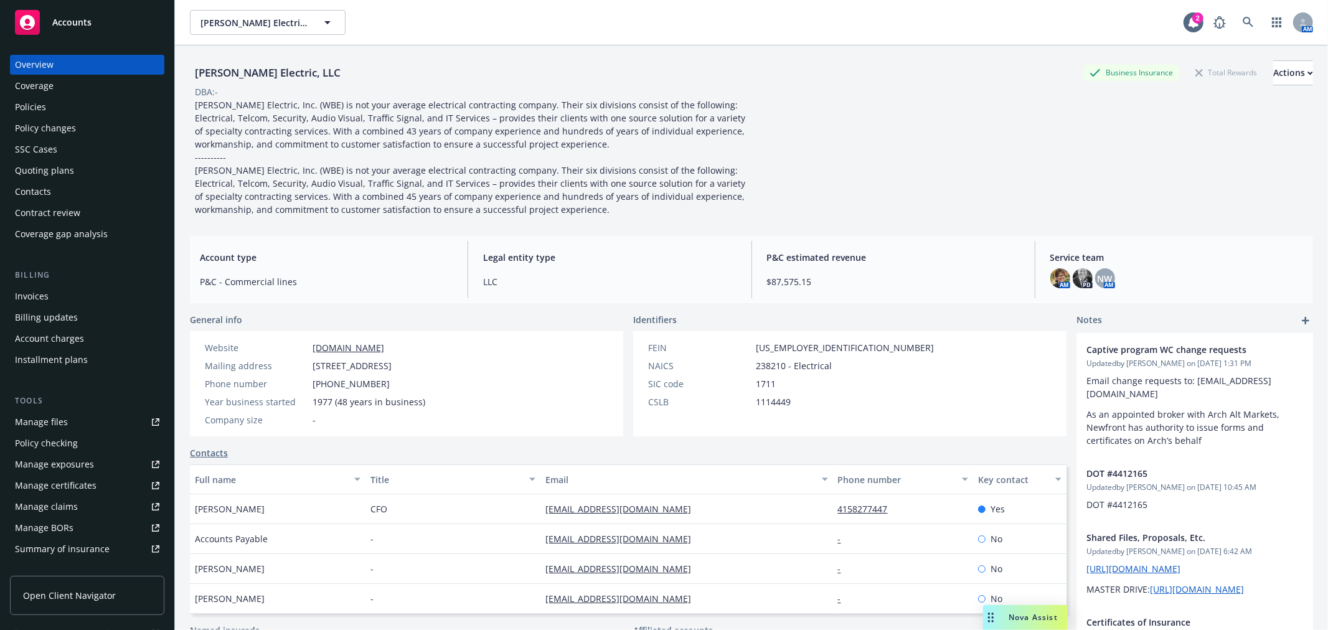
click at [65, 416] on div "Manage files" at bounding box center [41, 422] width 53 height 20
click at [76, 130] on div "Policy changes" at bounding box center [87, 128] width 144 height 20
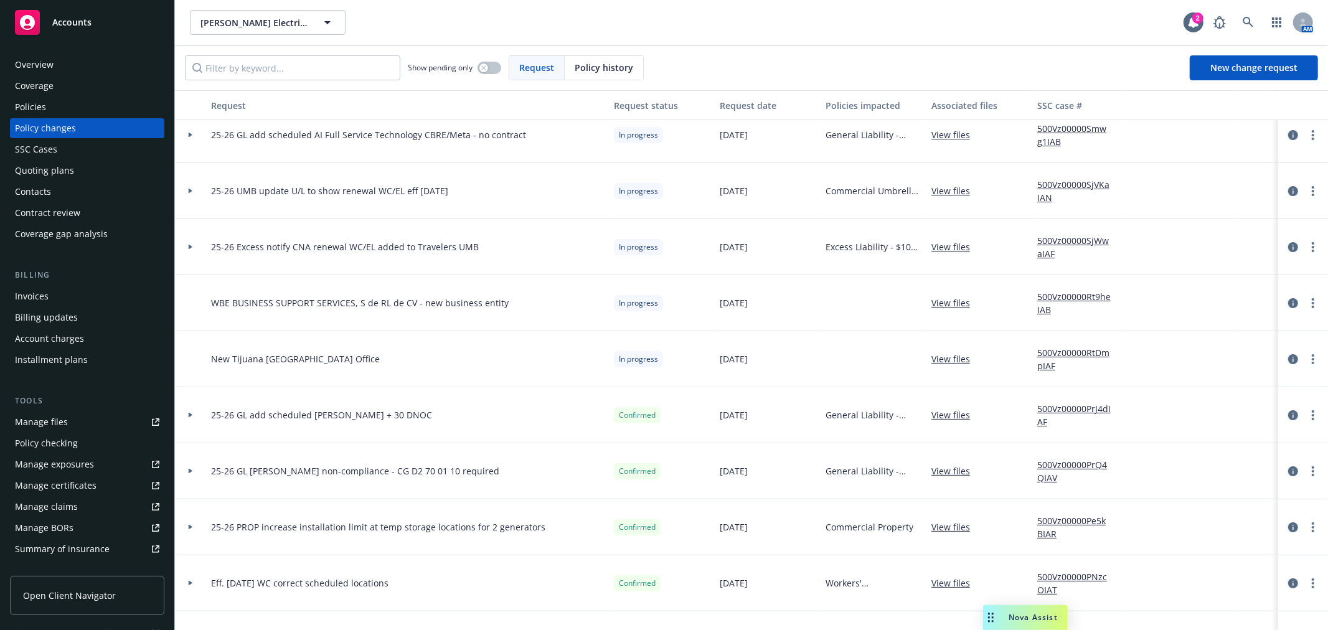
scroll to position [138, 0]
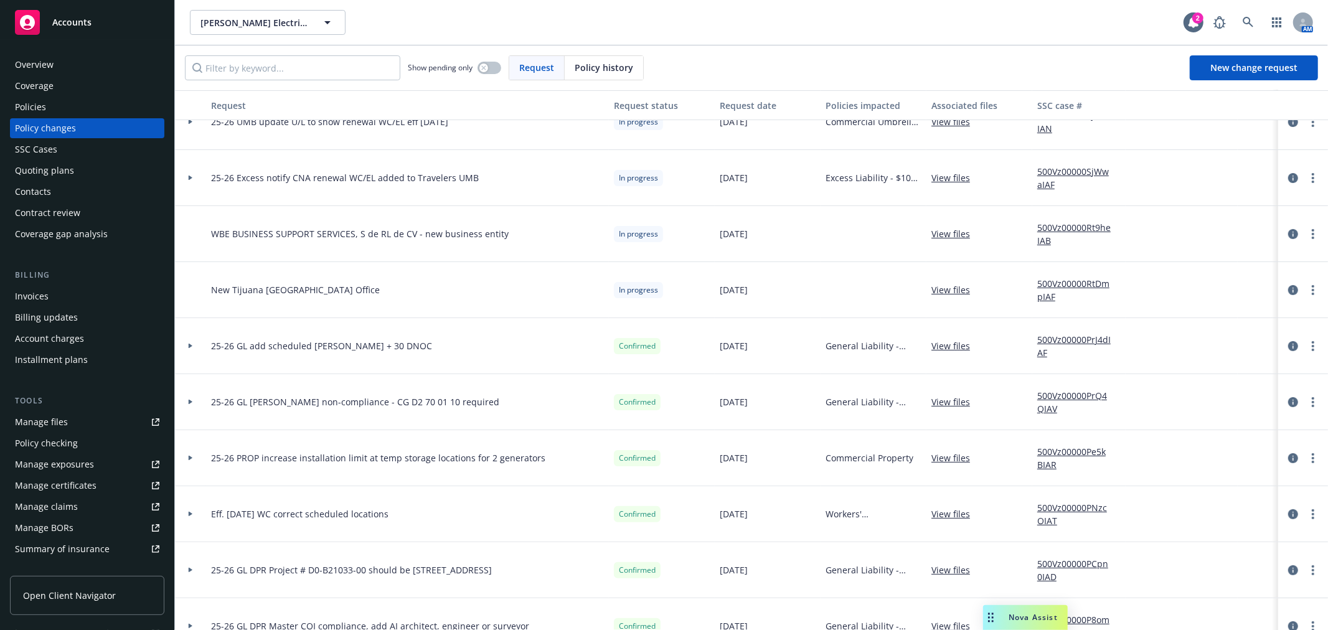
click at [187, 459] on div at bounding box center [190, 458] width 21 height 4
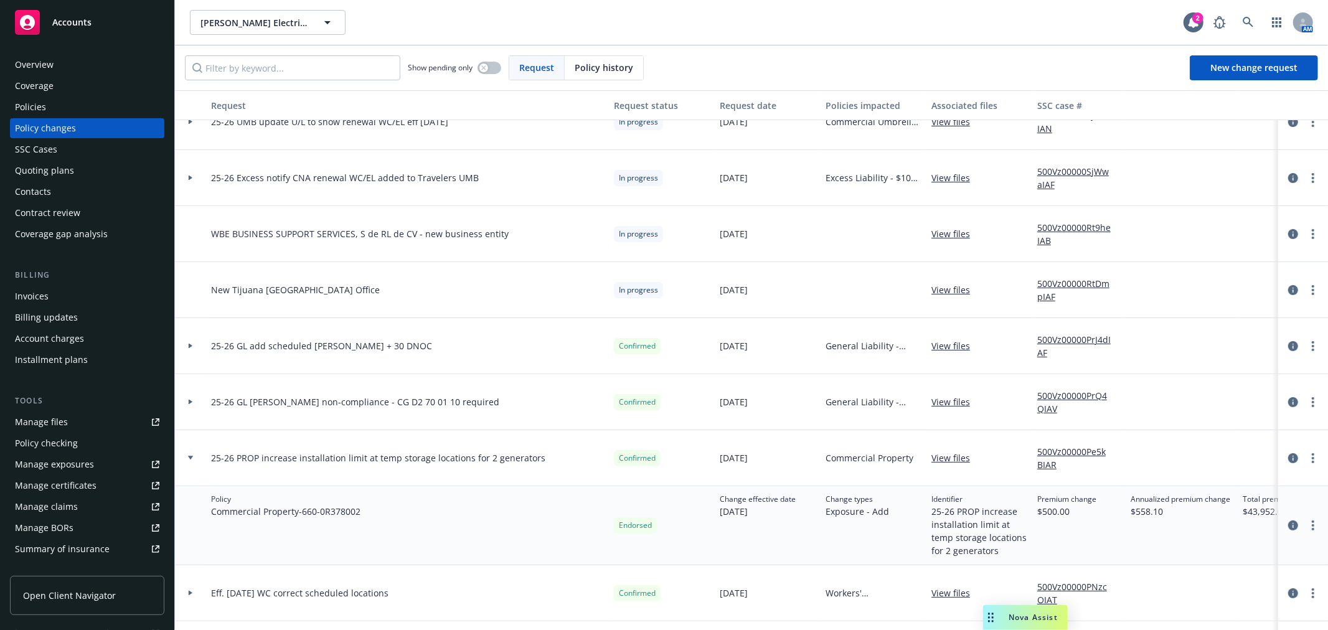
scroll to position [207, 0]
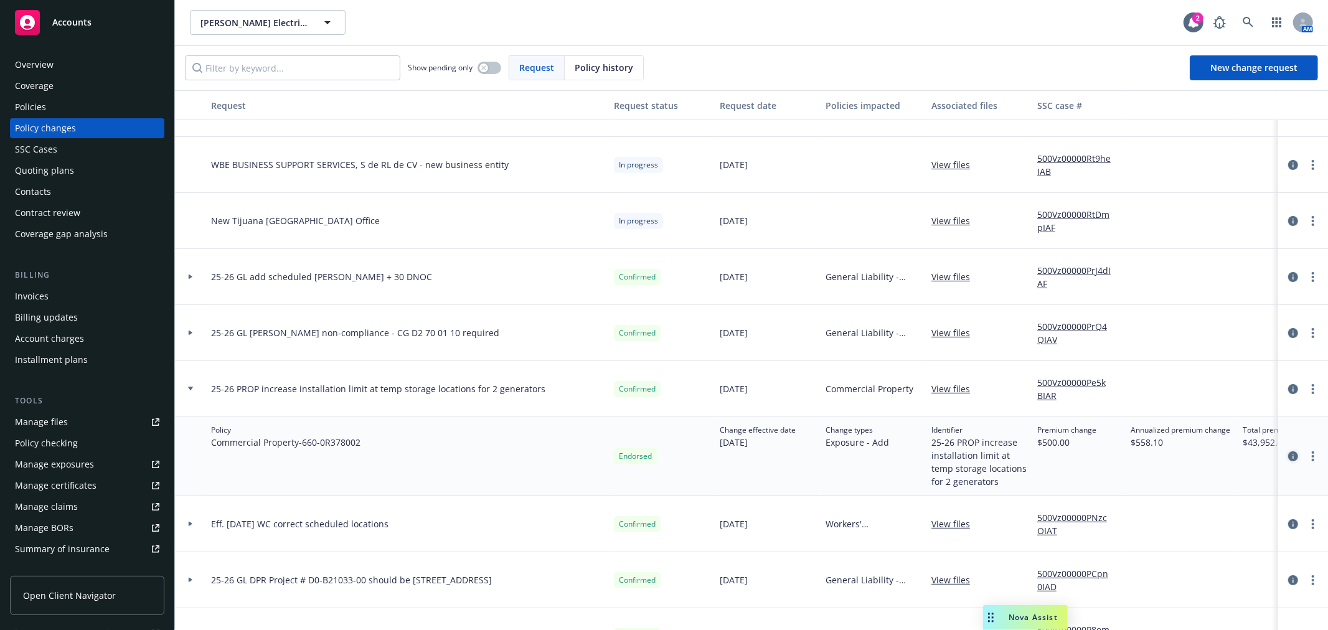
click at [1288, 455] on icon "circleInformation" at bounding box center [1293, 456] width 10 height 10
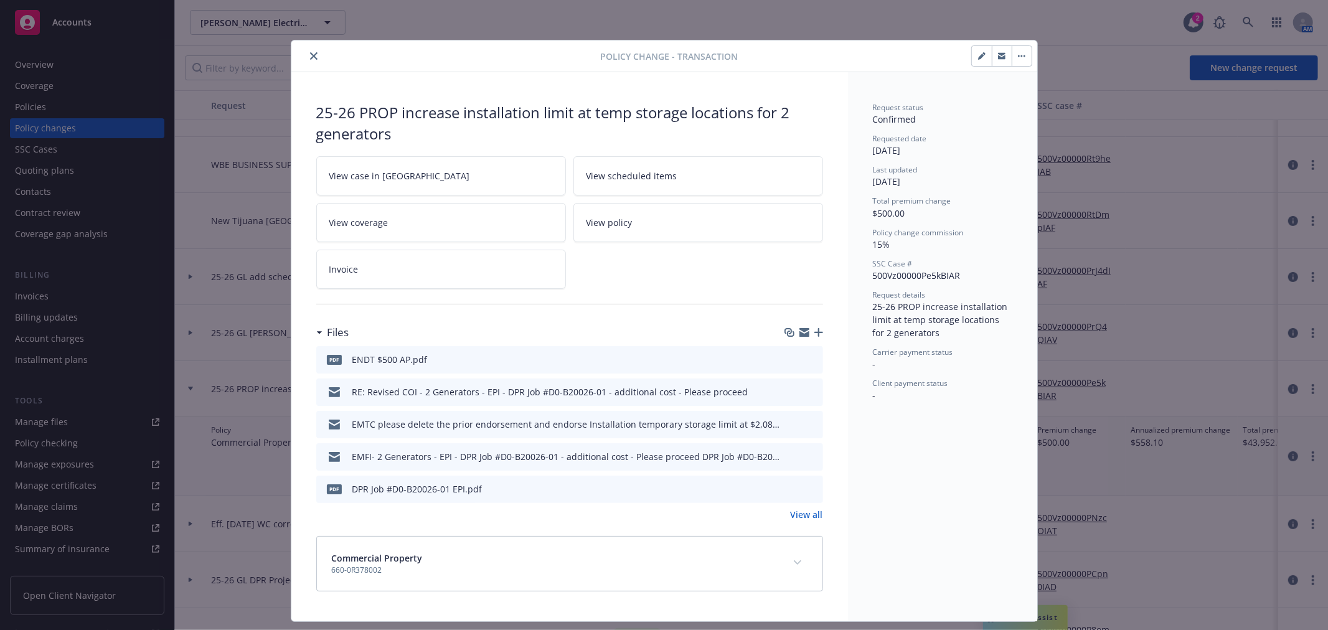
click at [800, 334] on icon "button" at bounding box center [805, 334] width 10 height 6
click at [815, 335] on icon "button" at bounding box center [819, 332] width 9 height 9
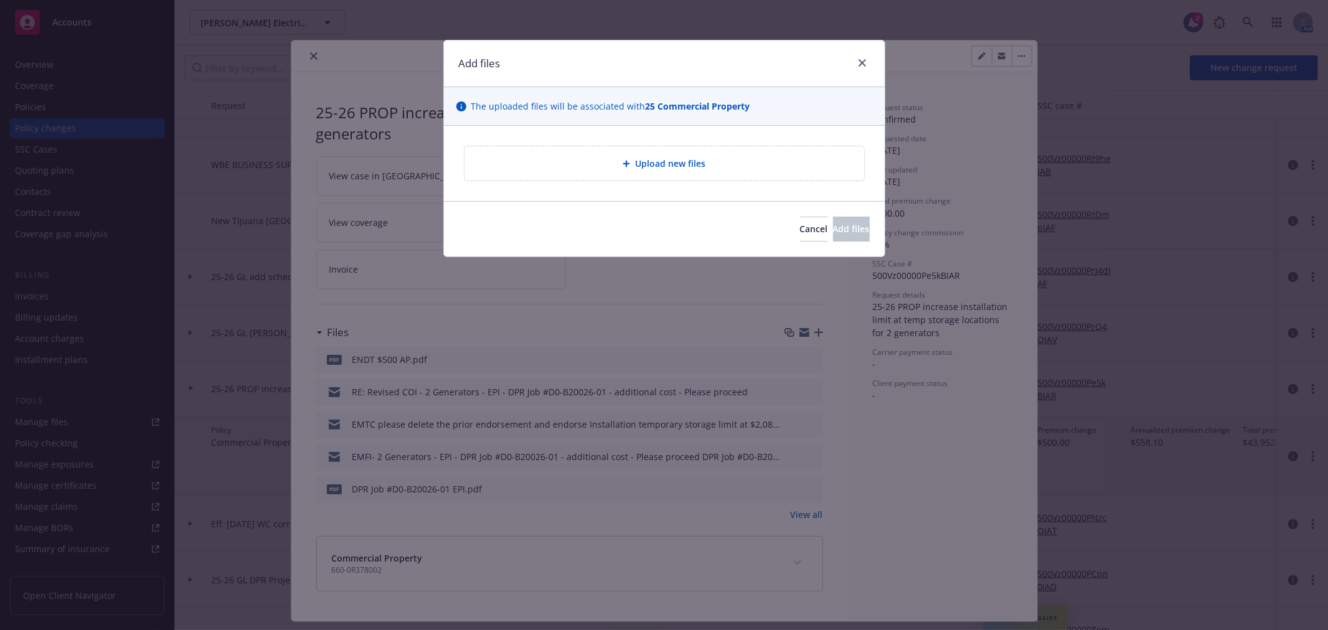
click at [669, 151] on div "Upload new files" at bounding box center [665, 163] width 400 height 34
click at [800, 227] on span "Cancel" at bounding box center [814, 229] width 28 height 12
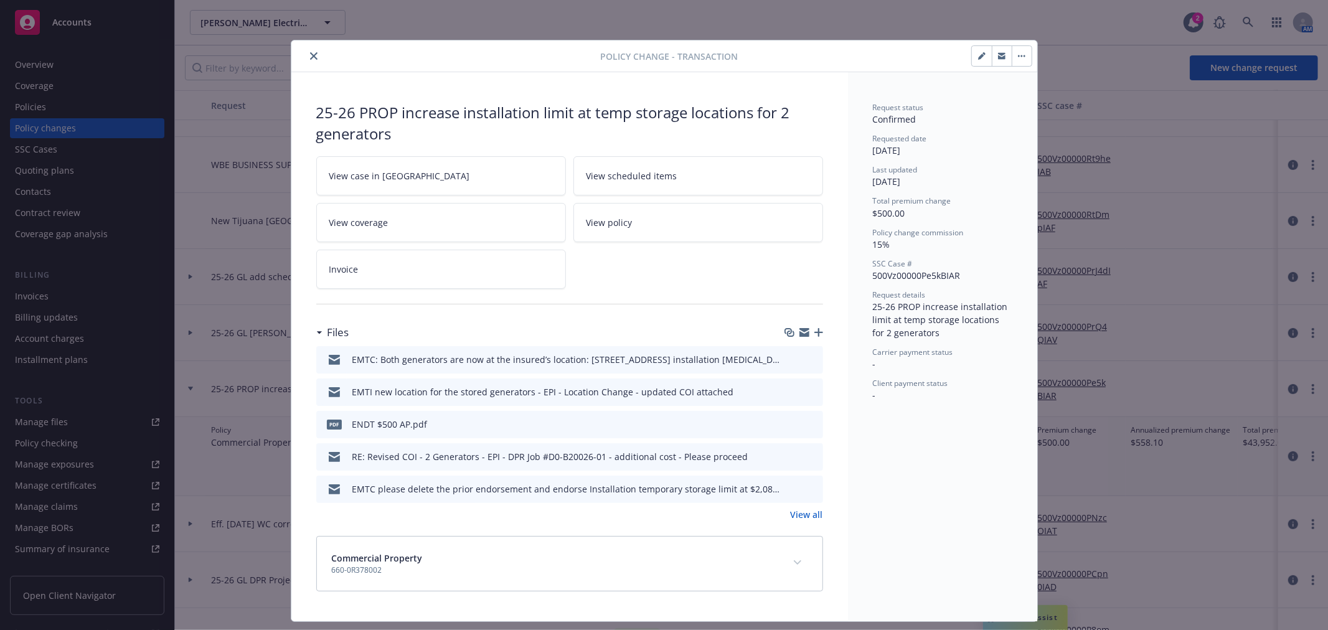
click at [310, 54] on icon "close" at bounding box center [313, 55] width 7 height 7
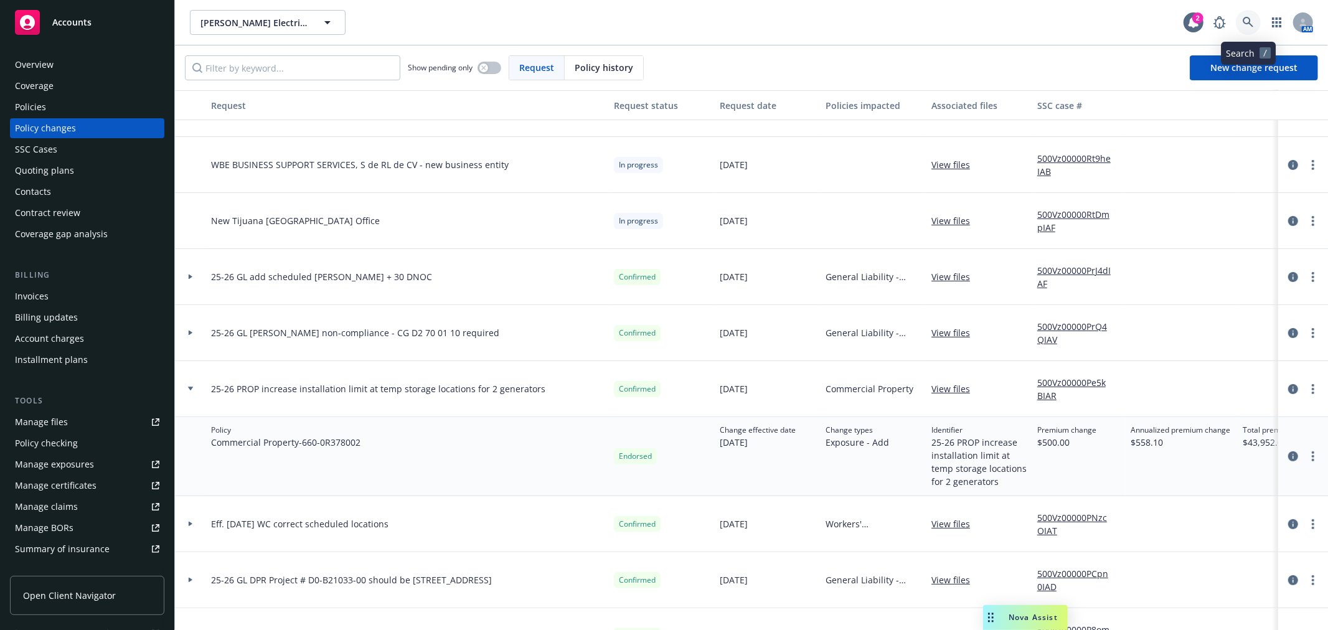
click at [1249, 27] on icon at bounding box center [1248, 22] width 11 height 11
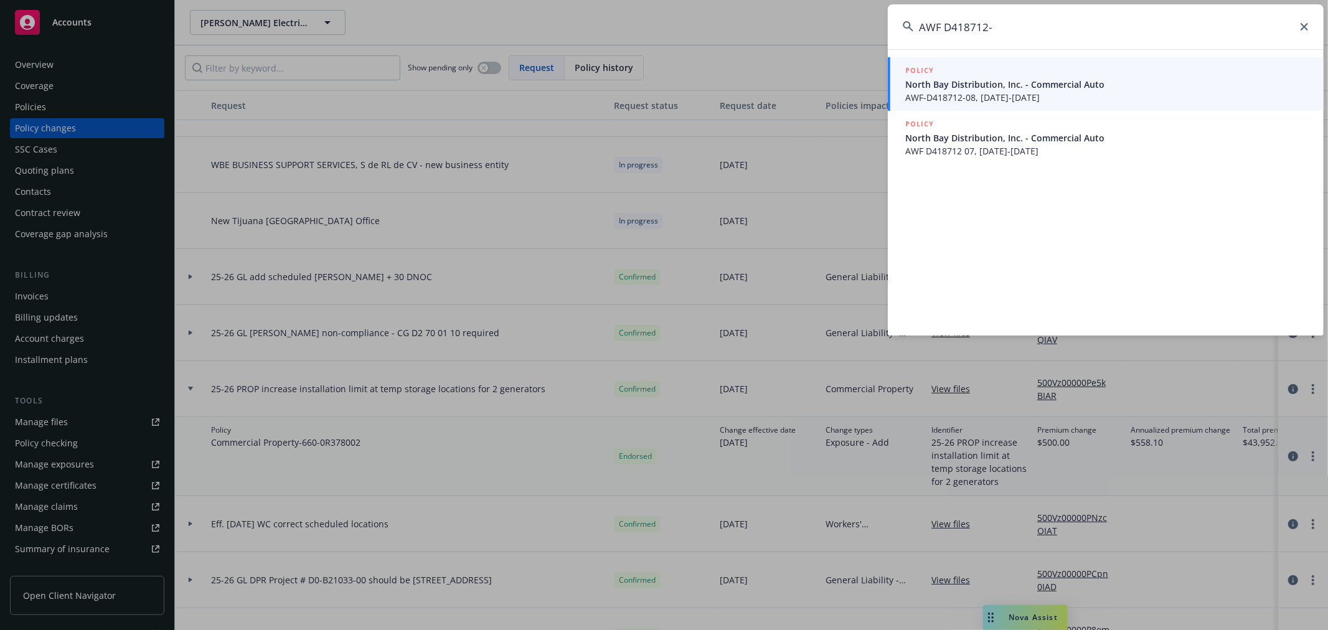
drag, startPoint x: 1074, startPoint y: 27, endPoint x: 901, endPoint y: 24, distance: 173.2
click at [901, 24] on input "AWF D418712-" at bounding box center [1106, 26] width 436 height 45
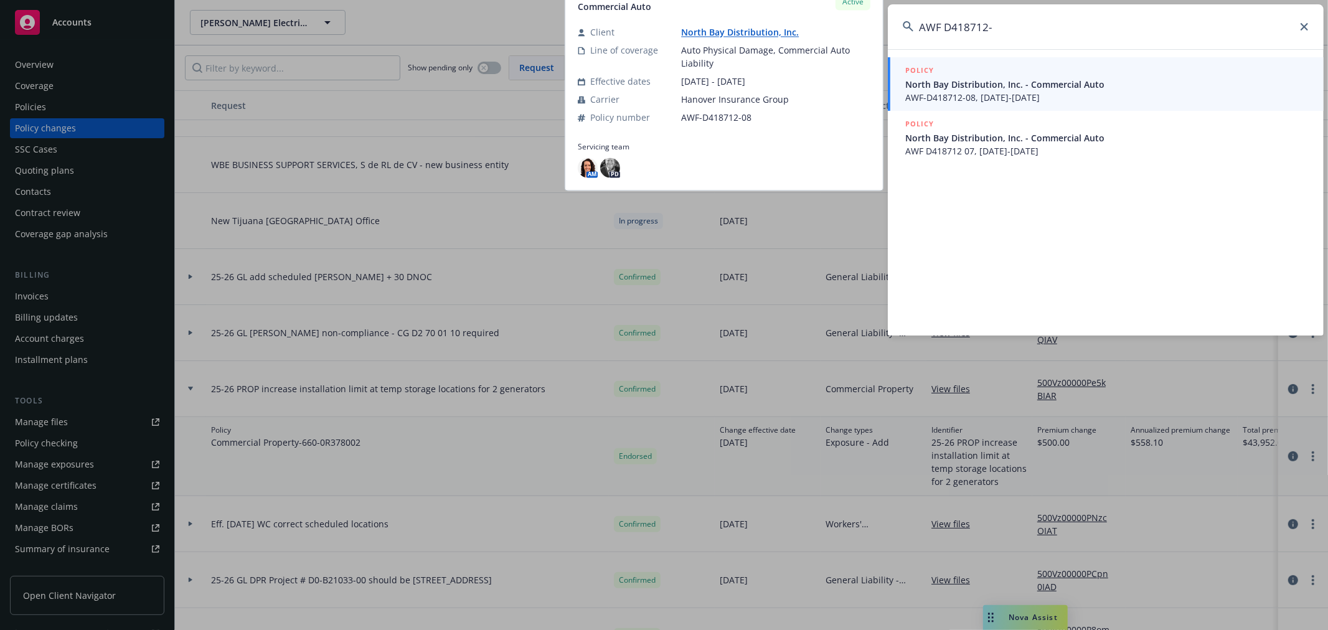
type input "AWF D418712-"
click at [962, 78] on span "North Bay Distribution, Inc. - Commercial Auto" at bounding box center [1107, 84] width 404 height 13
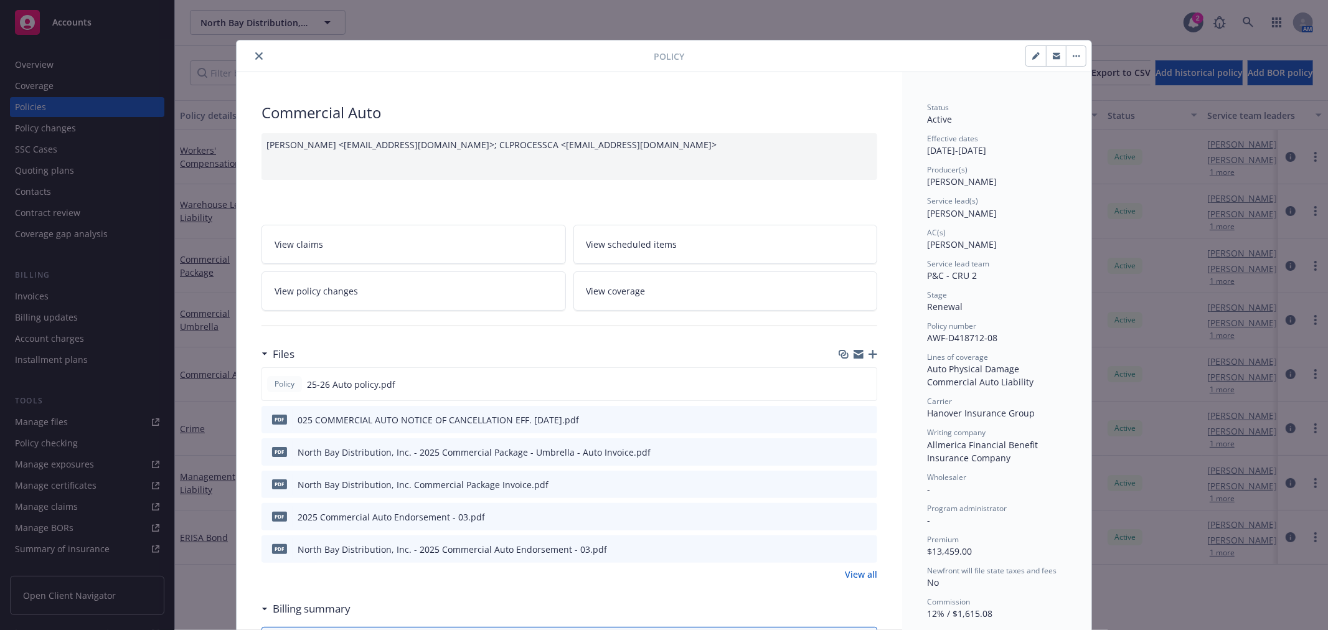
click at [854, 351] on icon "button" at bounding box center [859, 352] width 10 height 4
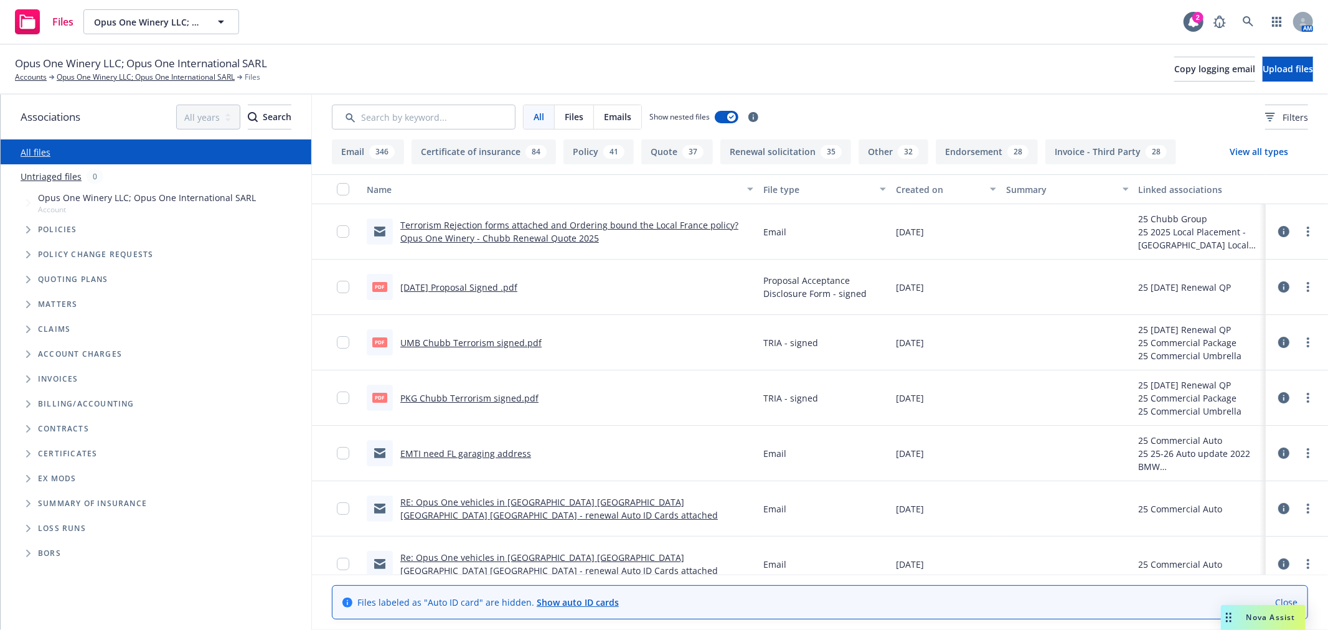
click at [27, 452] on icon "Folder Tree Example" at bounding box center [28, 453] width 4 height 7
click at [35, 497] on span "Folder Tree Example" at bounding box center [38, 501] width 20 height 20
click at [59, 576] on link "25-26" at bounding box center [59, 575] width 23 height 13
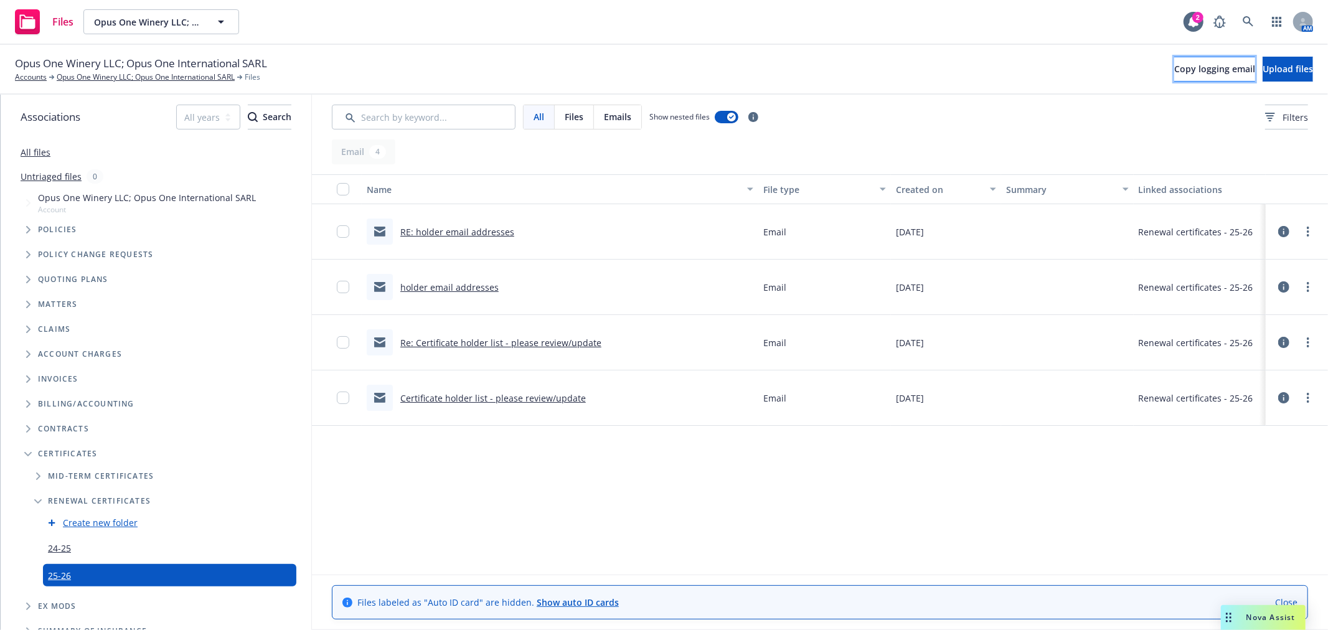
click at [1174, 79] on button "Copy logging email" at bounding box center [1214, 69] width 81 height 25
click at [1242, 21] on link at bounding box center [1248, 21] width 25 height 25
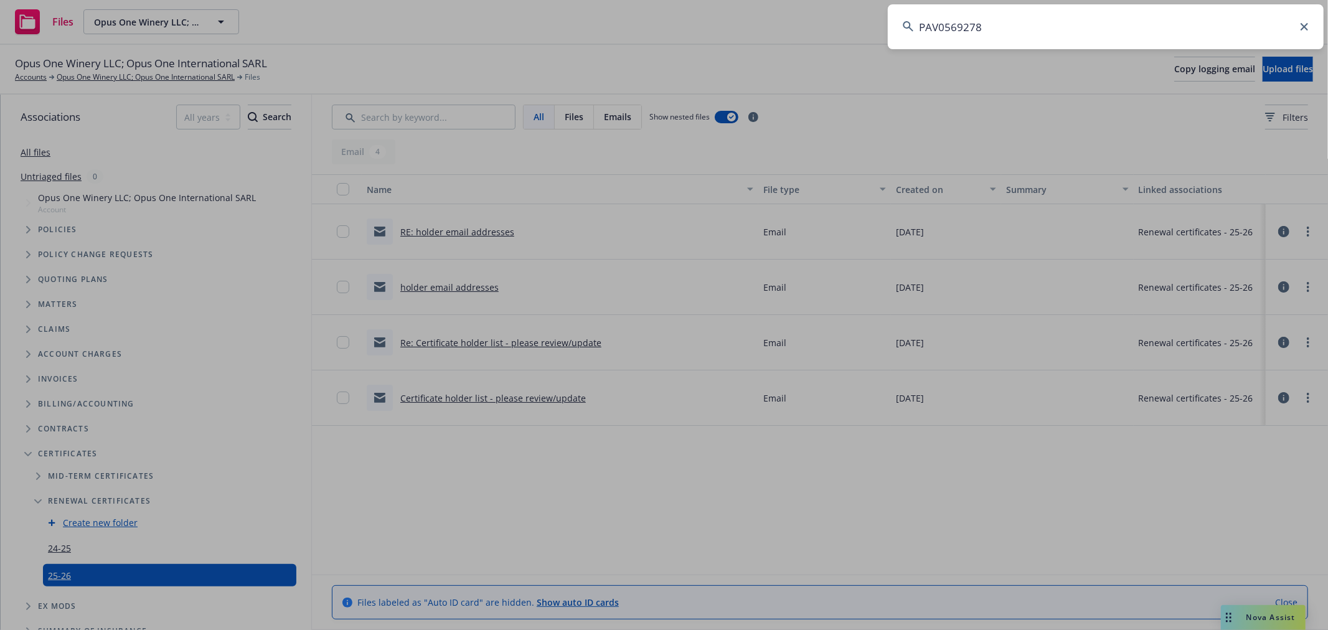
type input "PAV0569278"
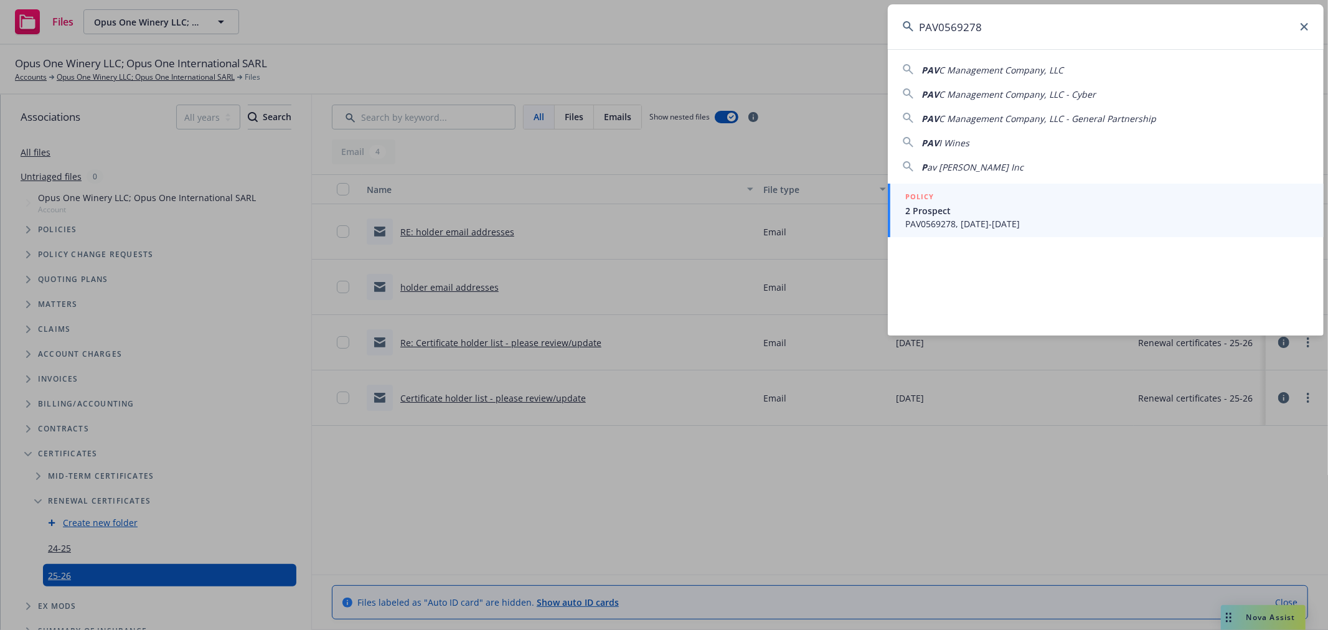
click at [931, 207] on span "2 Prospect" at bounding box center [1107, 210] width 404 height 13
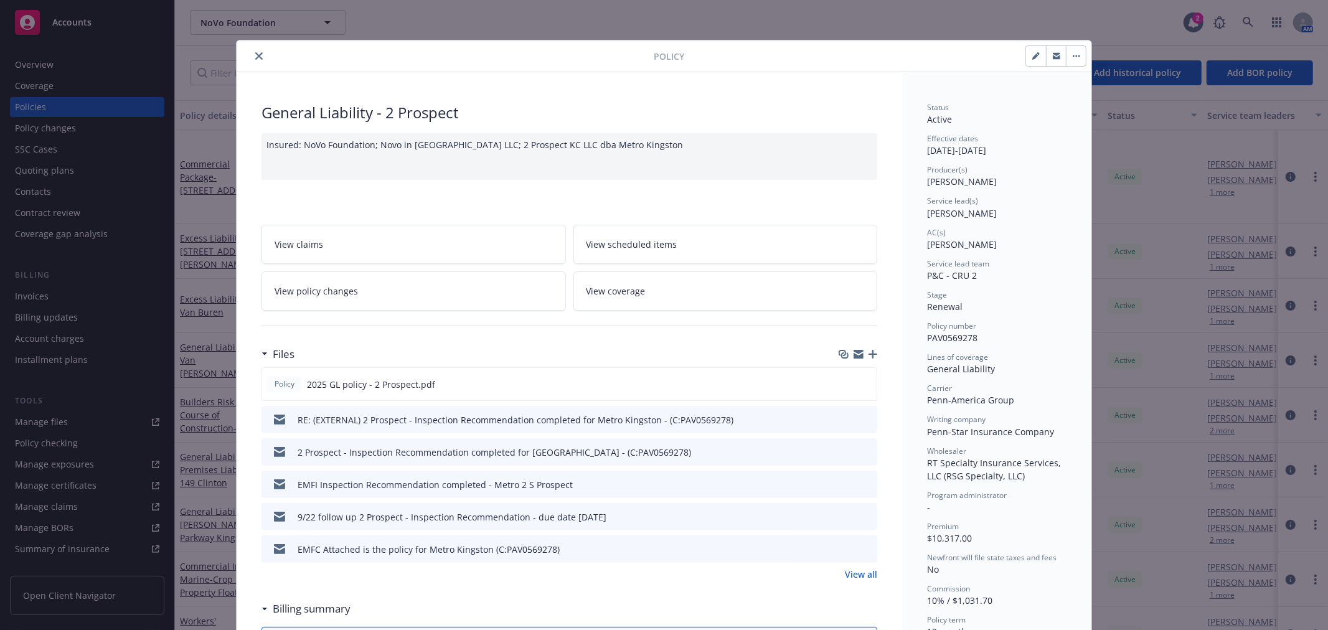
click at [472, 279] on link "View policy changes" at bounding box center [414, 291] width 305 height 39
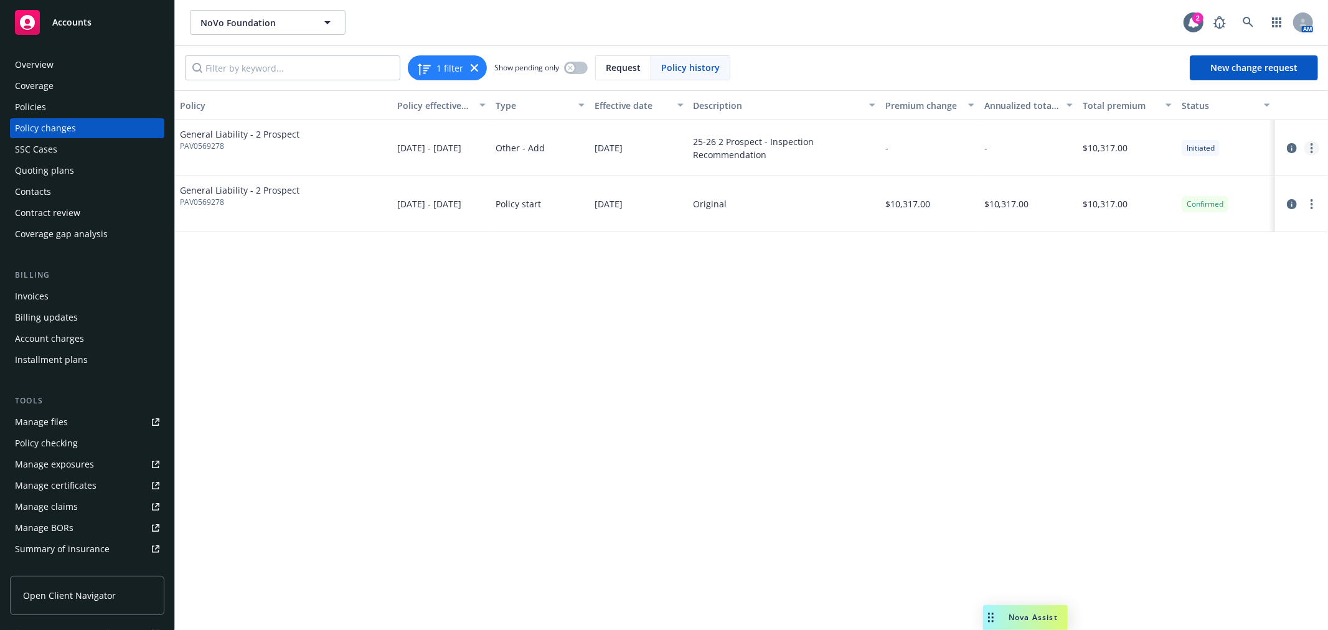
click at [1311, 151] on icon "more" at bounding box center [1312, 148] width 2 height 10
click at [1277, 193] on link "Resume workflow" at bounding box center [1212, 198] width 214 height 25
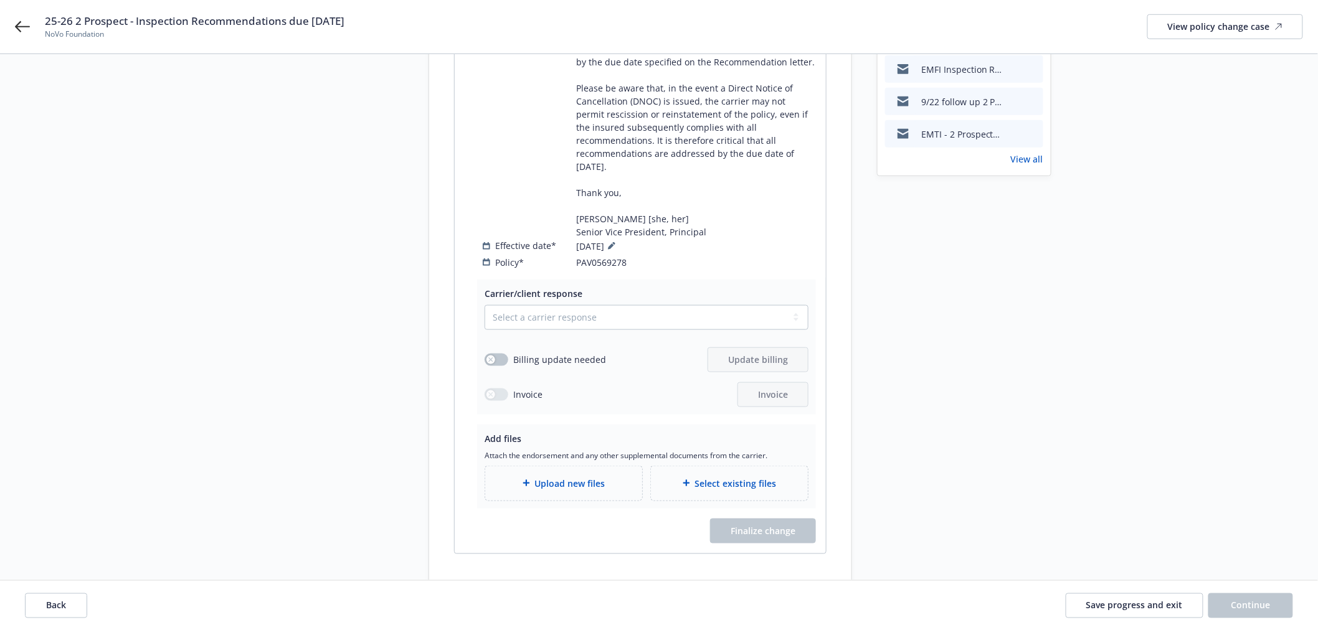
scroll to position [476, 0]
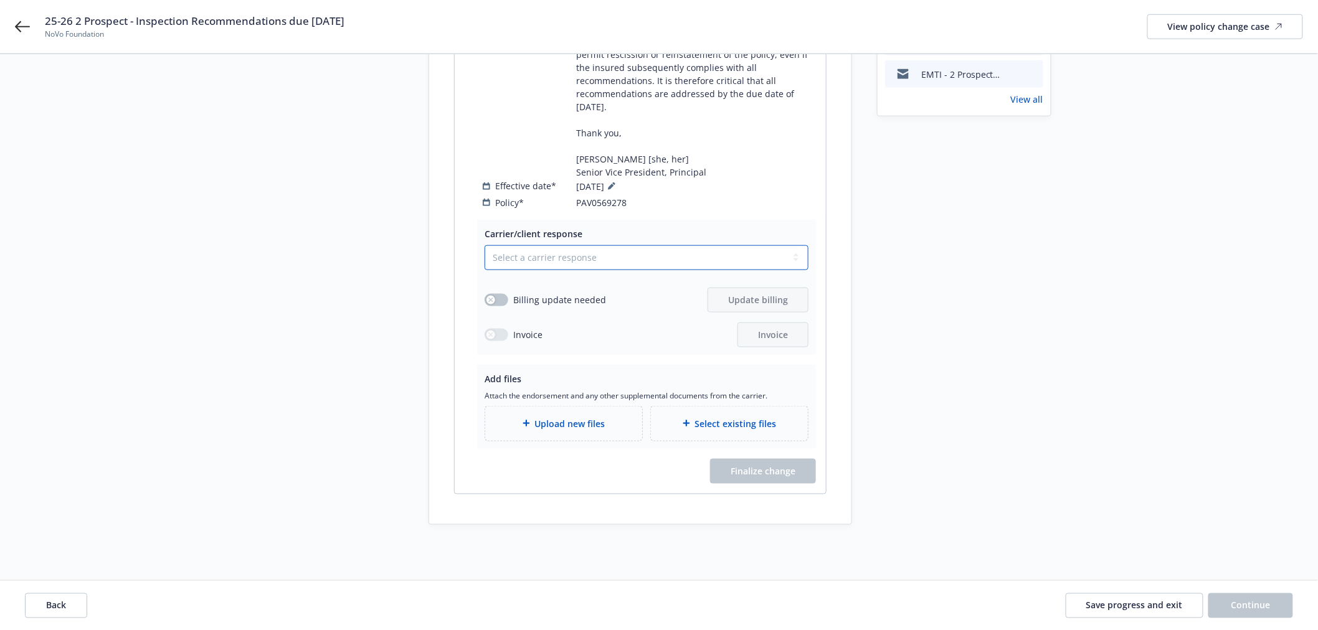
click at [527, 245] on select "Select a carrier response Accepted Accepted with revision No endorsement needed…" at bounding box center [646, 257] width 324 height 25
select select "NO_ENDORSEMENT_NEEDED"
click at [484, 270] on select "Select a carrier response Accepted Accepted with revision No endorsement needed…" at bounding box center [646, 257] width 324 height 25
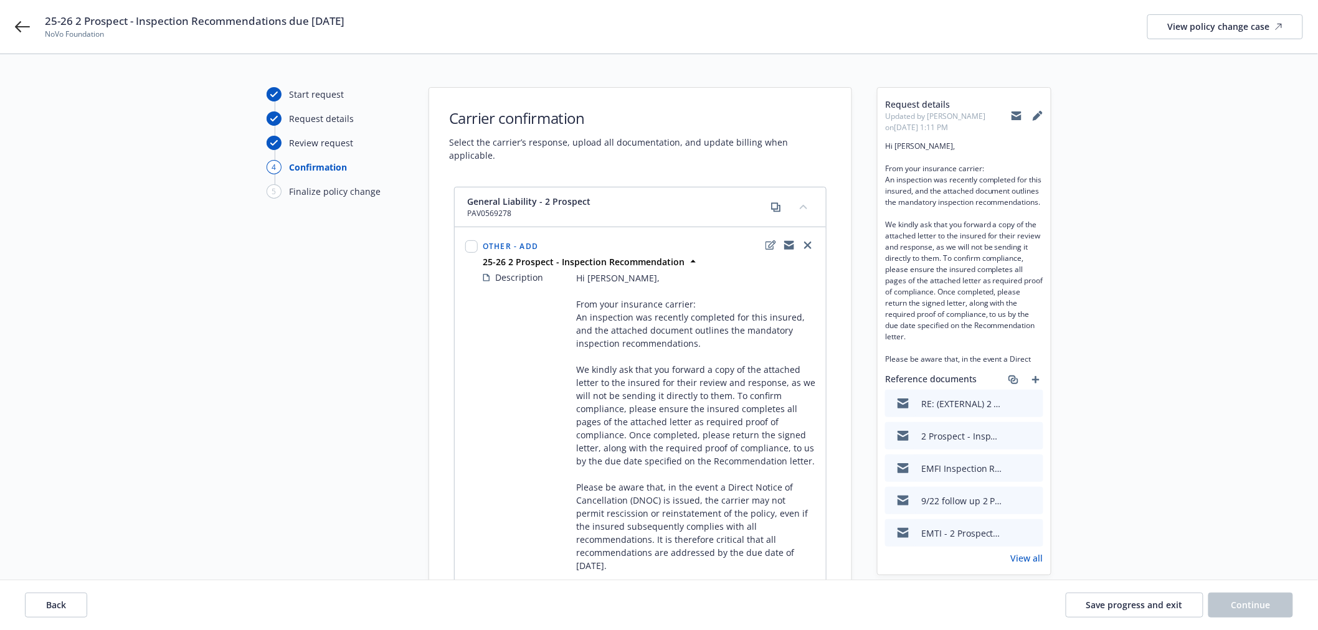
scroll to position [0, 0]
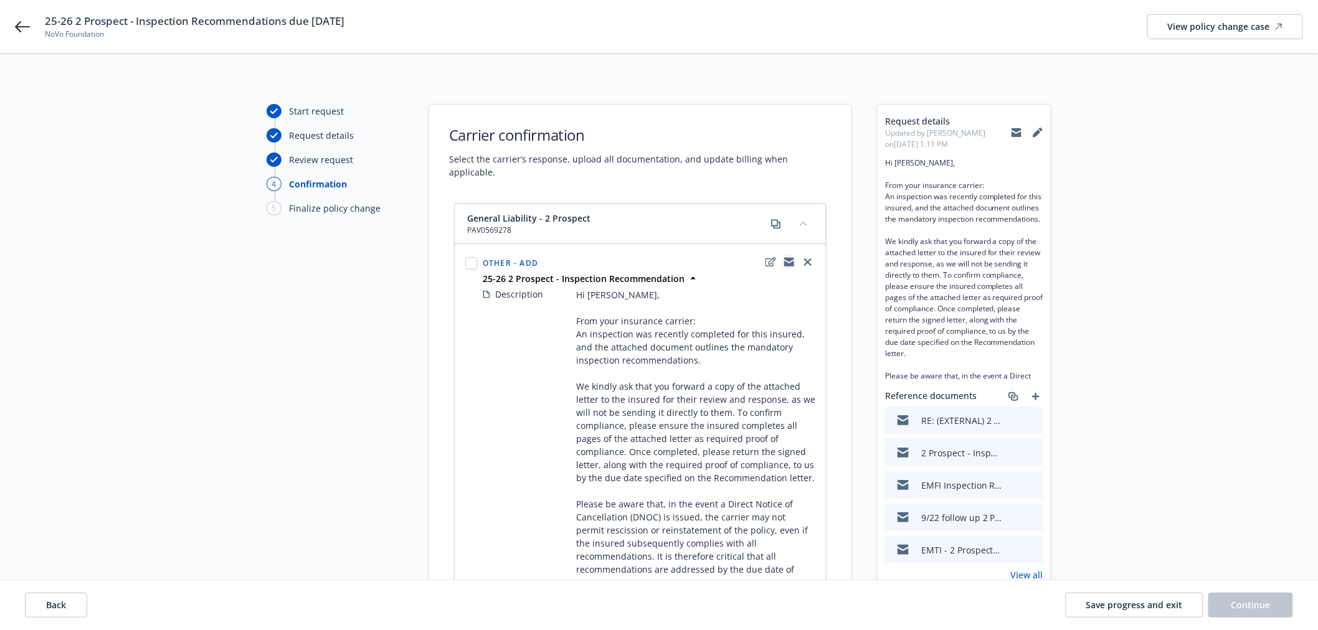
click at [786, 257] on icon "copyLogging" at bounding box center [789, 262] width 10 height 10
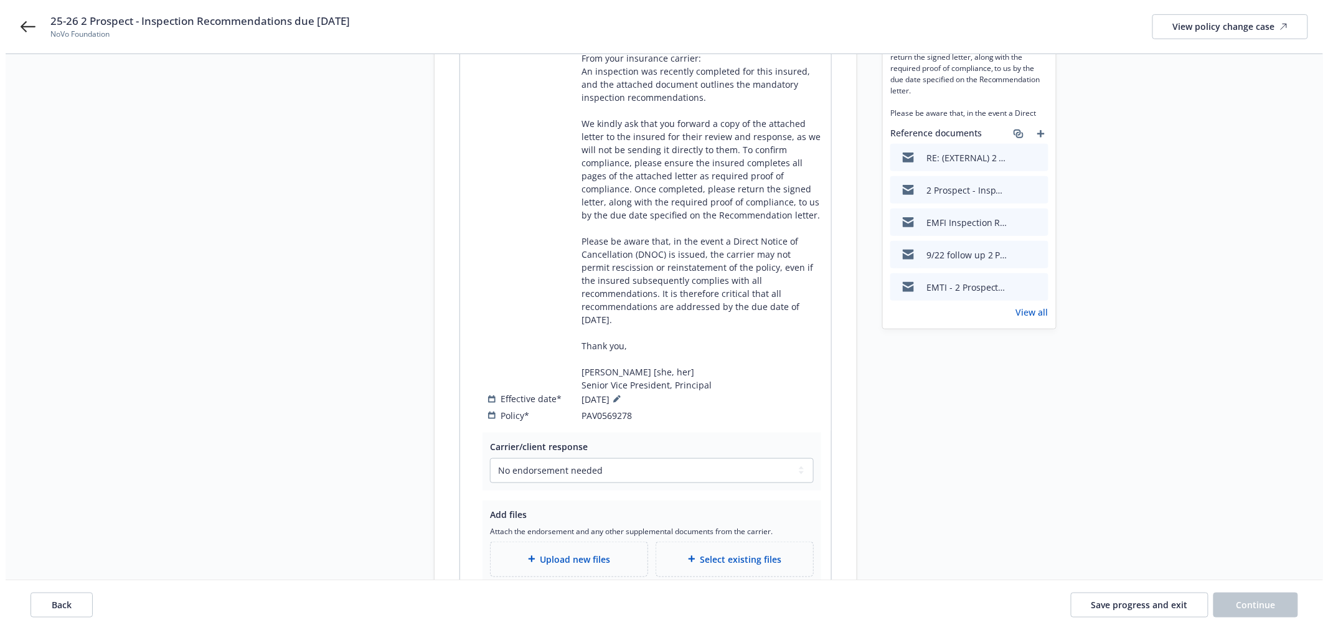
scroll to position [276, 0]
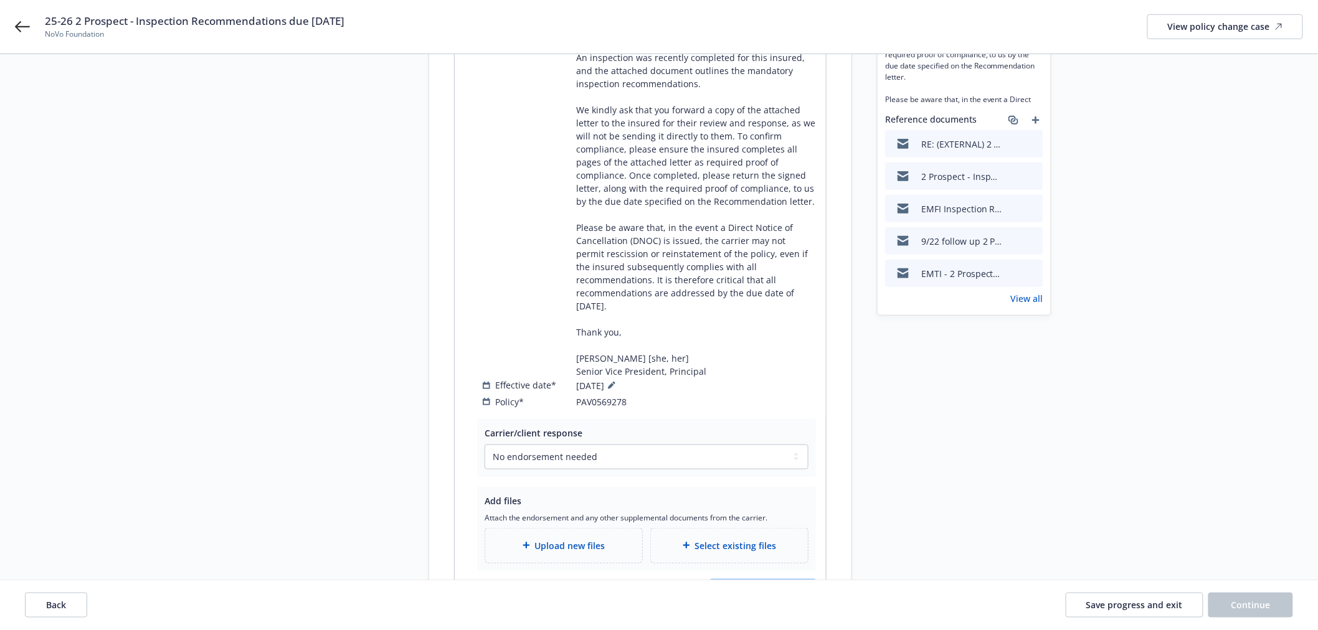
click at [762, 587] on span "Finalize change" at bounding box center [762, 593] width 65 height 12
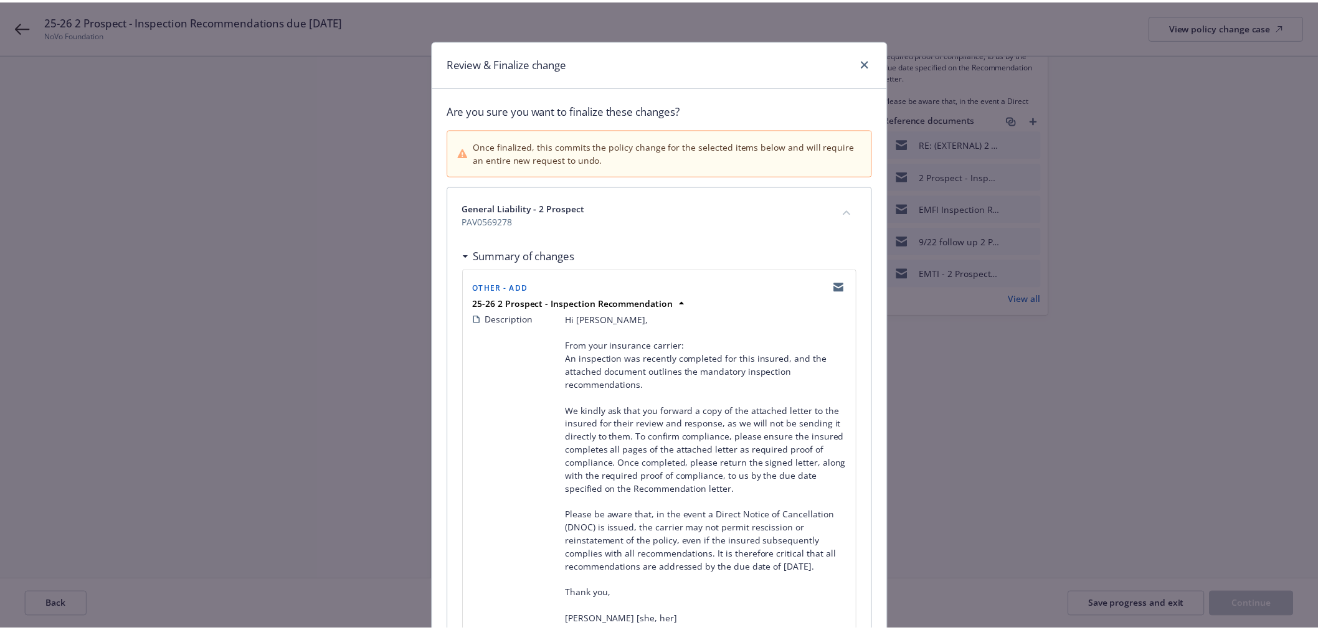
scroll to position [177, 0]
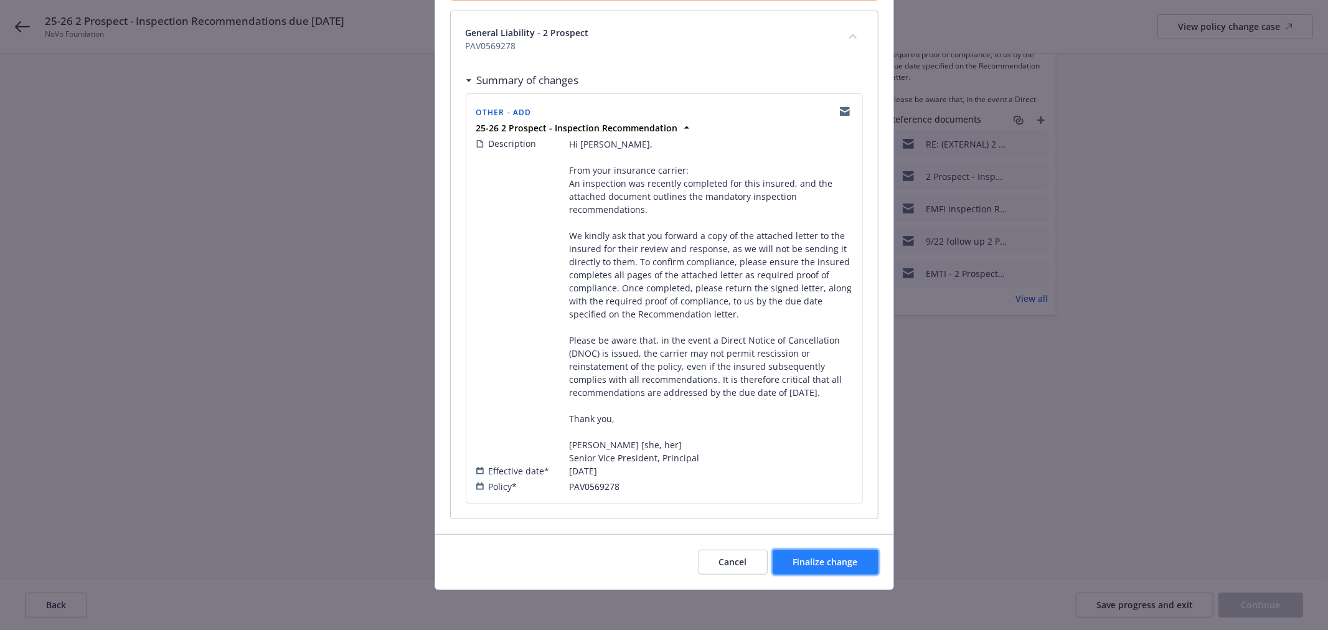
click at [839, 569] on button "Finalize change" at bounding box center [826, 562] width 106 height 25
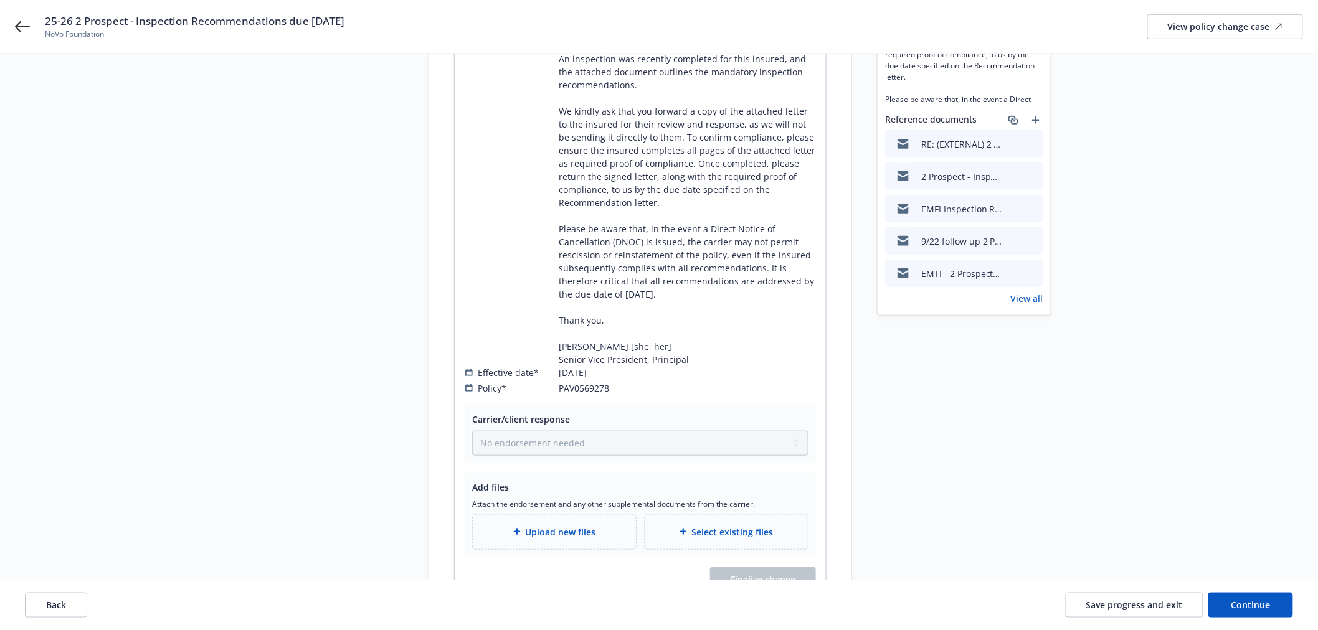
scroll to position [397, 0]
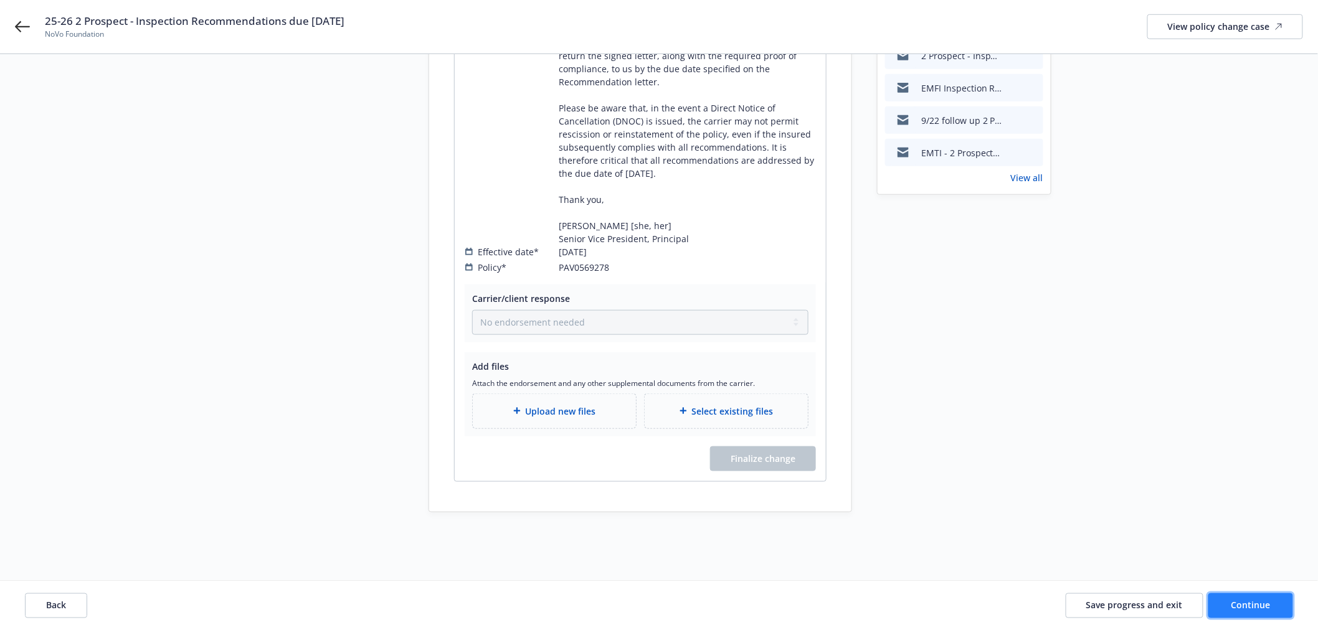
click at [1258, 600] on span "Continue" at bounding box center [1250, 605] width 39 height 12
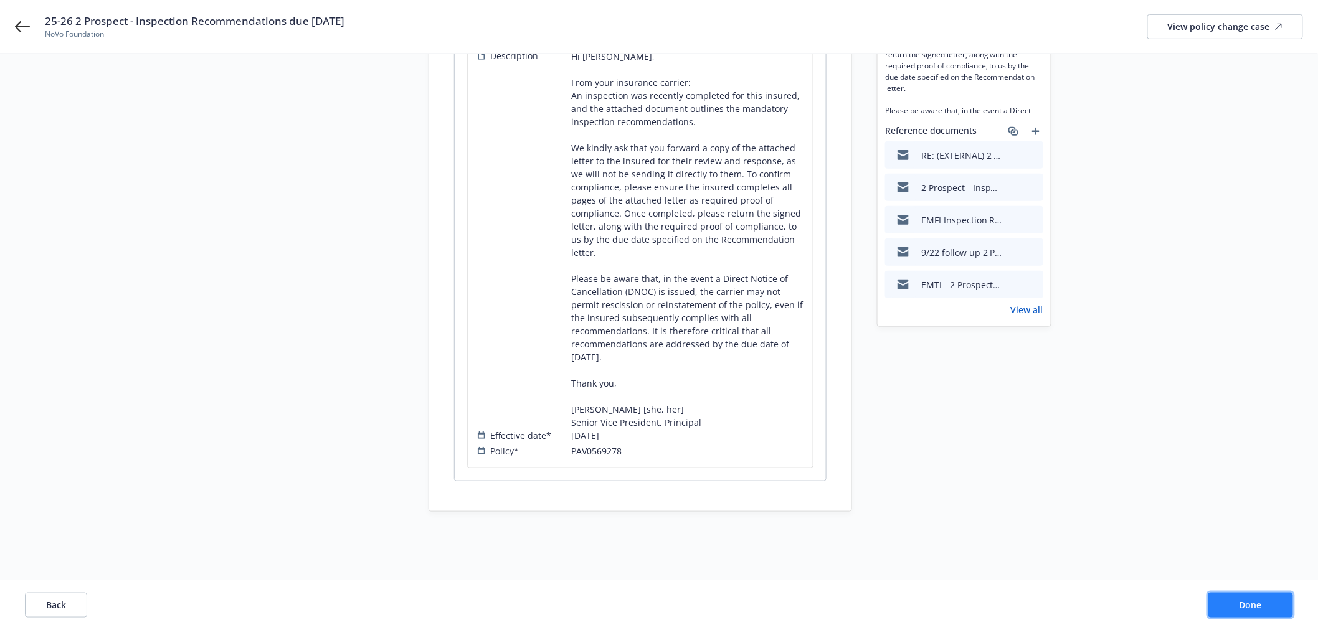
click at [1258, 601] on span "Done" at bounding box center [1250, 605] width 22 height 12
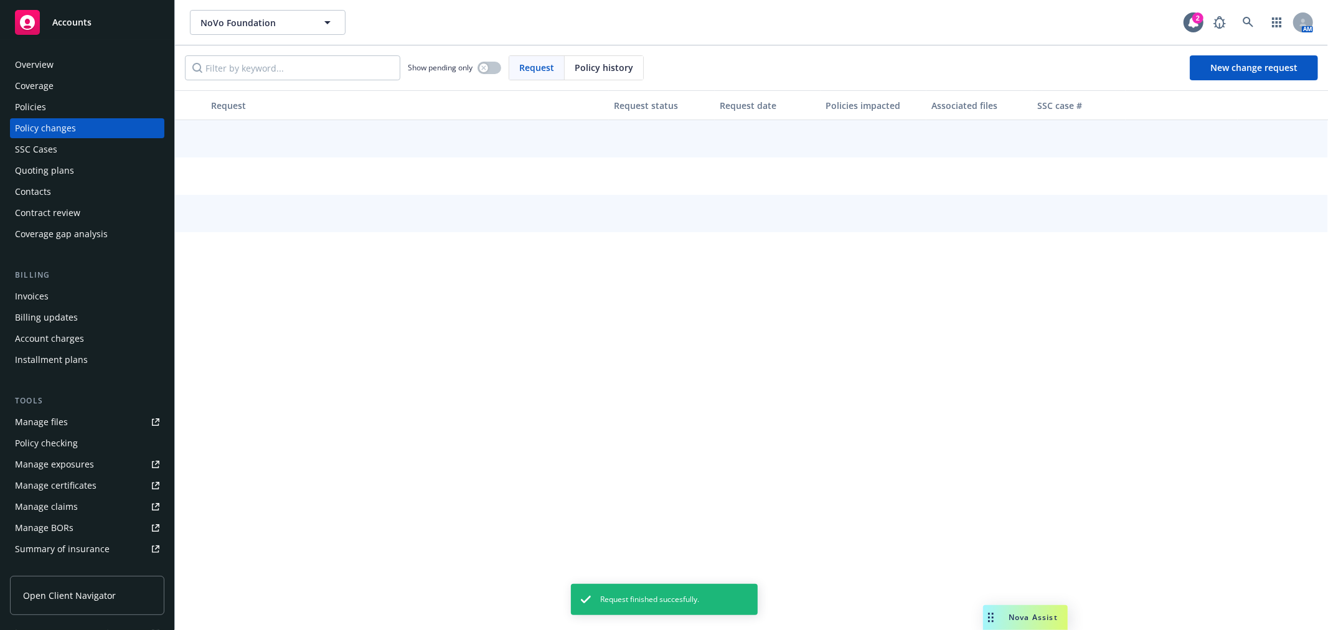
click at [45, 149] on div "SSC Cases" at bounding box center [36, 149] width 42 height 20
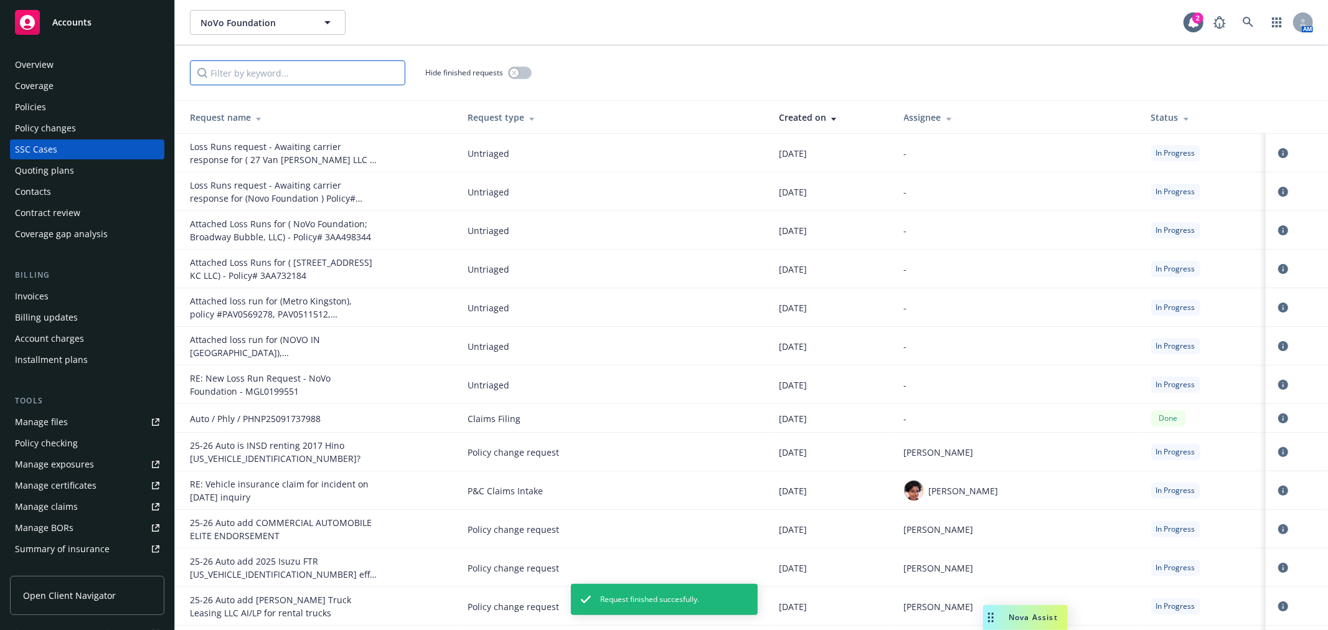
click at [331, 73] on input "Filter by keyword..." at bounding box center [297, 72] width 215 height 25
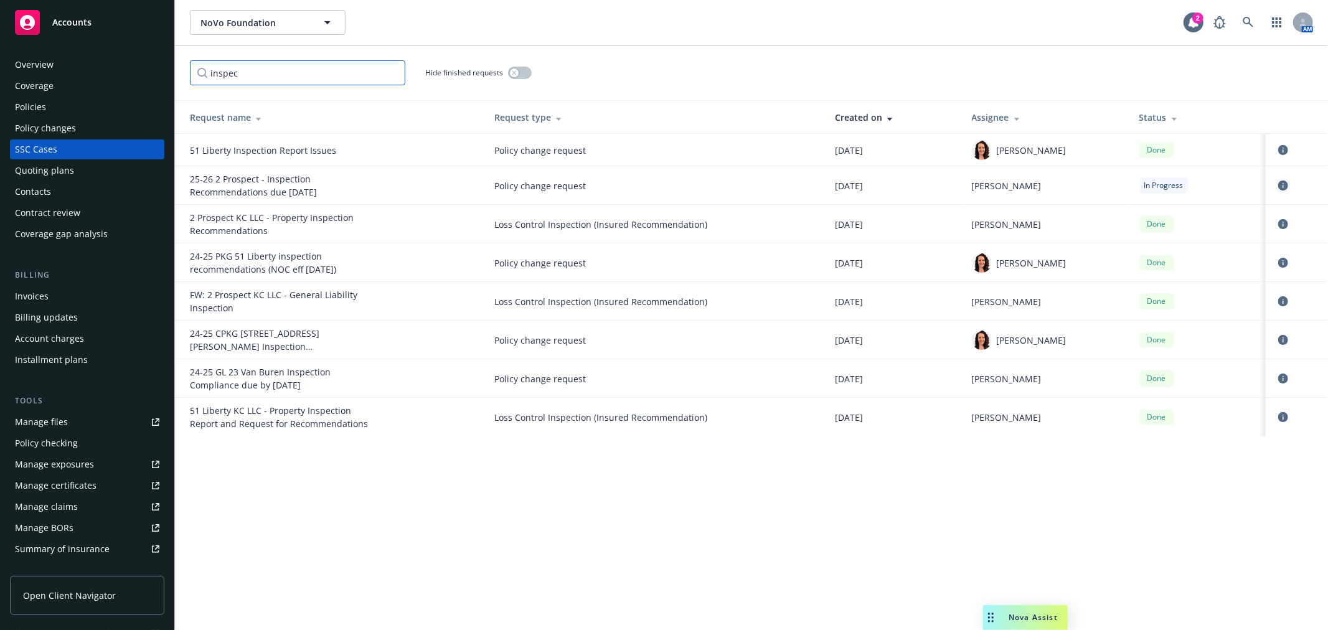
type input "inspec"
click at [1279, 183] on icon "circleInformation" at bounding box center [1283, 186] width 10 height 10
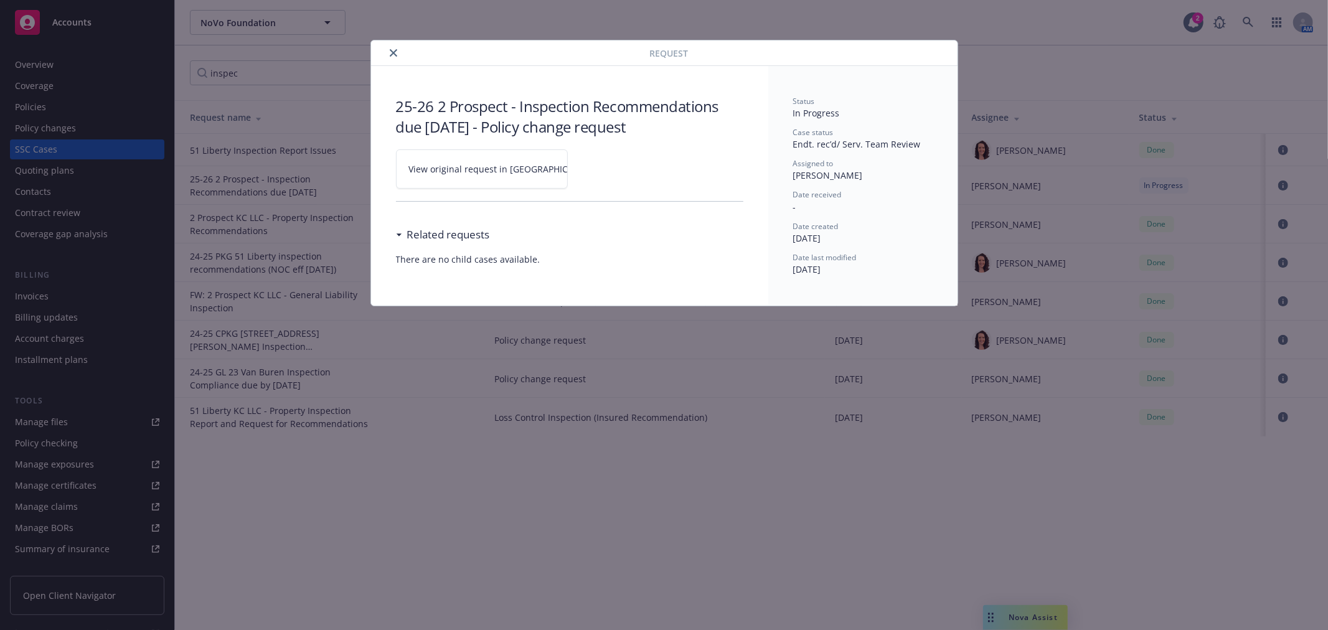
click at [458, 172] on span "View original request in SSC" at bounding box center [503, 169] width 189 height 13
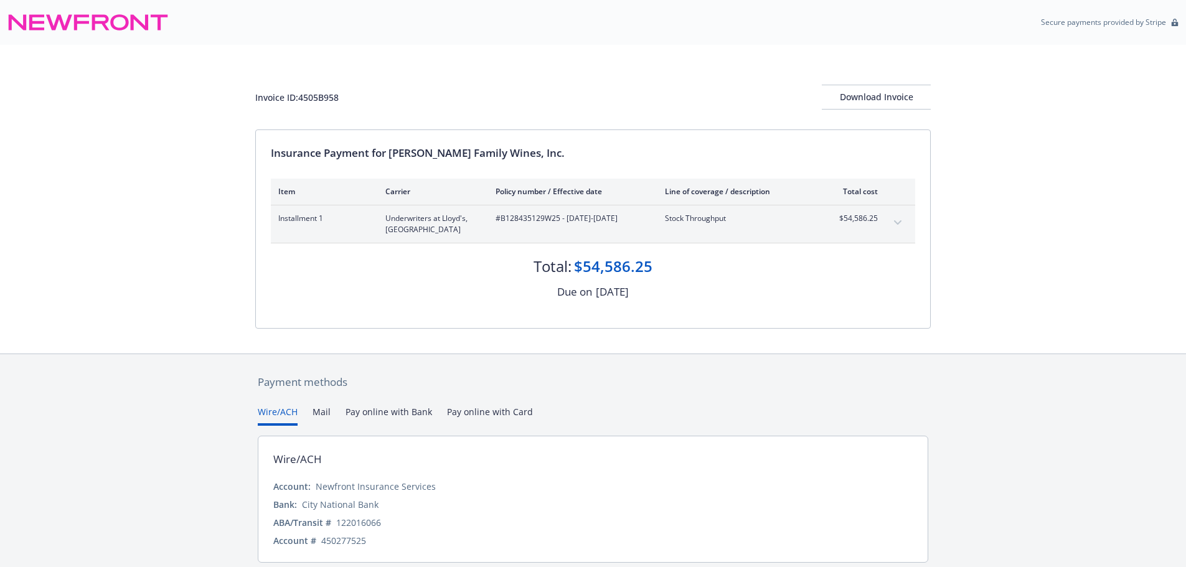
click at [899, 222] on icon "expand content" at bounding box center [897, 222] width 7 height 4
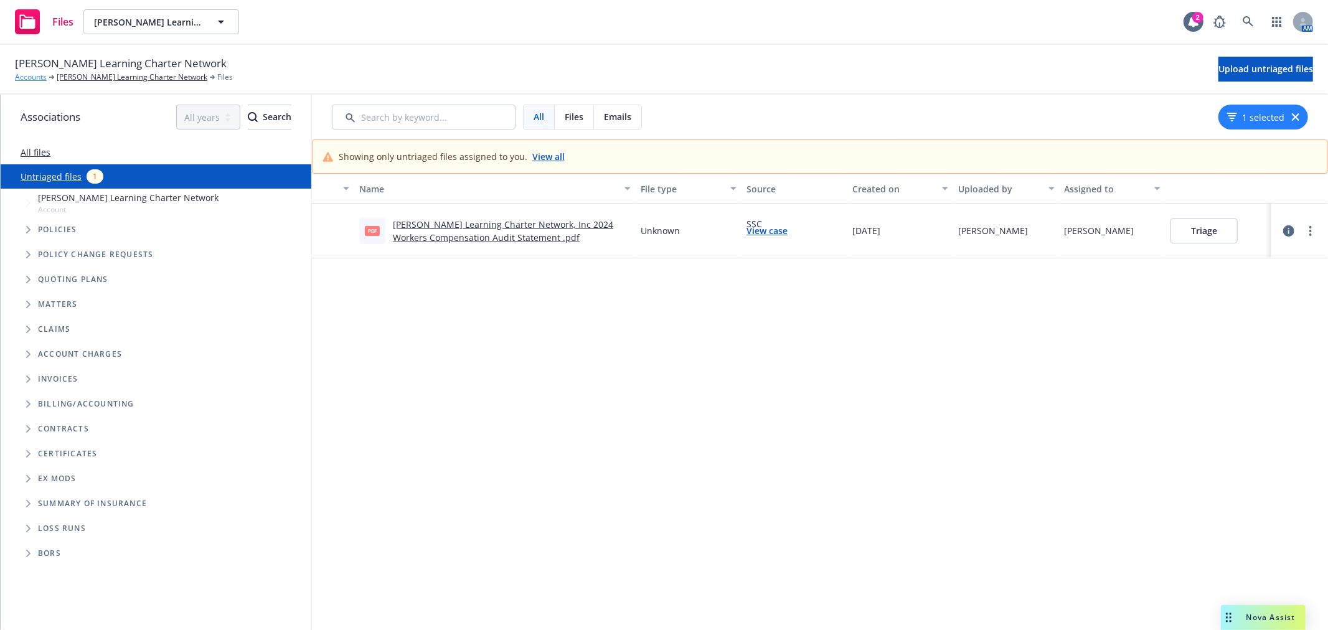
click at [30, 76] on link "Accounts" at bounding box center [31, 77] width 32 height 11
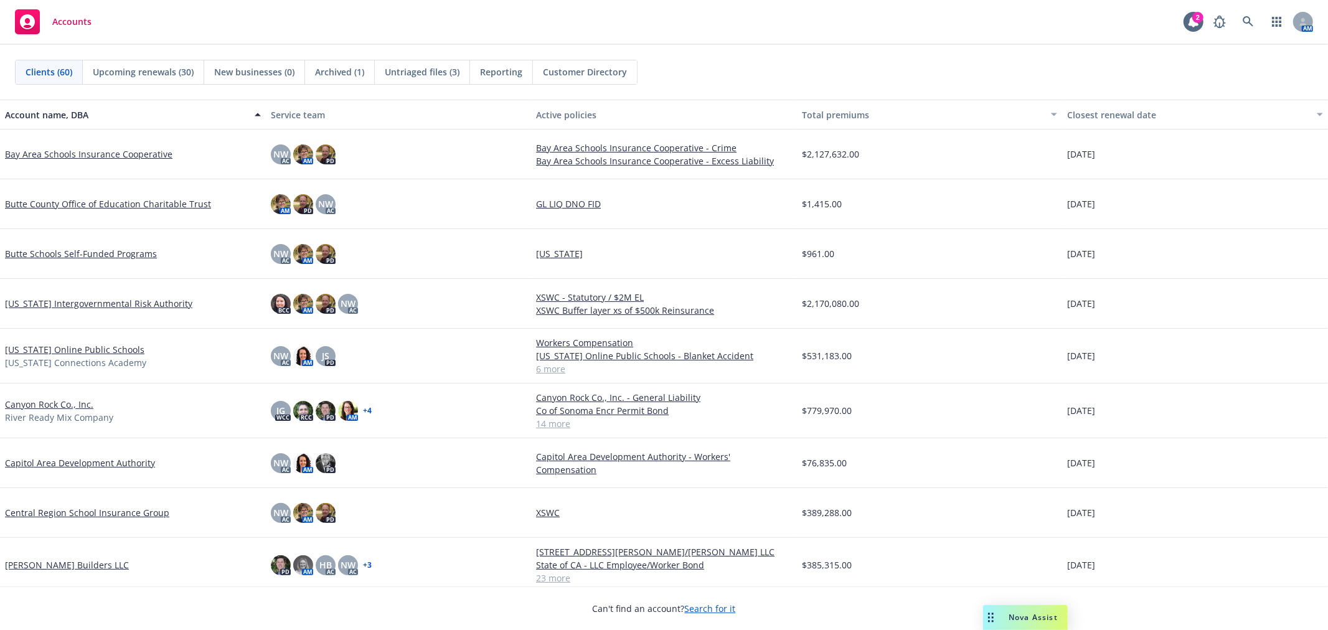
click at [418, 71] on span "Untriaged files (3)" at bounding box center [422, 71] width 75 height 13
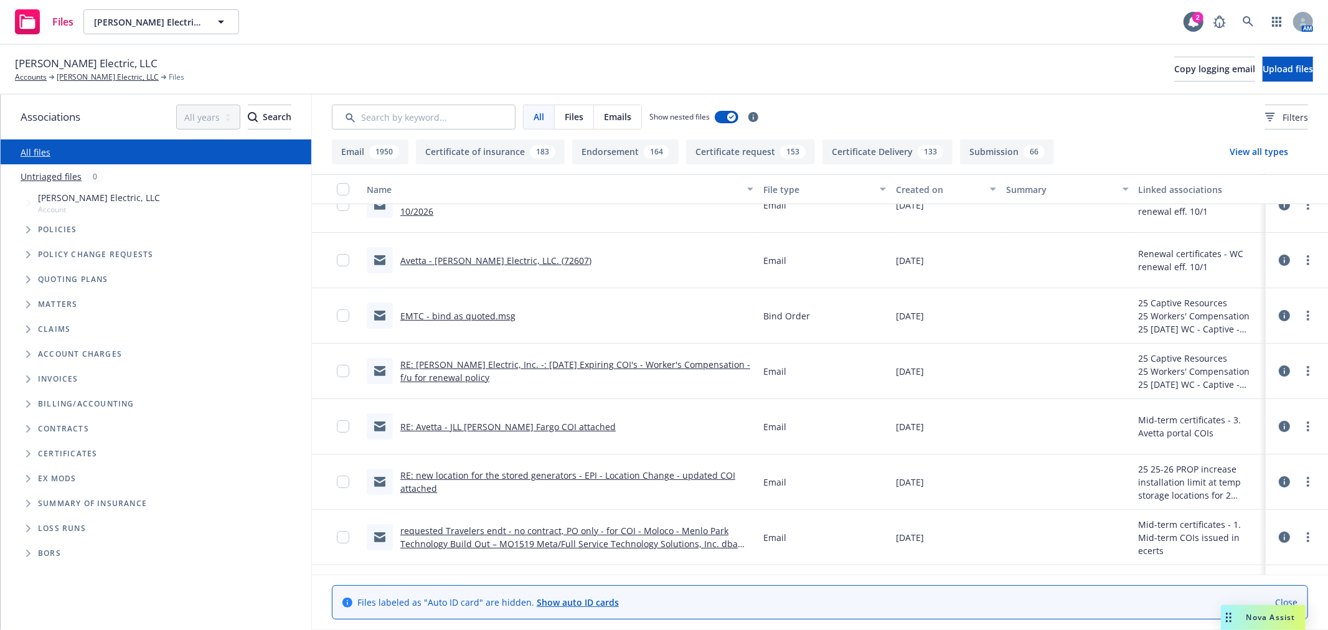
scroll to position [207, 0]
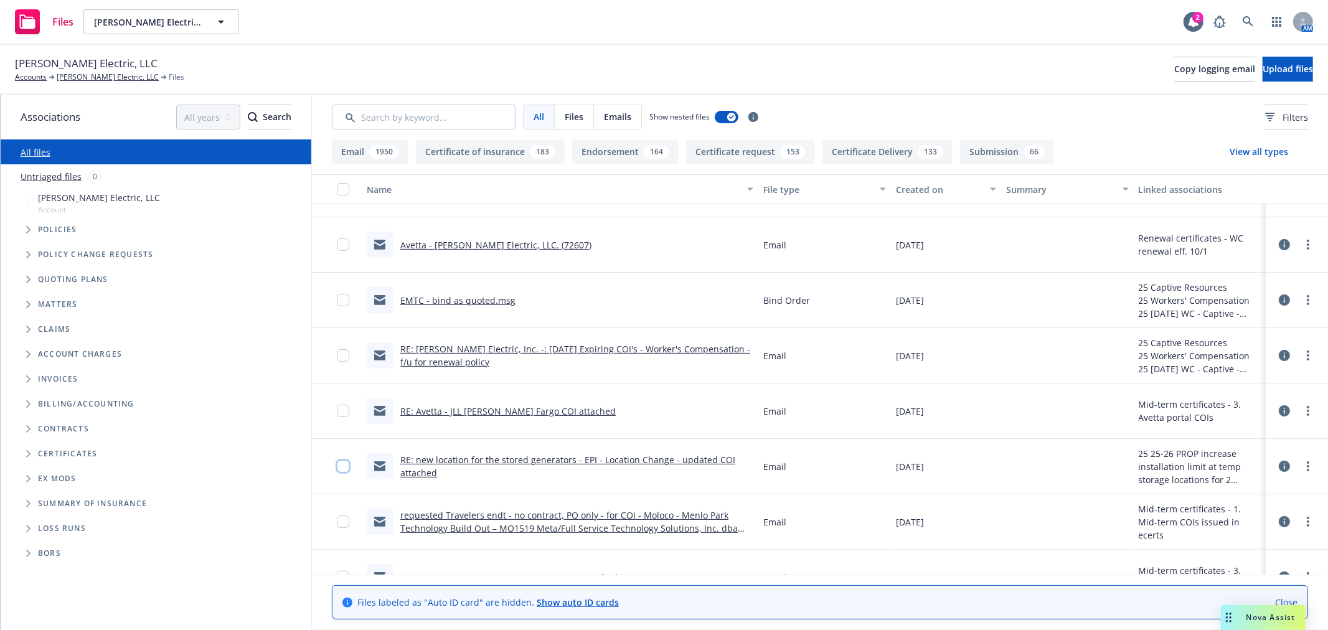
click at [343, 470] on input "checkbox" at bounding box center [343, 466] width 12 height 12
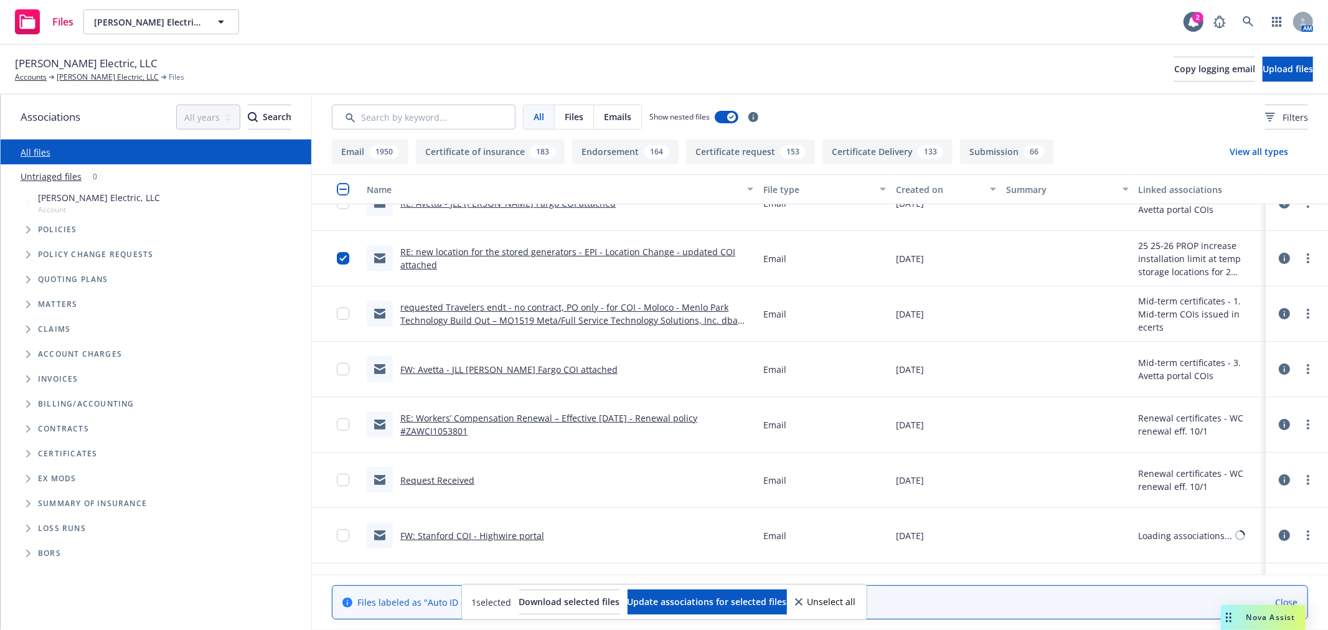
scroll to position [415, 0]
click at [726, 605] on span "Update associations for selected files" at bounding box center [707, 602] width 159 height 12
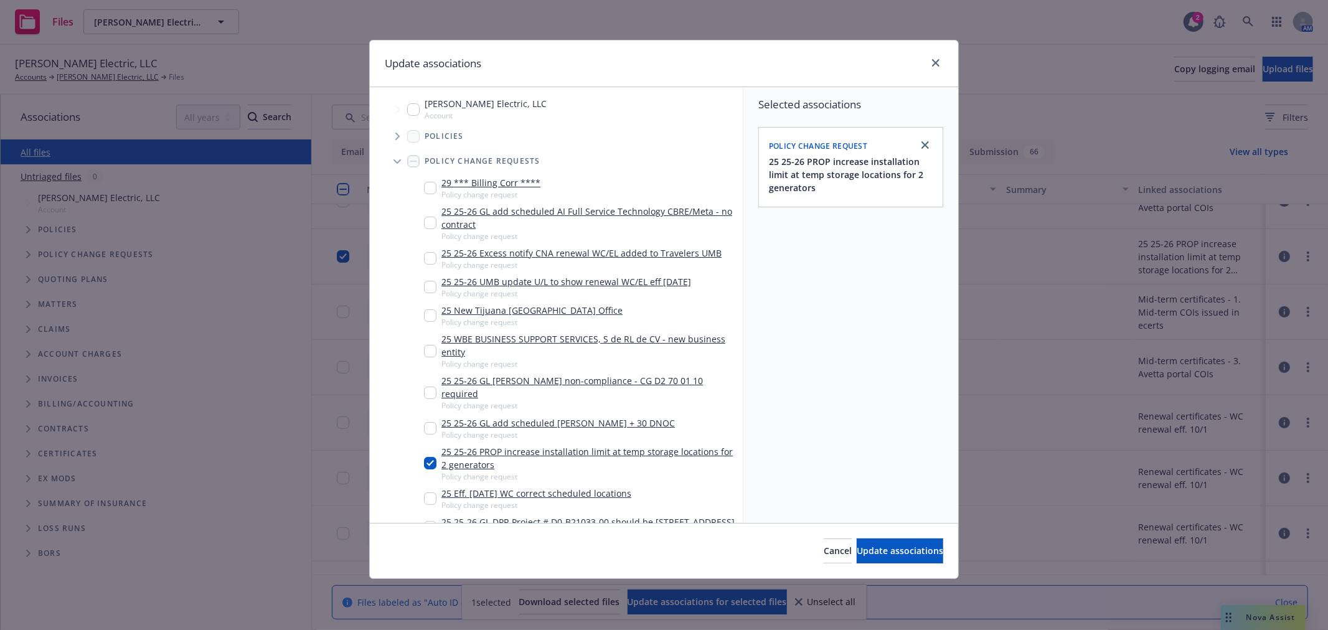
click at [389, 158] on span "Tree Example" at bounding box center [397, 161] width 20 height 20
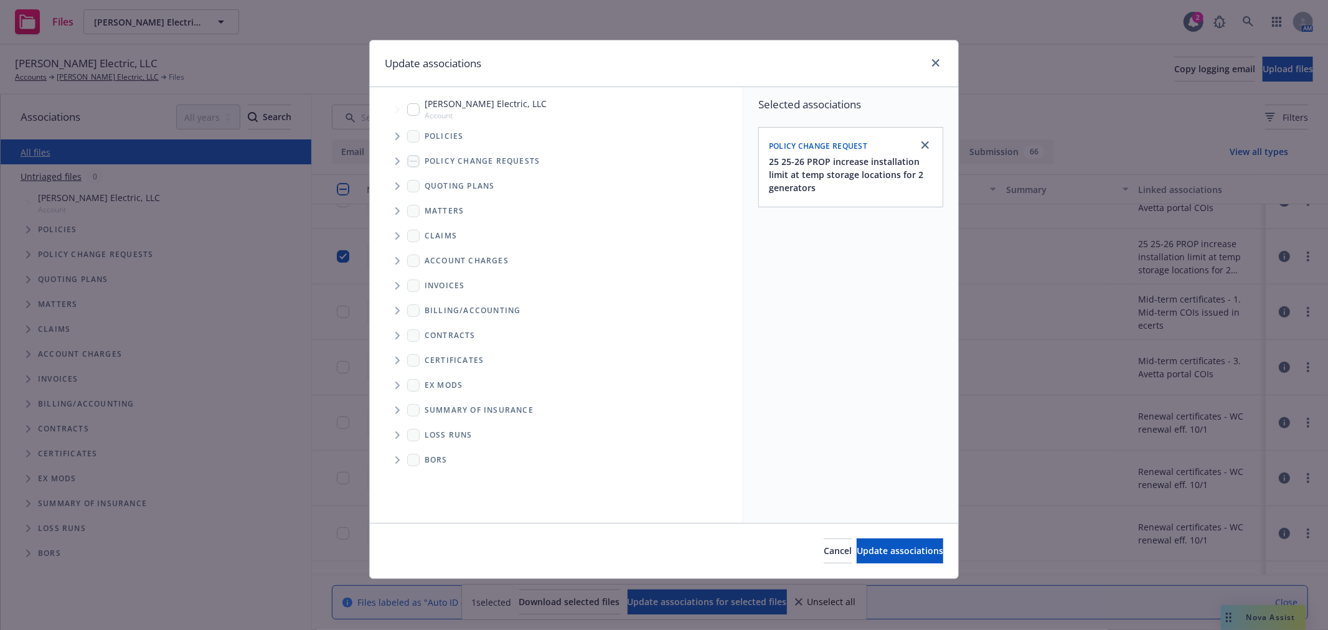
click at [395, 361] on icon "Folder Tree Example" at bounding box center [397, 360] width 5 height 7
click at [423, 380] on icon "Folder Tree Example" at bounding box center [425, 382] width 5 height 7
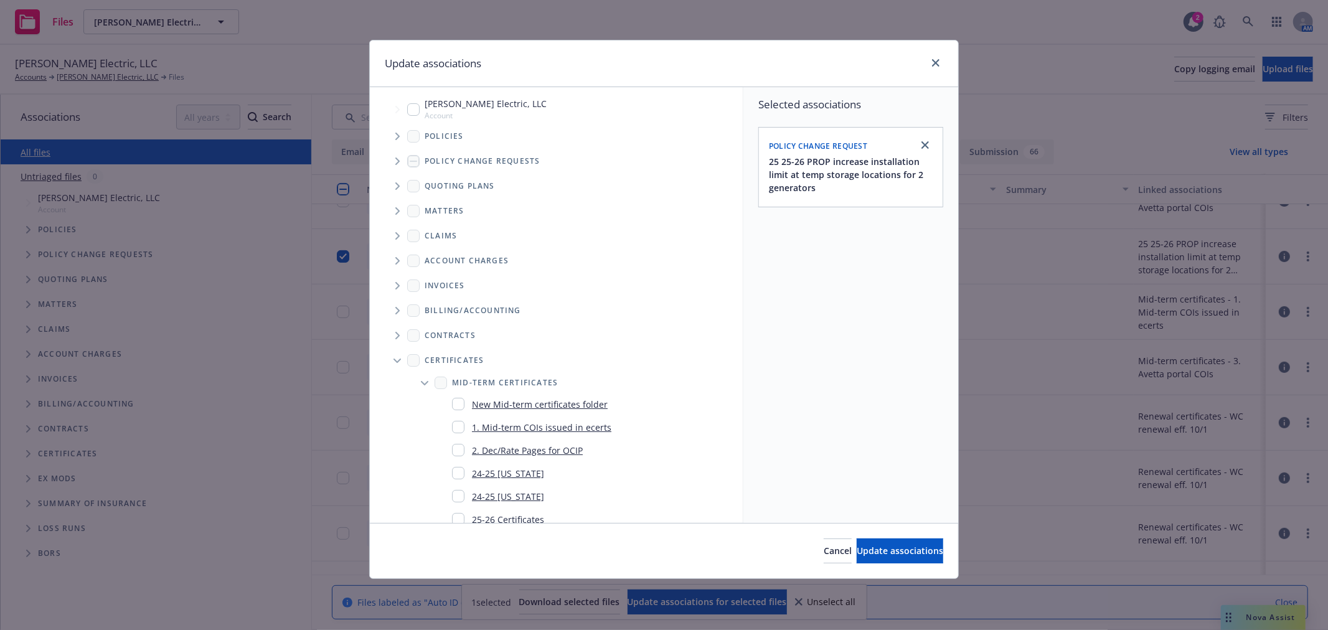
click at [521, 422] on link "1. Mid-term COIs issued in ecerts" at bounding box center [541, 427] width 139 height 13
checkbox input "true"
click at [886, 552] on span "Update associations" at bounding box center [900, 551] width 87 height 12
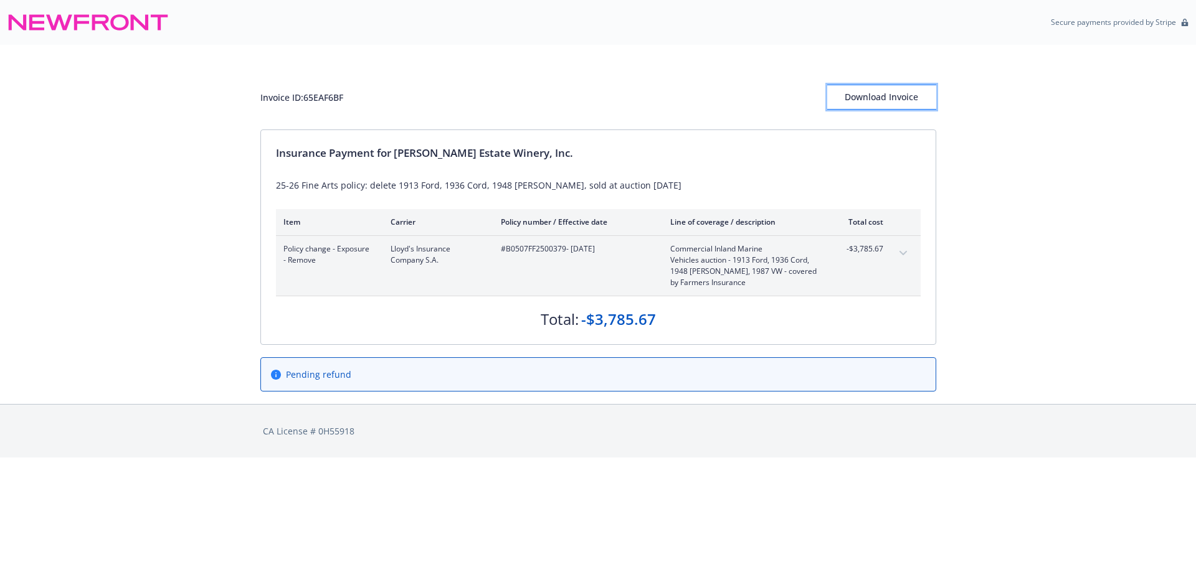
click at [877, 97] on div "Download Invoice" at bounding box center [881, 97] width 109 height 24
